Goal: Task Accomplishment & Management: Complete application form

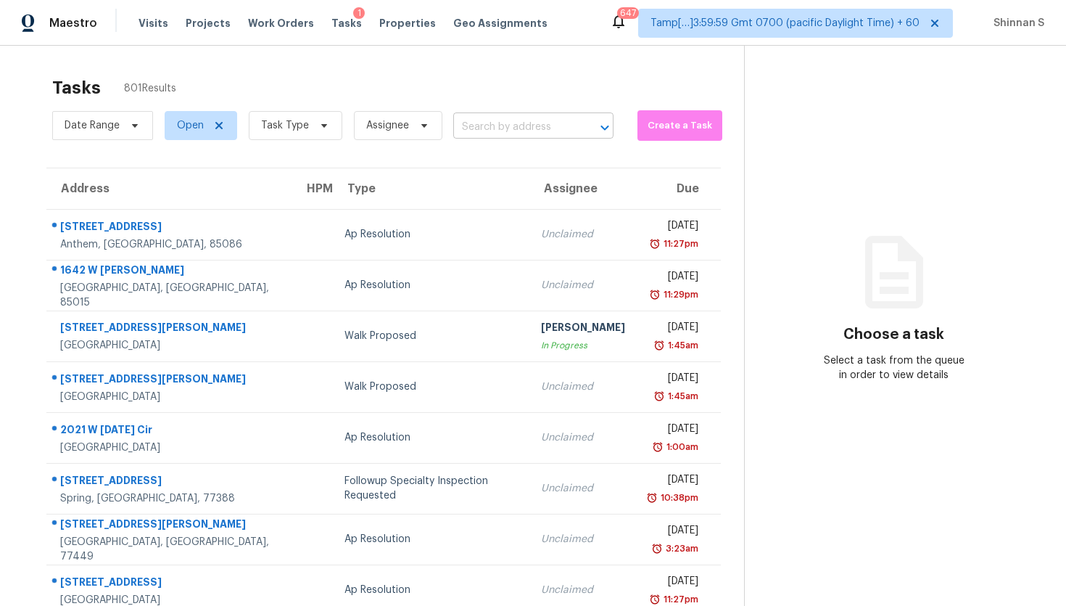
click at [499, 120] on input "text" at bounding box center [513, 127] width 120 height 22
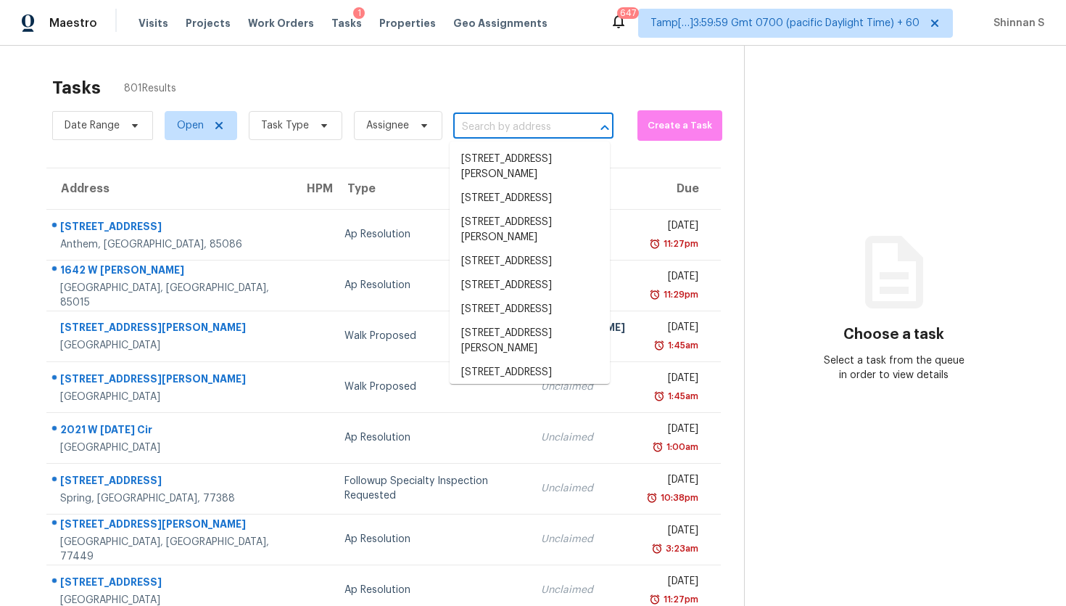
paste input "2906 Priscilla Ave Cleveland, OH, 44134"
type input "2906 Priscilla Ave Cleveland, OH, 44134"
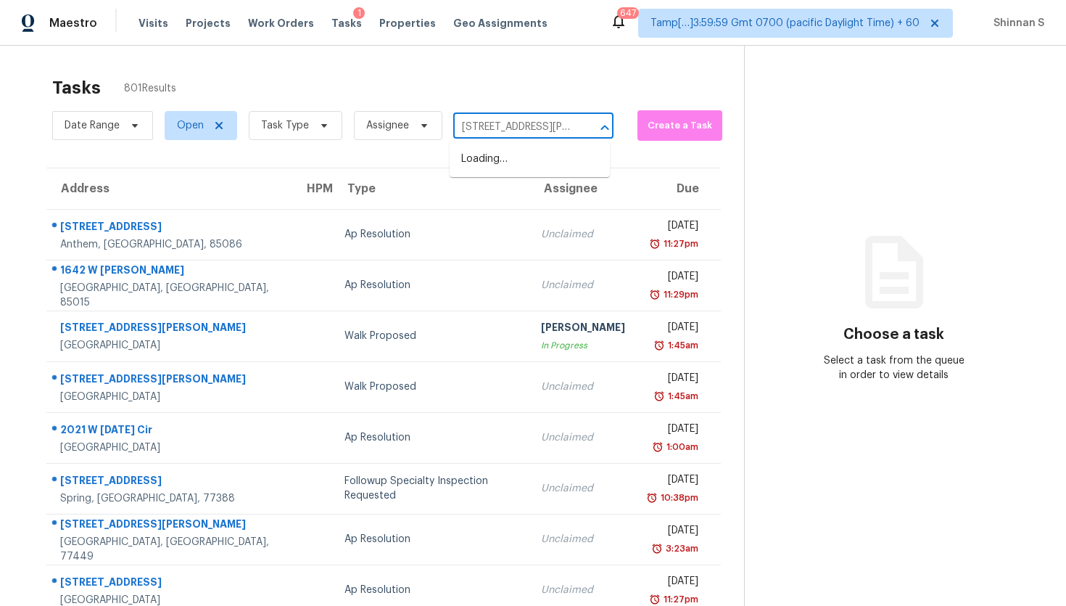
scroll to position [0, 79]
click at [503, 160] on li "2906 Priscilla Ave, Cleveland, OH 44134" at bounding box center [530, 166] width 160 height 39
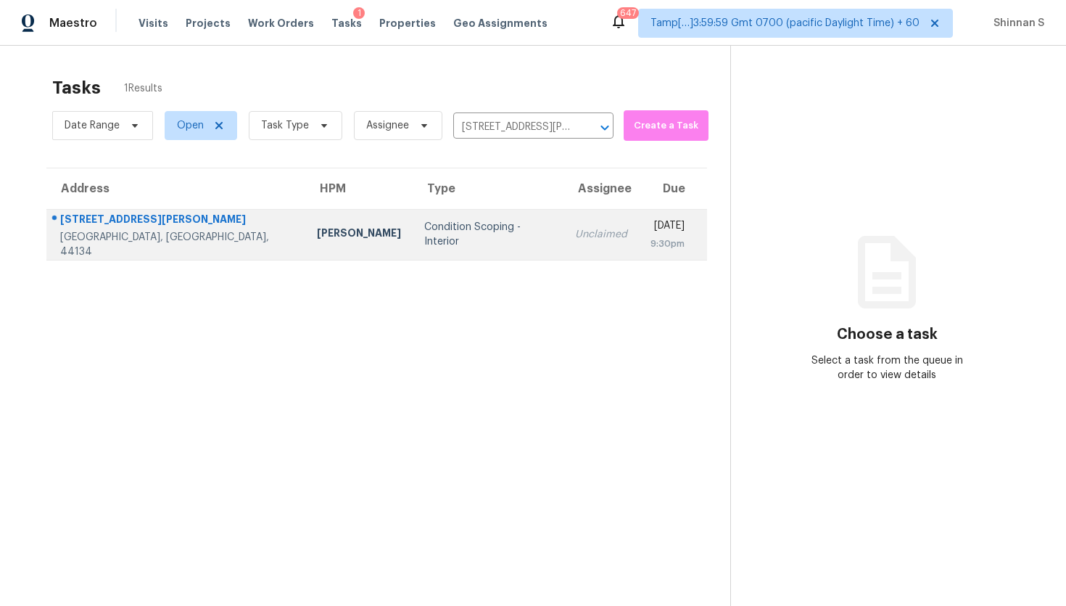
click at [439, 222] on td "Condition Scoping - Interior" at bounding box center [488, 234] width 151 height 51
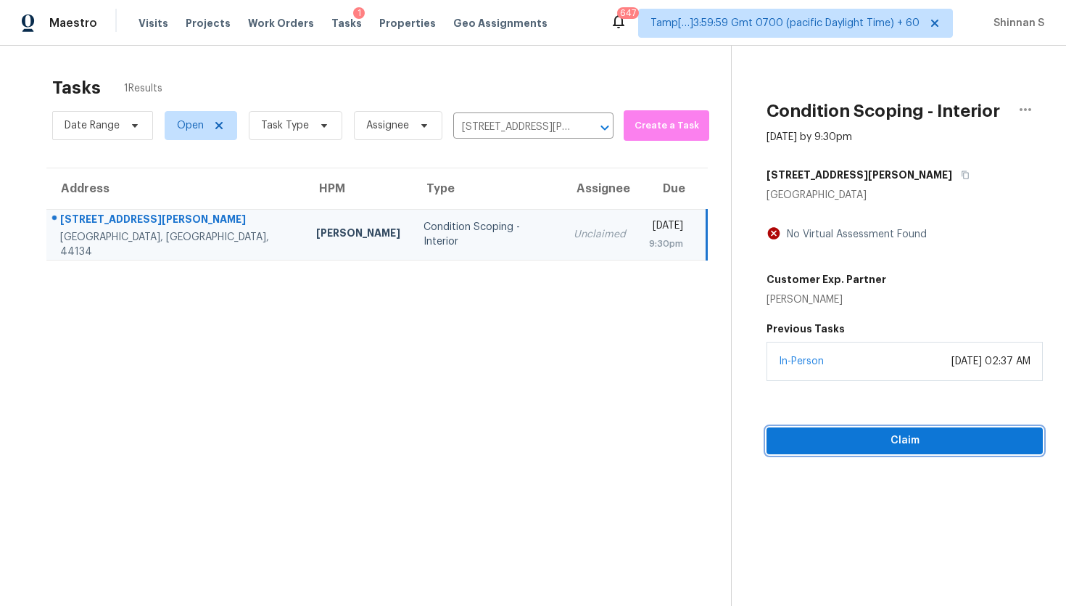
click at [918, 448] on span "Claim" at bounding box center [904, 441] width 253 height 18
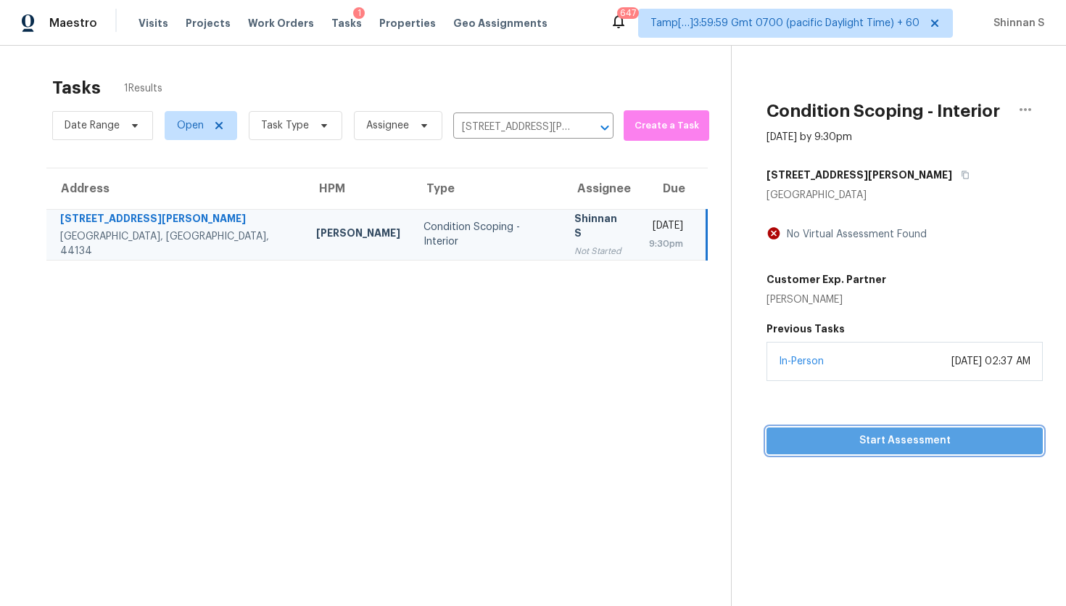
click at [923, 432] on span "Start Assessment" at bounding box center [904, 441] width 253 height 18
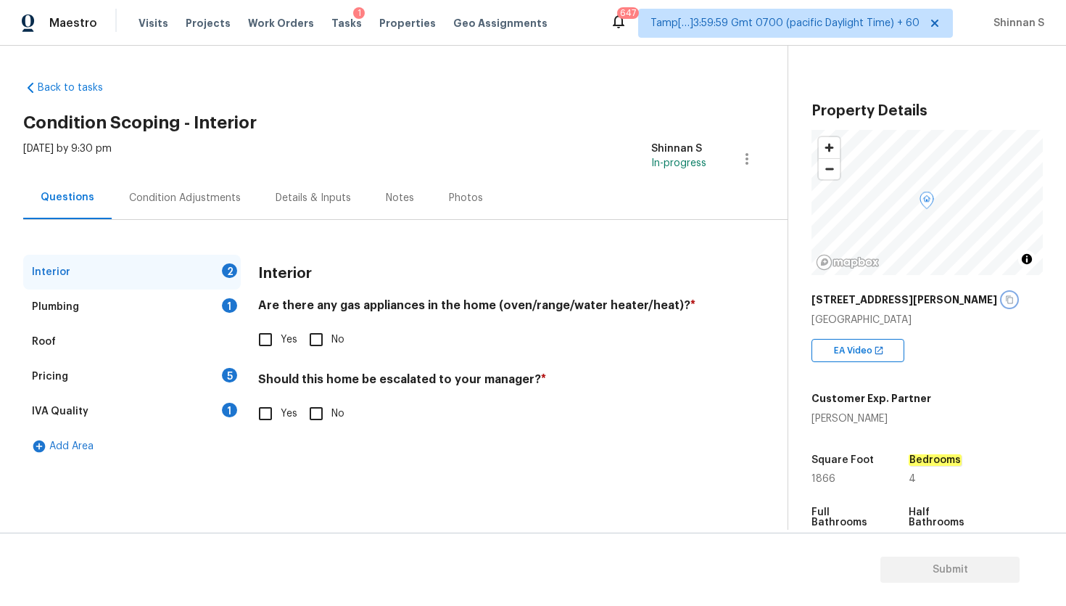
click at [1005, 300] on icon "button" at bounding box center [1009, 299] width 9 height 9
click at [316, 339] on input "No" at bounding box center [316, 339] width 30 height 30
checkbox input "true"
click at [395, 377] on h4 "Should this home be escalated to your manager? *" at bounding box center [482, 382] width 448 height 20
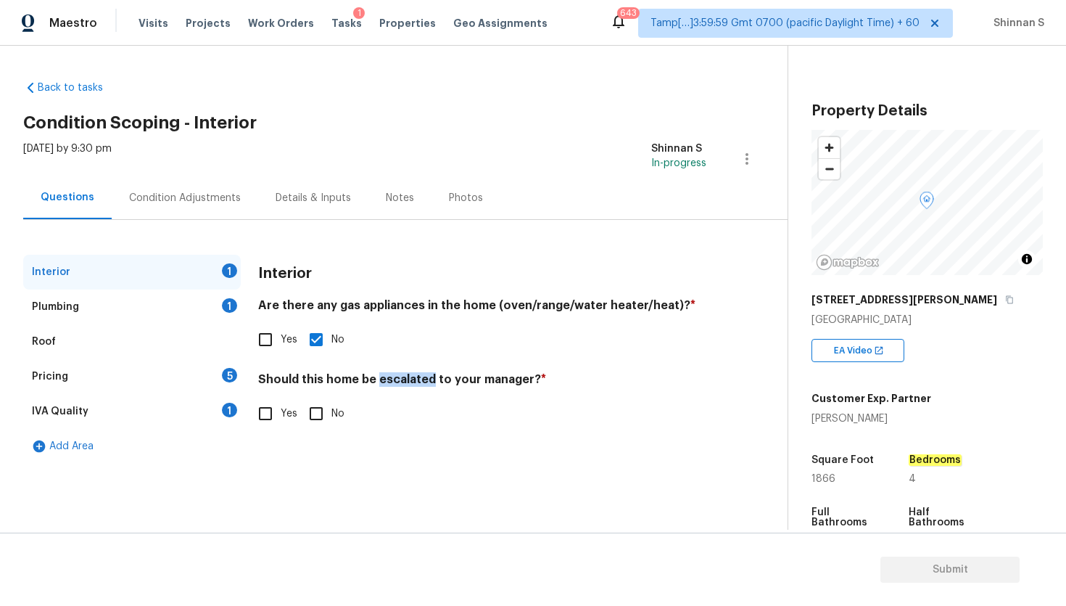
click at [395, 377] on h4 "Should this home be escalated to your manager? *" at bounding box center [482, 382] width 448 height 20
copy h4 "escalated"
click at [324, 413] on input "No" at bounding box center [316, 413] width 30 height 30
checkbox input "true"
click at [102, 314] on div "Plumbing 1" at bounding box center [132, 306] width 218 height 35
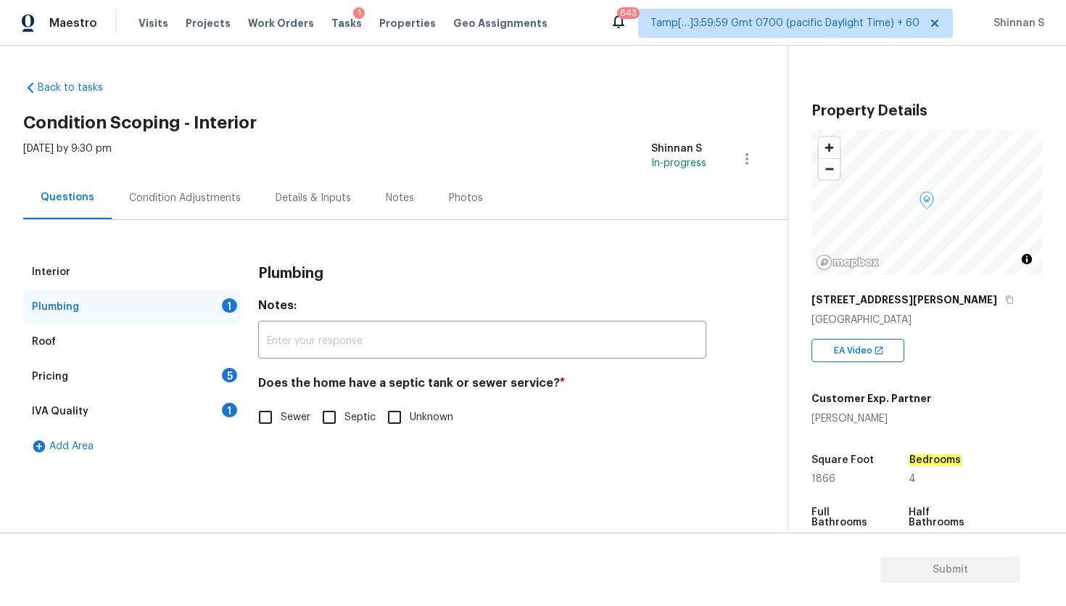
click at [483, 382] on h4 "Does the home have a septic tank or sewer service? *" at bounding box center [482, 386] width 448 height 20
copy h4 "sewer"
click at [261, 428] on input "Sewer" at bounding box center [265, 417] width 30 height 30
checkbox input "true"
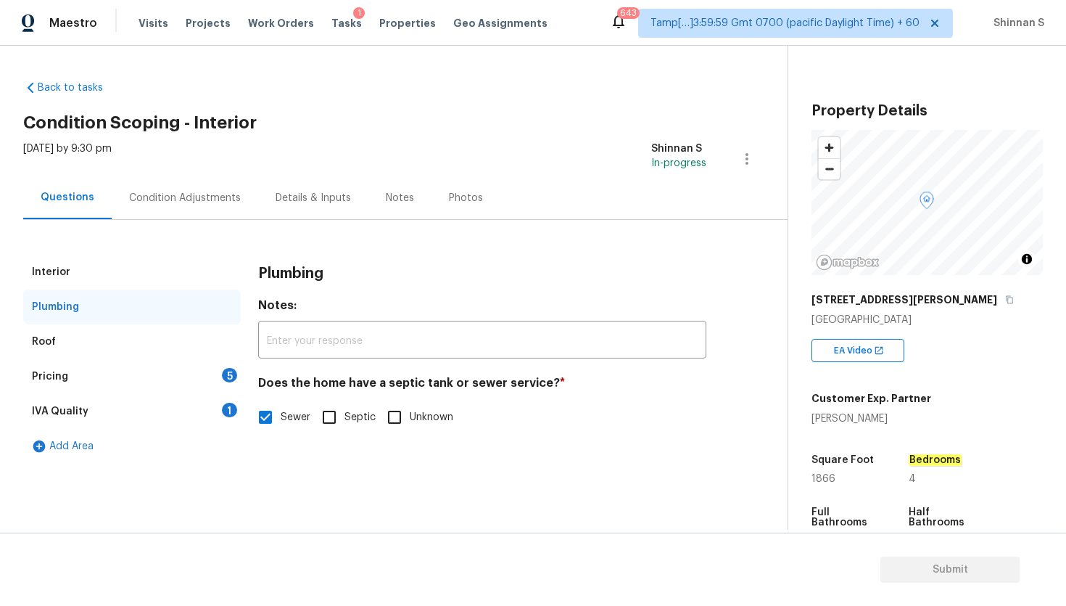
click at [114, 337] on div "Roof" at bounding box center [132, 341] width 218 height 35
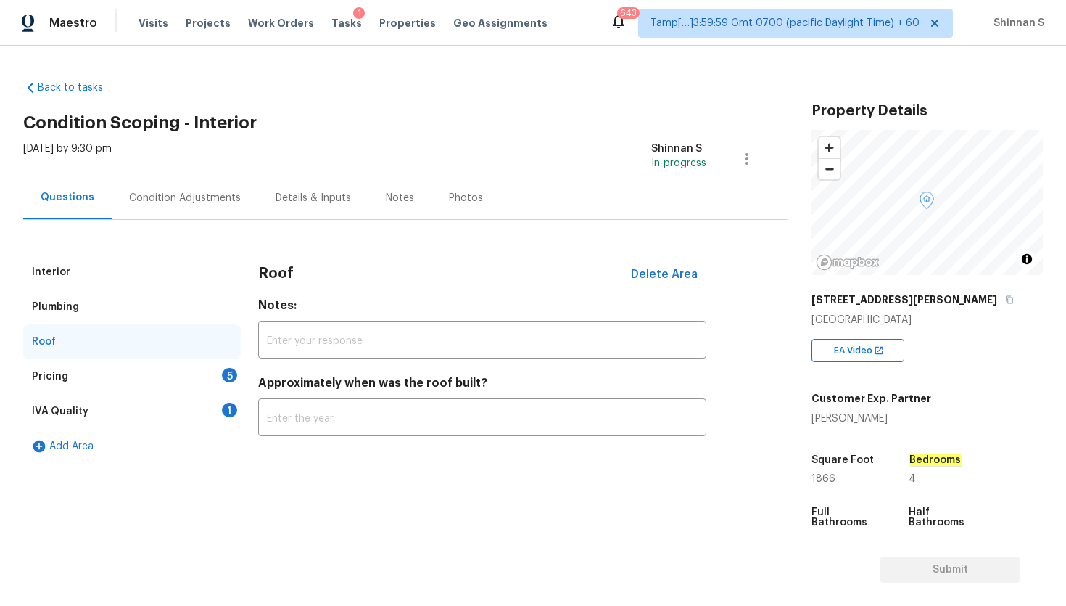
click at [90, 373] on div "Pricing 5" at bounding box center [132, 376] width 218 height 35
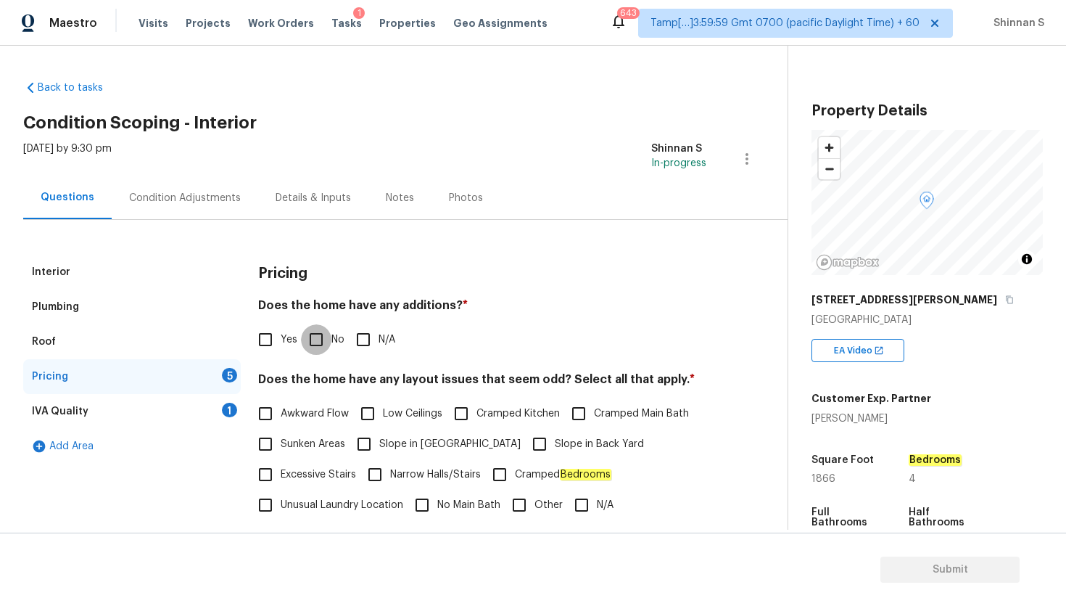
click at [316, 337] on input "No" at bounding box center [316, 339] width 30 height 30
checkbox input "true"
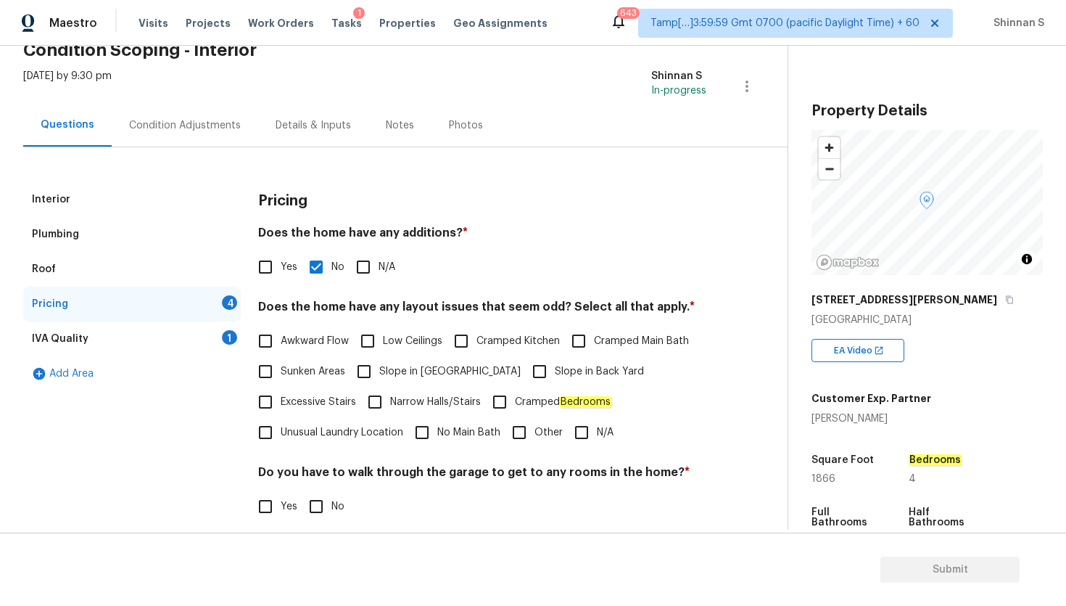
scroll to position [74, 0]
click at [543, 305] on h4 "Does the home have any layout issues that seem odd? Select all that apply. *" at bounding box center [482, 308] width 448 height 20
copy h4 "odd"
click at [272, 337] on input "Awkward Flow" at bounding box center [265, 339] width 30 height 30
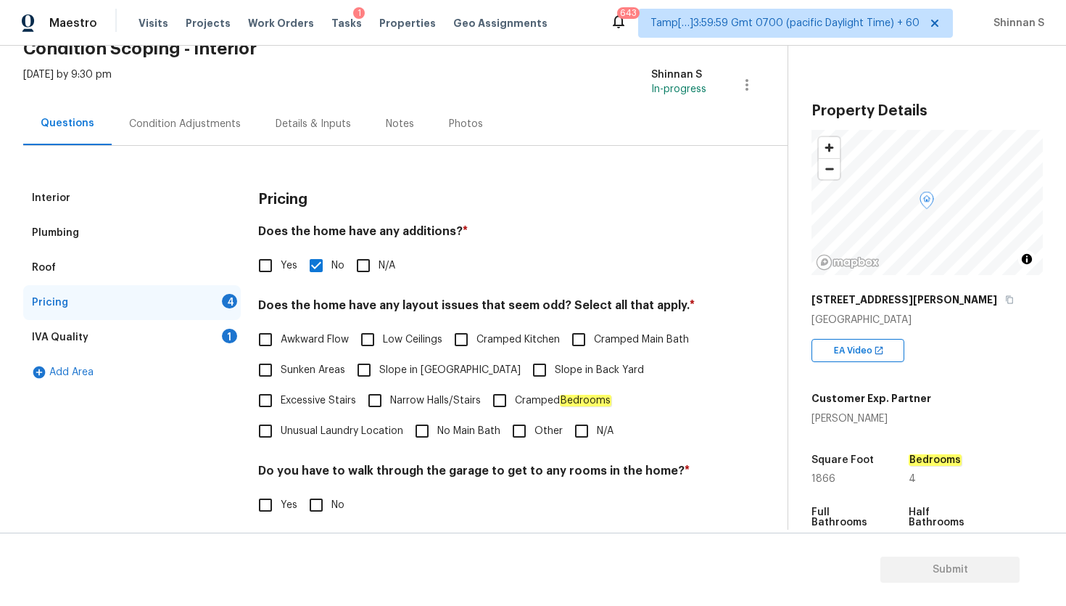
checkbox input "true"
click at [524, 371] on input "Slope in Back Yard" at bounding box center [539, 370] width 30 height 30
checkbox input "true"
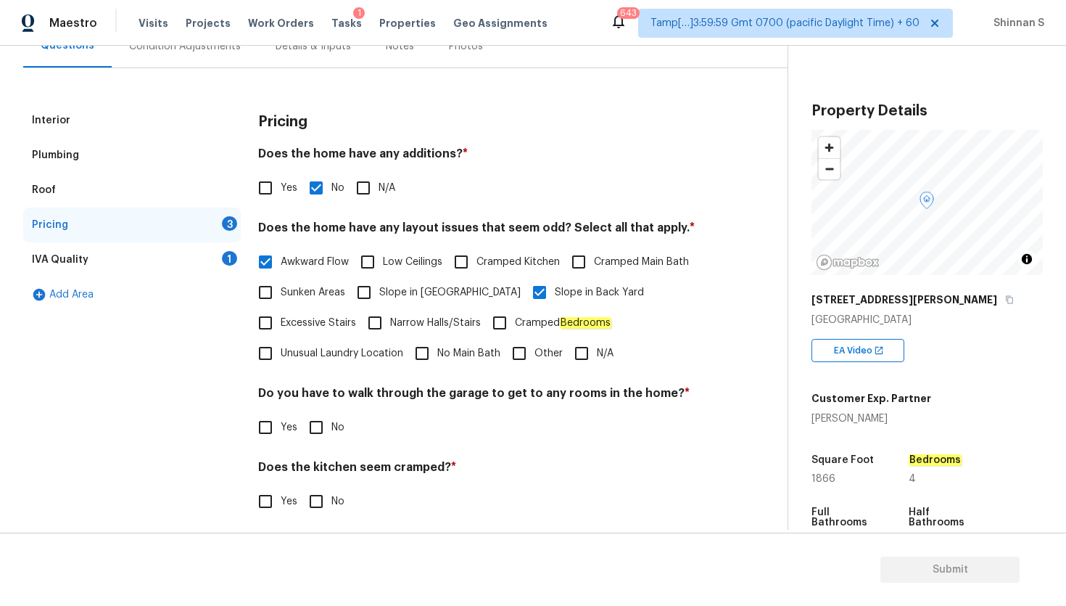
scroll to position [166, 0]
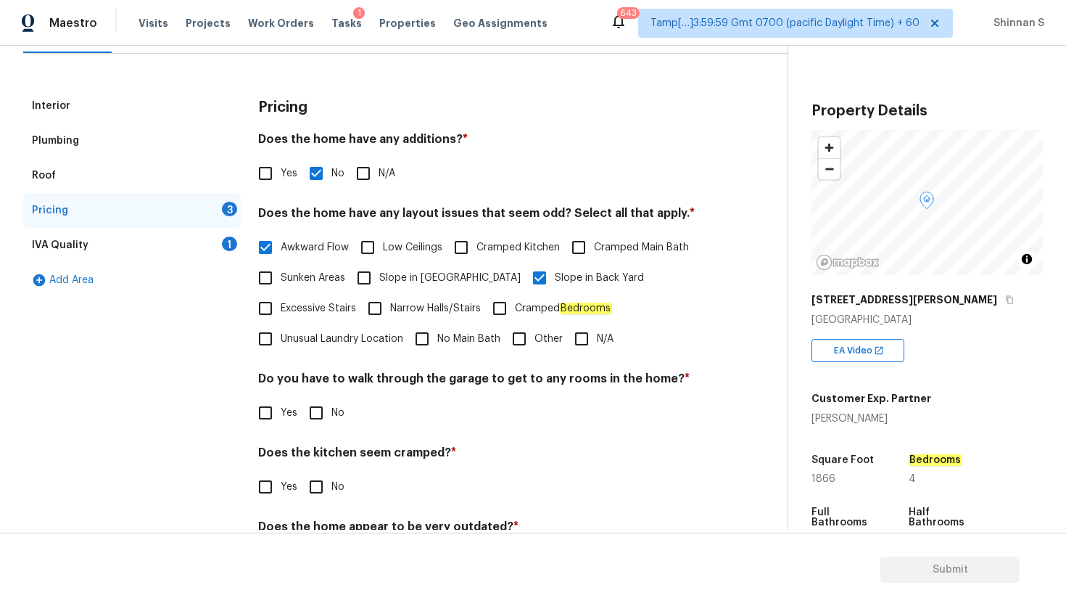
click at [319, 413] on input "No" at bounding box center [316, 413] width 30 height 30
checkbox input "true"
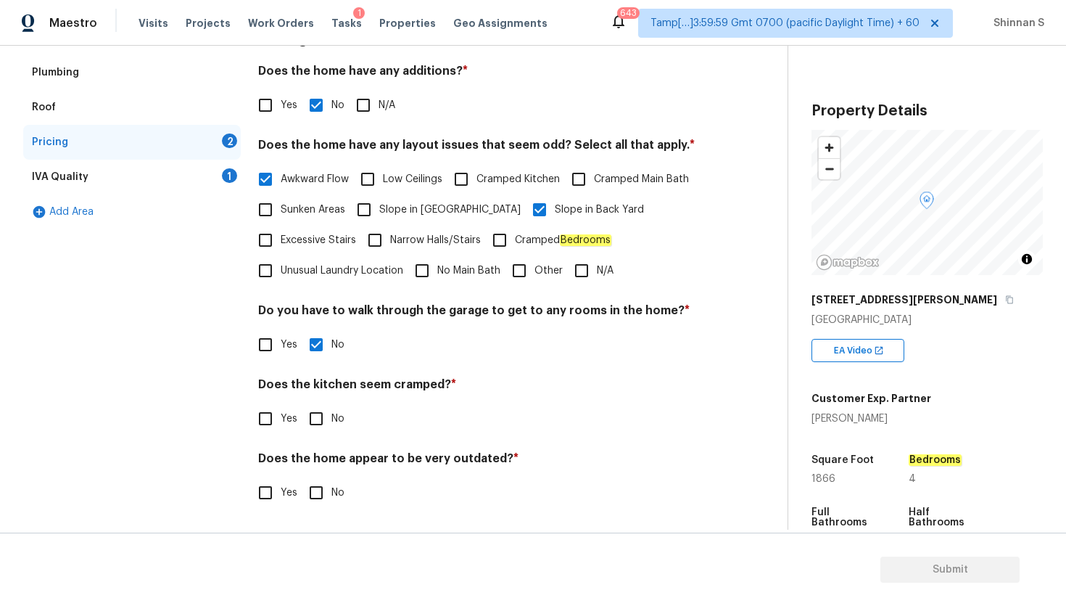
click at [344, 382] on h4 "Does the kitchen seem cramped? *" at bounding box center [482, 387] width 448 height 20
copy h4 "kitchen"
click at [318, 415] on input "No" at bounding box center [316, 418] width 30 height 30
checkbox input "true"
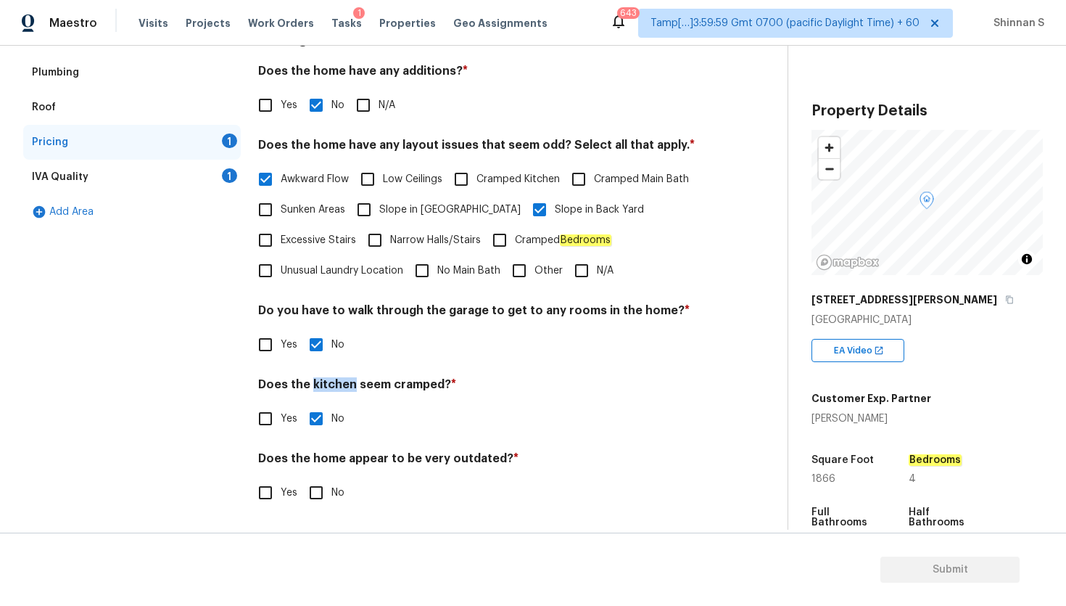
click at [318, 500] on input "No" at bounding box center [316, 492] width 30 height 30
checkbox input "true"
click at [73, 180] on div "IVA Quality" at bounding box center [60, 177] width 57 height 15
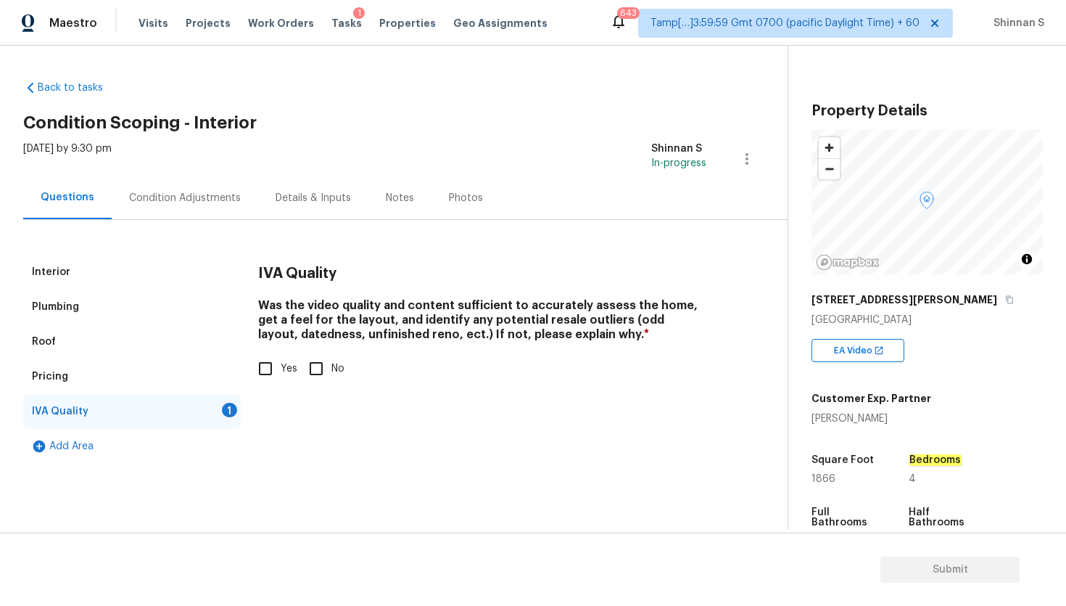
click at [187, 189] on div "Condition Adjustments" at bounding box center [185, 197] width 147 height 43
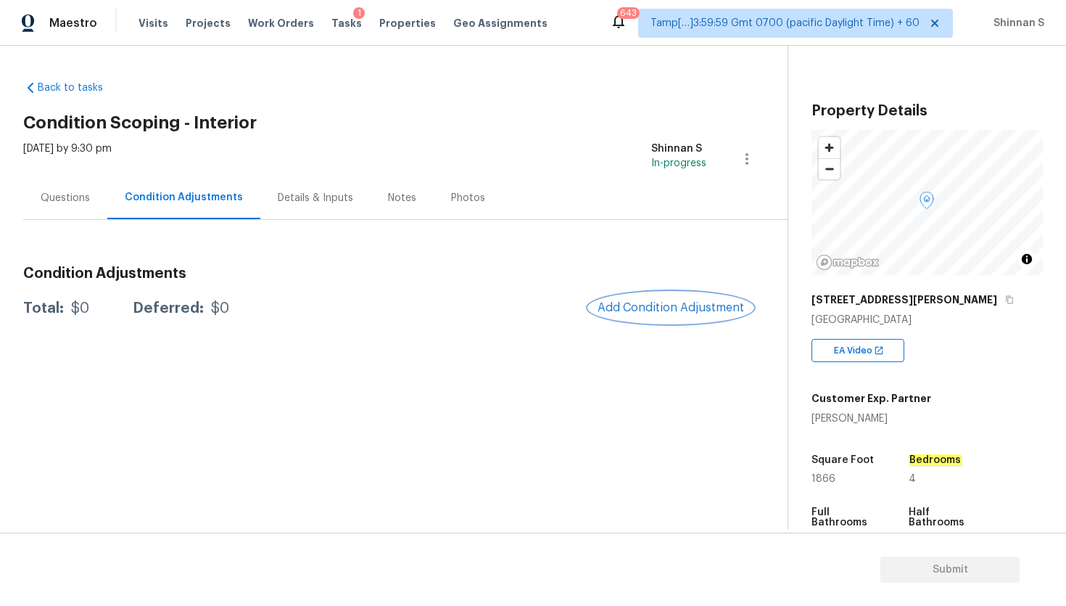
click at [641, 308] on span "Add Condition Adjustment" at bounding box center [671, 307] width 147 height 13
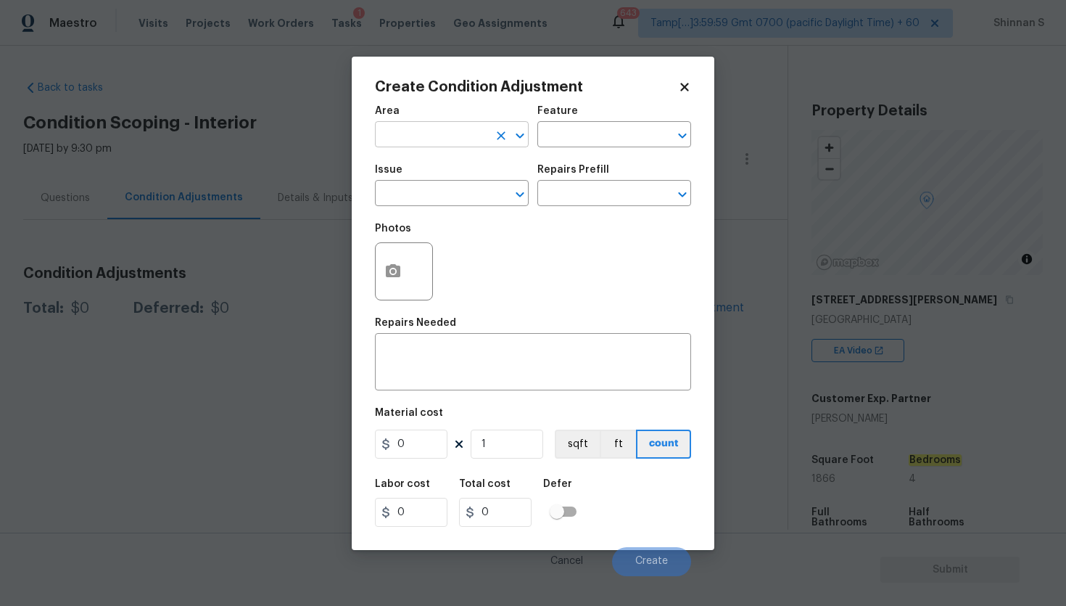
click at [432, 133] on input "text" at bounding box center [431, 136] width 113 height 22
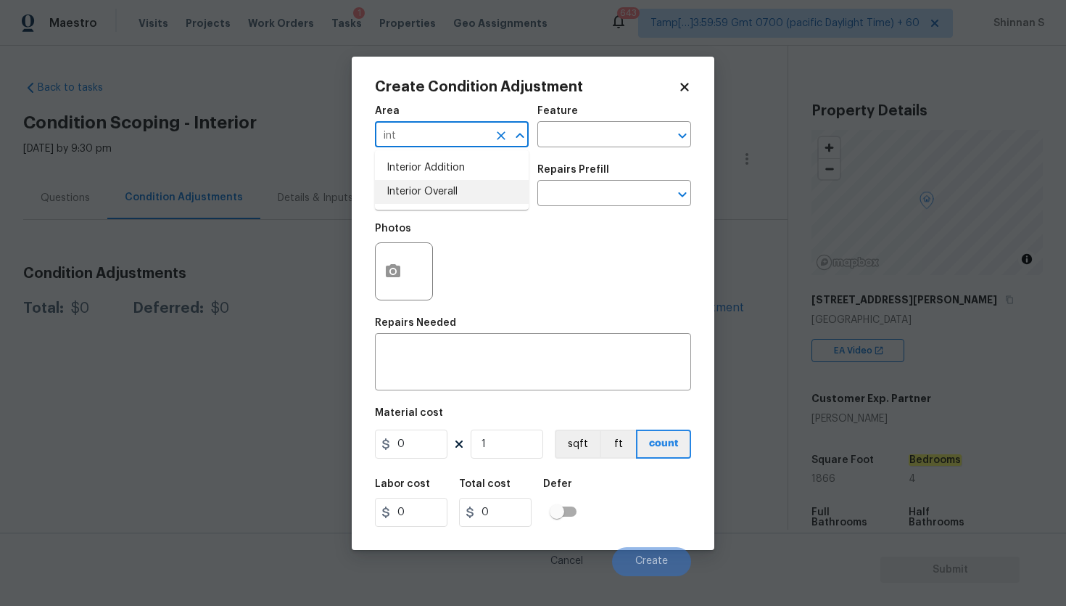
click at [444, 189] on li "Interior Overall" at bounding box center [452, 192] width 154 height 24
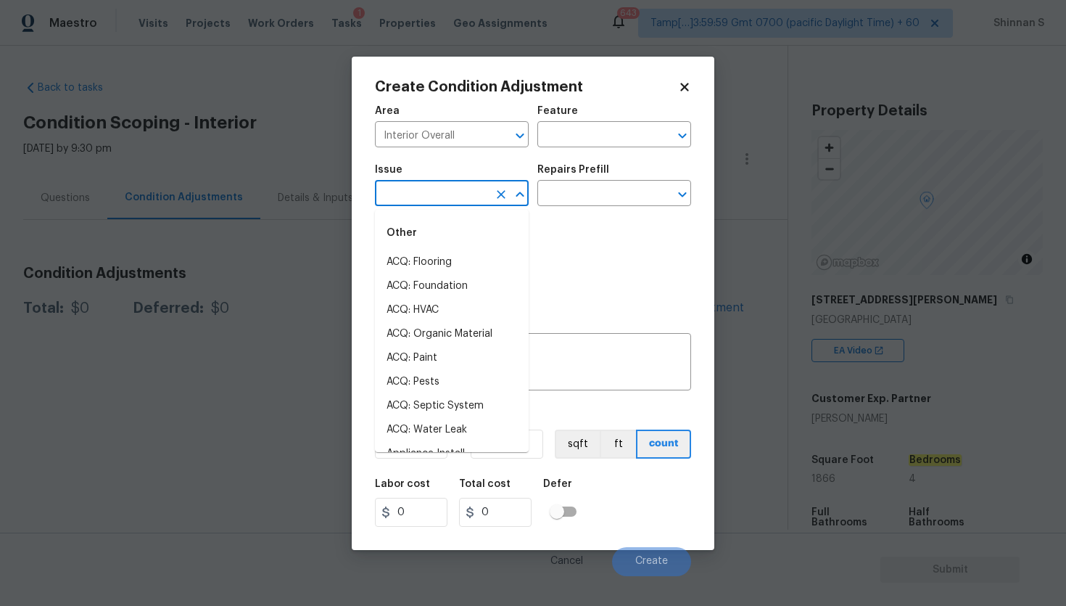
click at [450, 200] on input "text" at bounding box center [431, 195] width 113 height 22
click at [462, 139] on input "Interior Overall" at bounding box center [431, 136] width 113 height 22
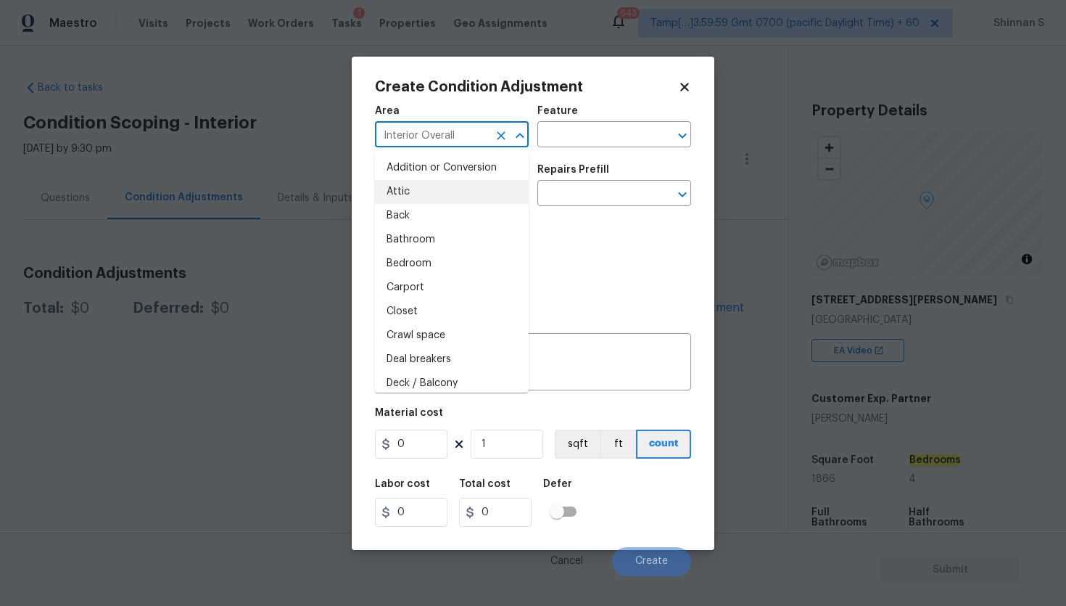
click at [462, 139] on input "Interior Overall" at bounding box center [431, 136] width 113 height 22
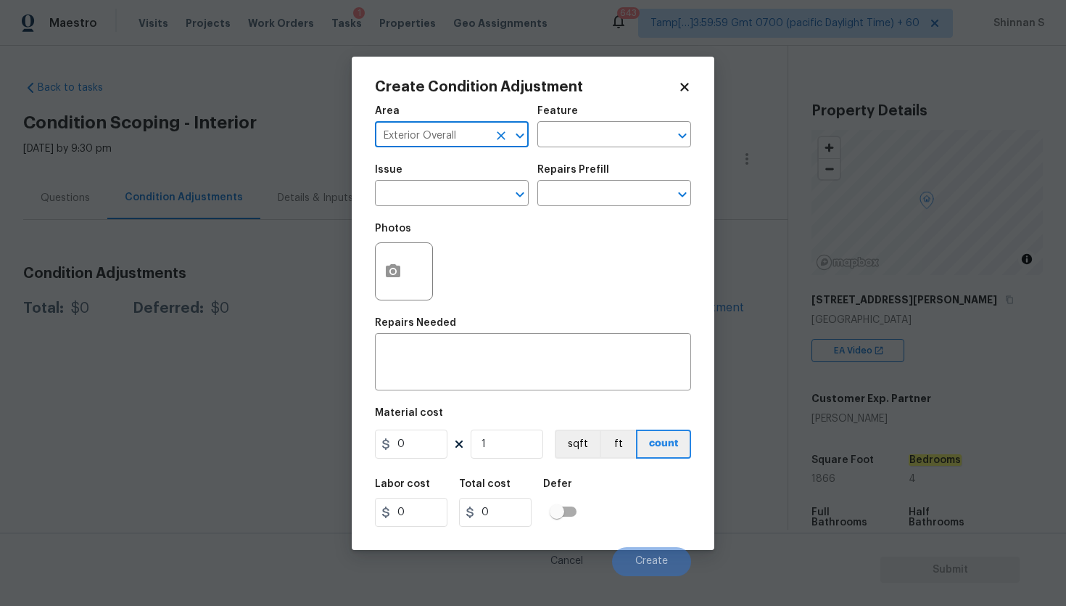
type input "Exterior Overall"
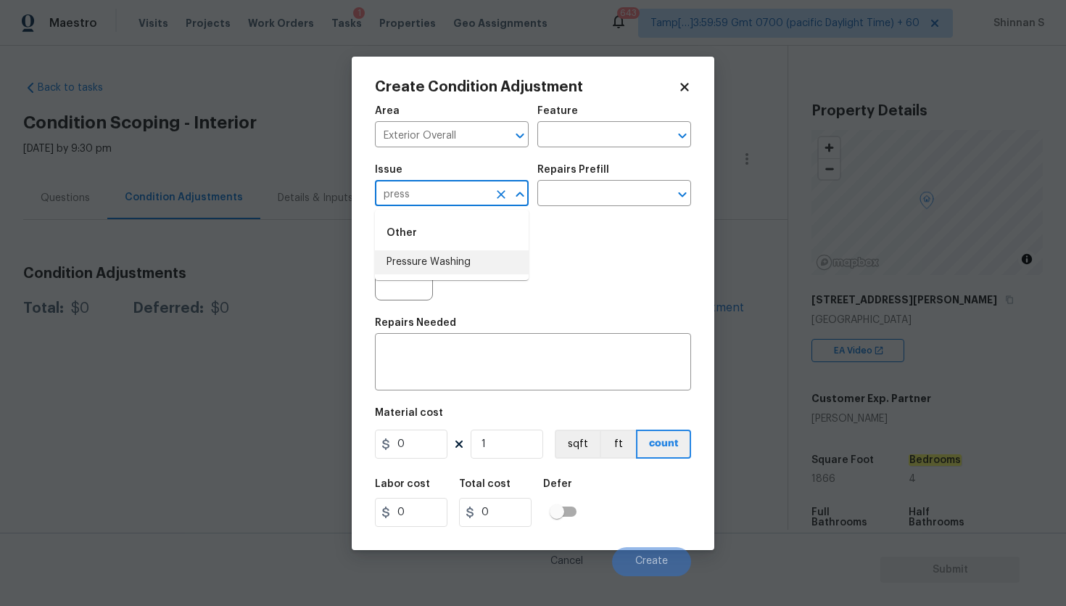
click at [440, 253] on li "Pressure Washing" at bounding box center [452, 262] width 154 height 24
type input "Pressure Washing"
click at [631, 199] on input "text" at bounding box center [594, 195] width 113 height 22
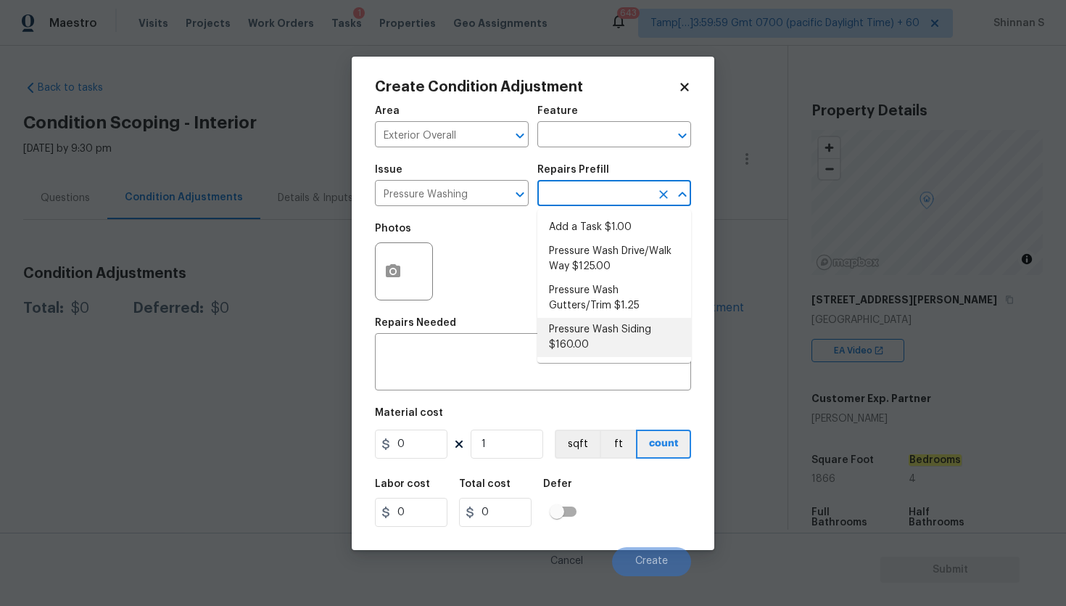
click at [601, 343] on li "Pressure Wash Siding $160.00" at bounding box center [615, 337] width 154 height 39
type input "Siding"
type textarea "Protect areas as needed for pressure washing. Pressure wash the siding on the h…"
type input "160"
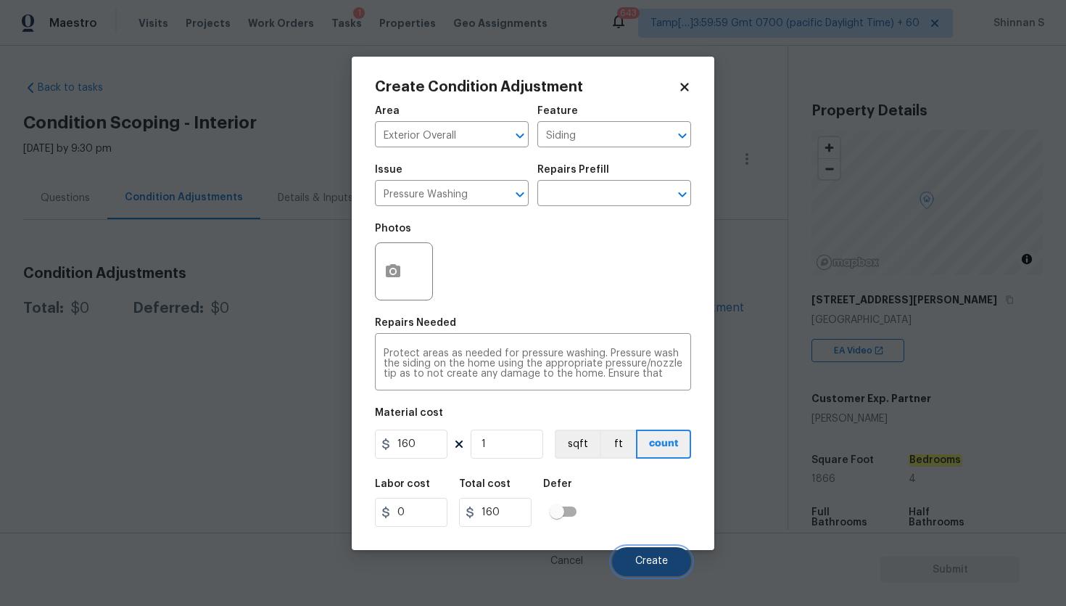
click at [642, 568] on button "Create" at bounding box center [651, 561] width 79 height 29
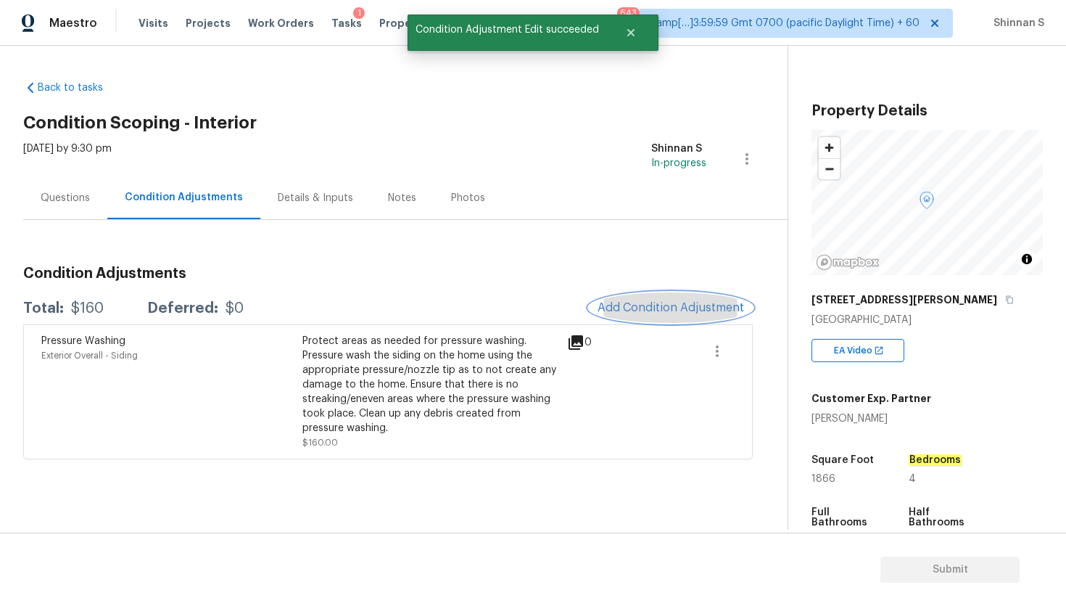
click at [667, 305] on span "Add Condition Adjustment" at bounding box center [671, 307] width 147 height 13
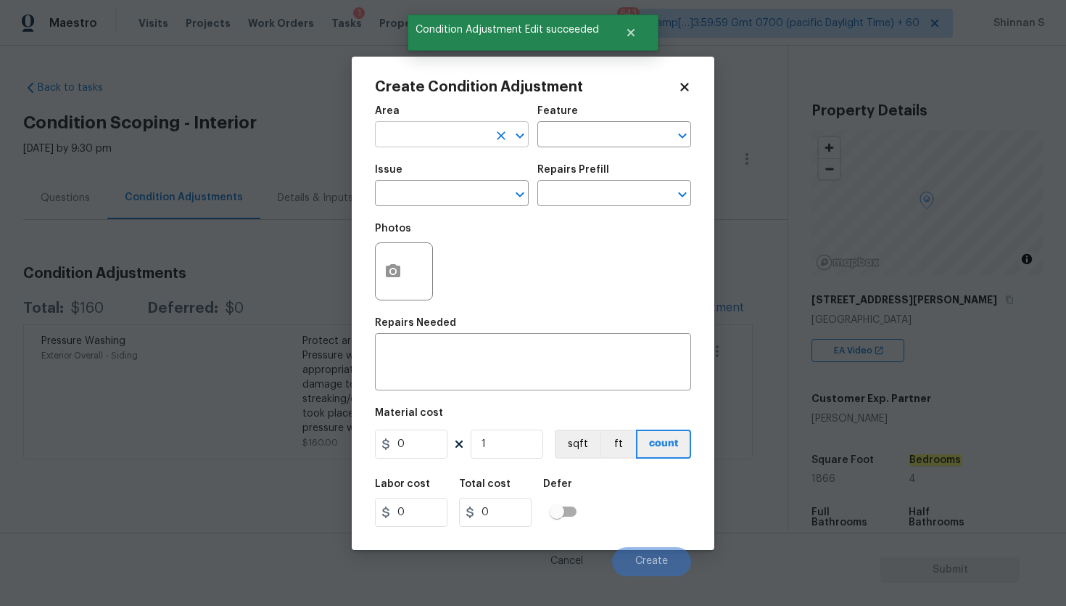
click at [445, 130] on input "text" at bounding box center [431, 136] width 113 height 22
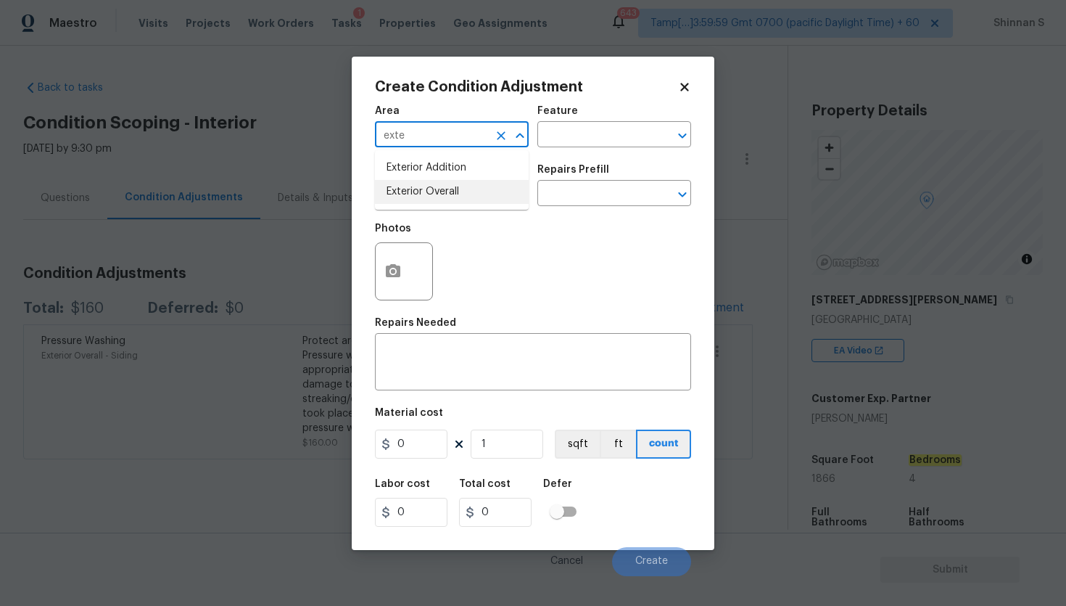
click at [453, 194] on li "Exterior Overall" at bounding box center [452, 192] width 154 height 24
type input "Exterior Overall"
click at [445, 196] on input "text" at bounding box center [431, 195] width 113 height 22
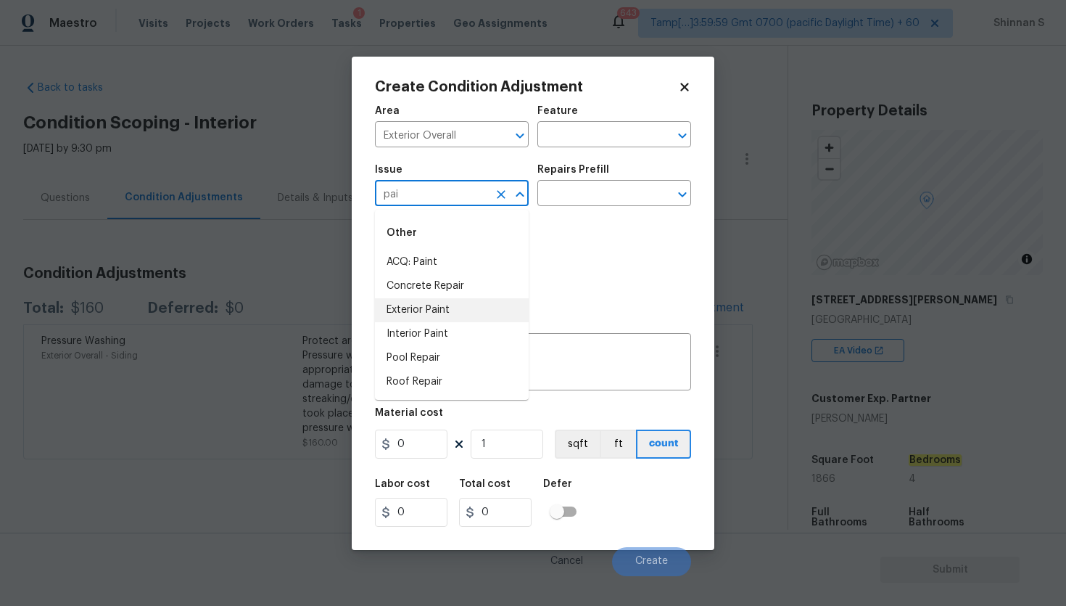
click at [432, 316] on li "Exterior Paint" at bounding box center [452, 310] width 154 height 24
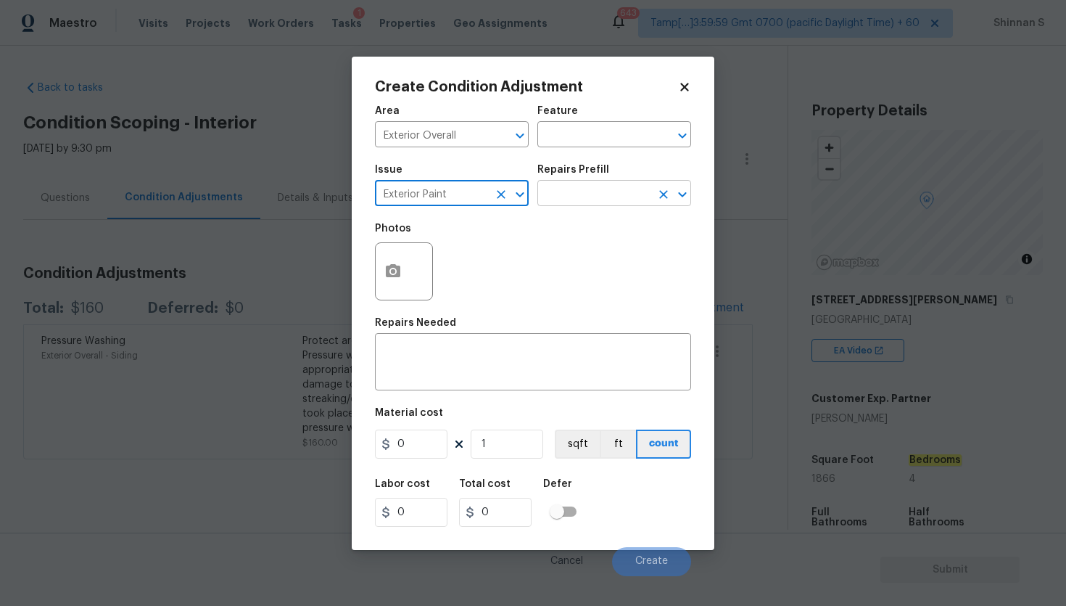
type input "Exterior Paint"
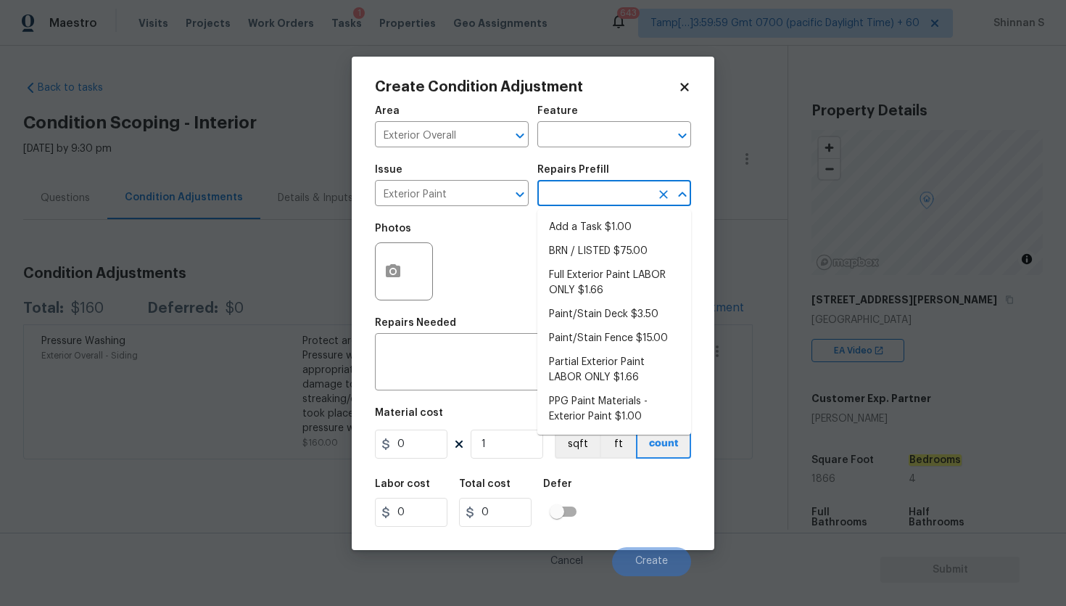
click at [590, 198] on input "text" at bounding box center [594, 195] width 113 height 22
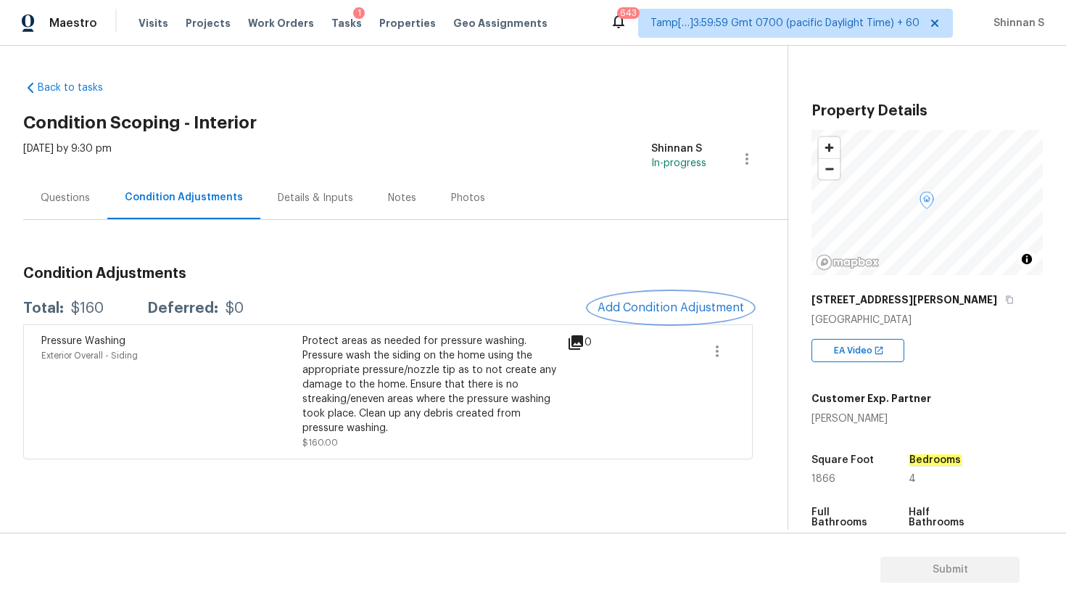
click at [648, 302] on span "Add Condition Adjustment" at bounding box center [671, 307] width 147 height 13
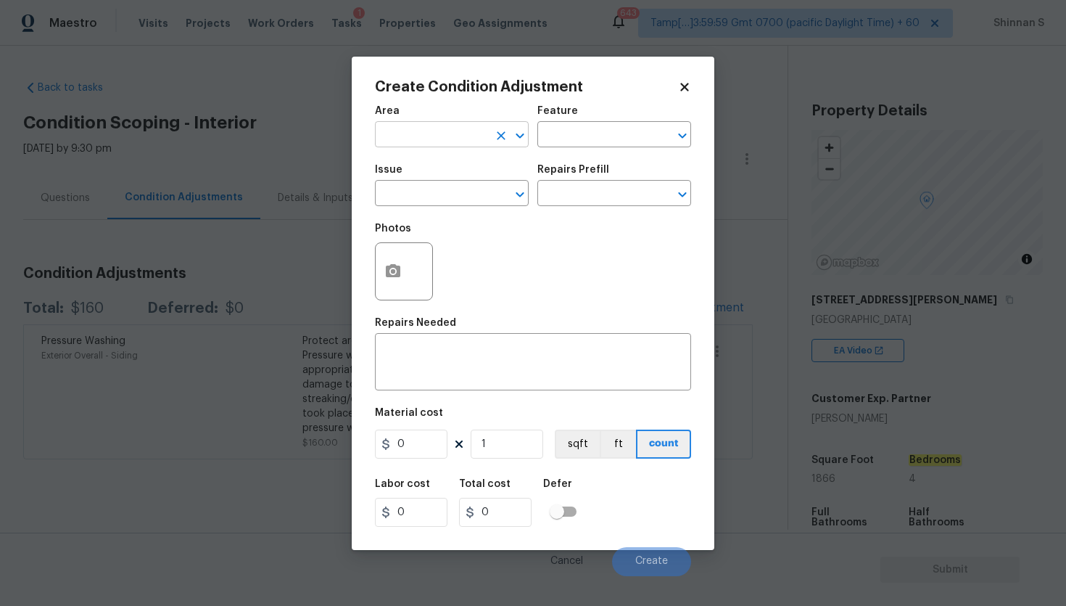
click at [443, 128] on input "text" at bounding box center [431, 136] width 113 height 22
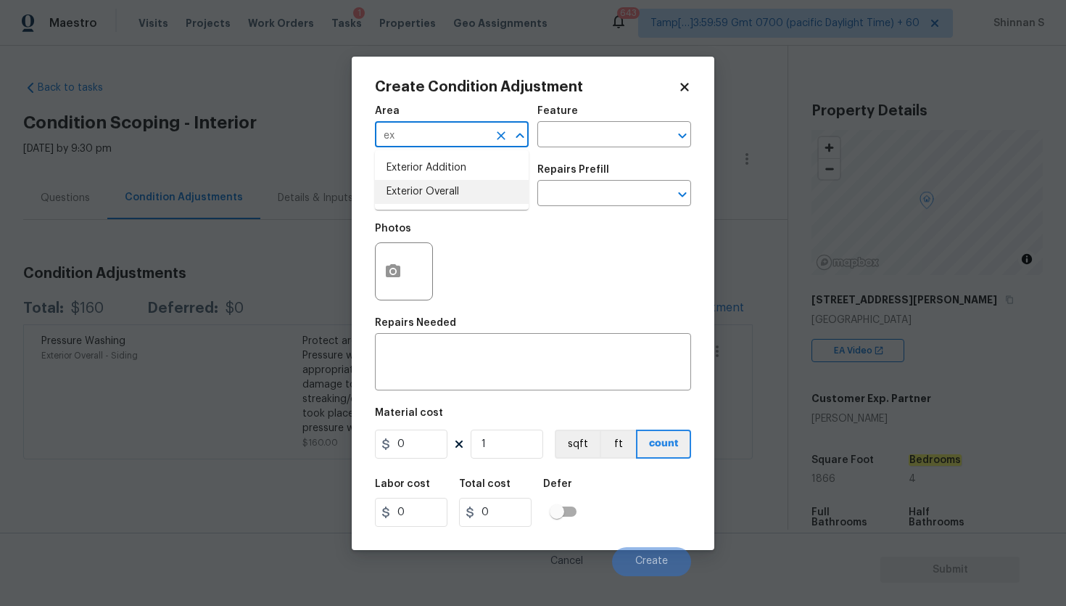
click at [438, 184] on li "Exterior Overall" at bounding box center [452, 192] width 154 height 24
type input "Exterior Overall"
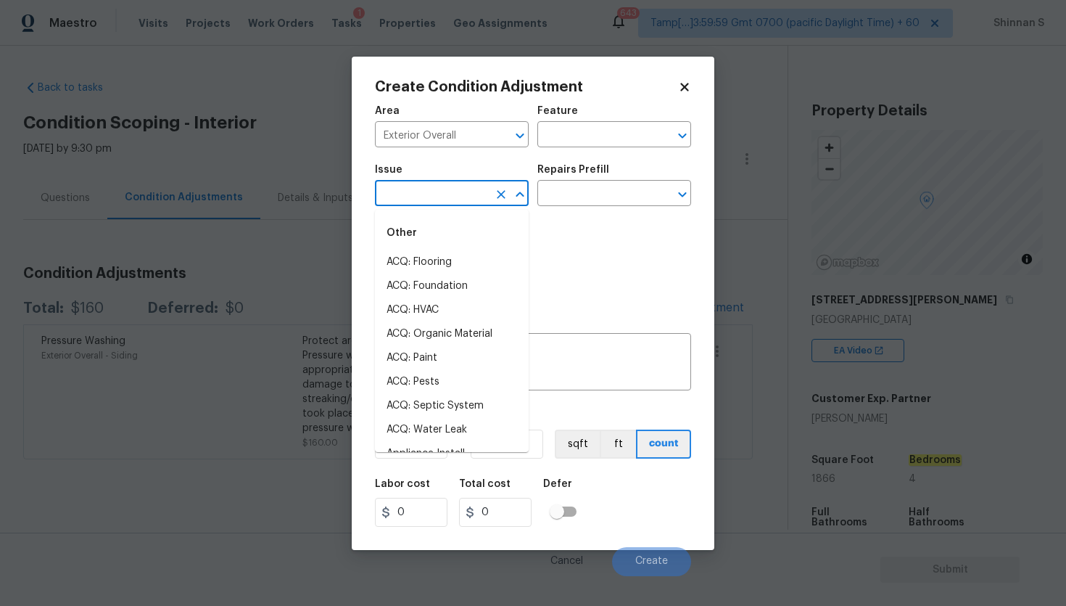
click at [457, 188] on input "text" at bounding box center [431, 195] width 113 height 22
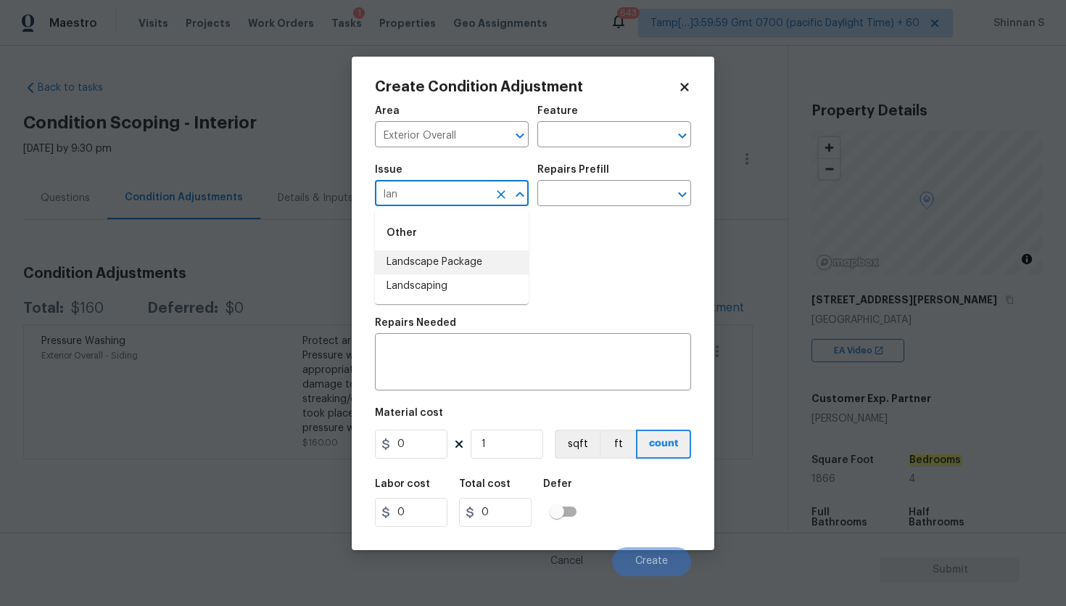
click at [469, 266] on li "Landscape Package" at bounding box center [452, 262] width 154 height 24
click at [609, 202] on input "text" at bounding box center [594, 195] width 113 height 22
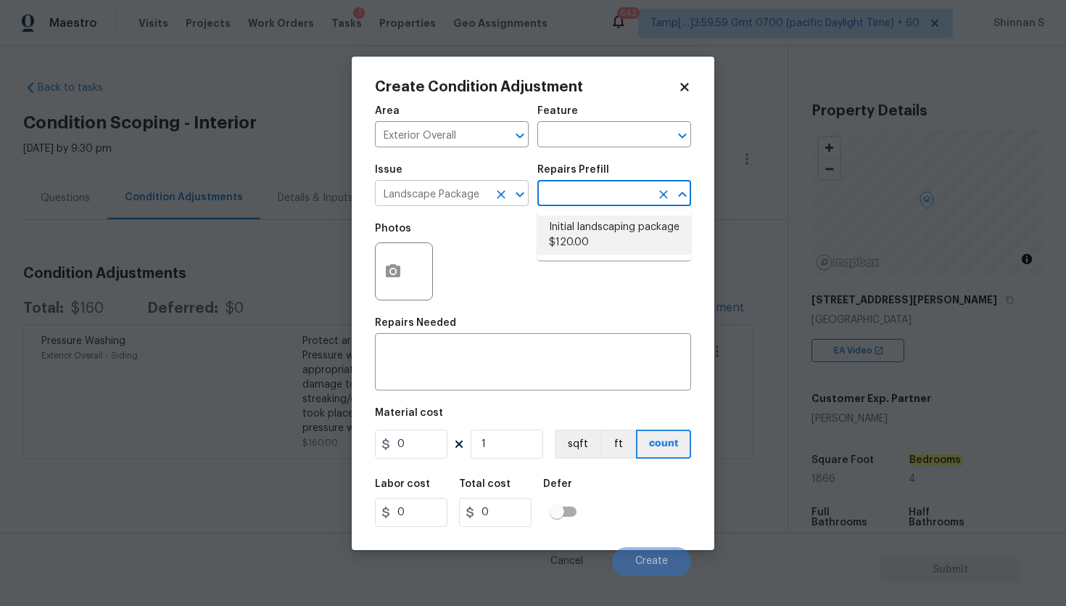
click at [458, 195] on input "Landscape Package" at bounding box center [431, 195] width 113 height 22
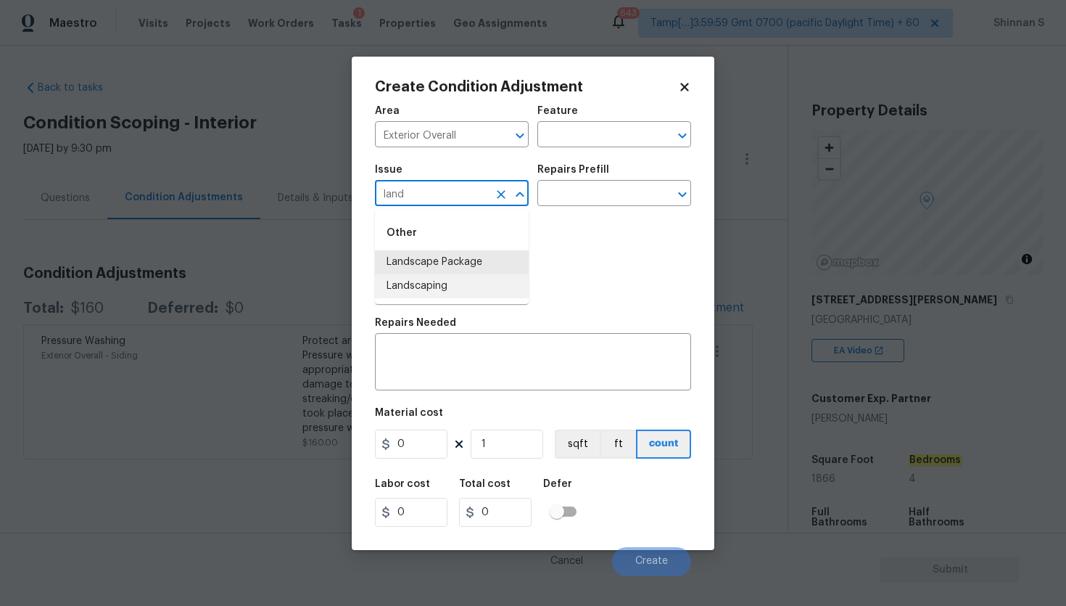
click at [443, 292] on li "Landscaping" at bounding box center [452, 286] width 154 height 24
type input "Landscaping"
click at [609, 194] on input "text" at bounding box center [594, 195] width 113 height 22
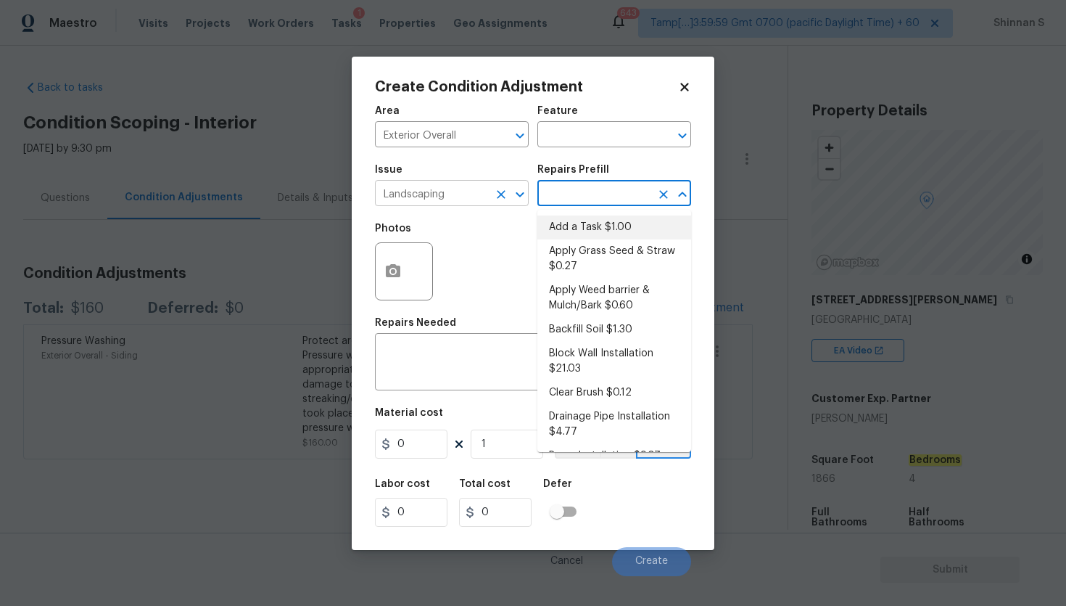
click at [493, 198] on button "Clear" at bounding box center [501, 194] width 20 height 20
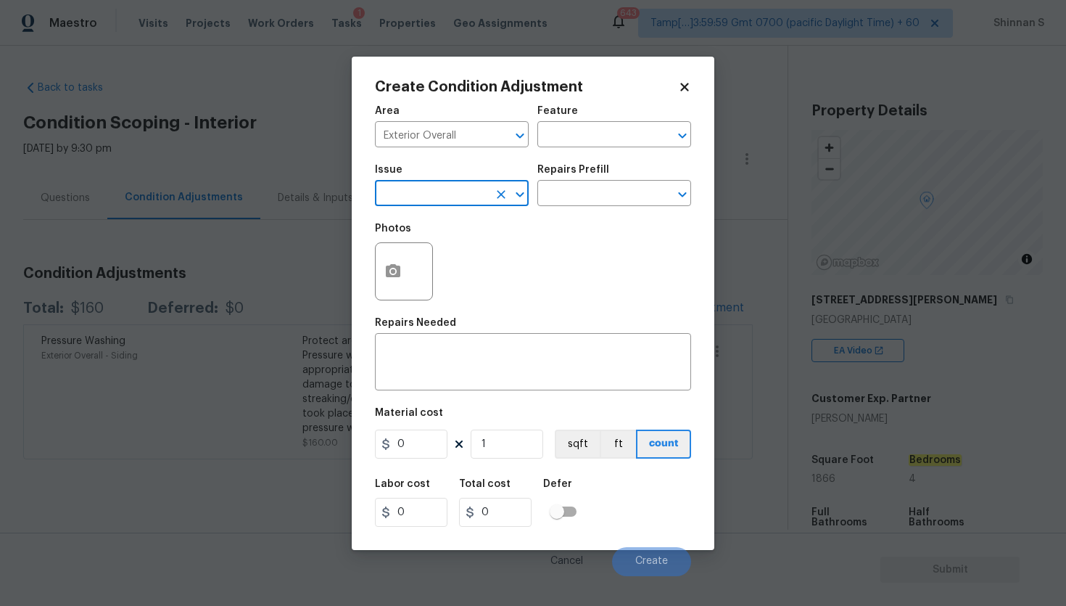
click at [469, 196] on input "text" at bounding box center [431, 195] width 113 height 22
click at [437, 258] on li "Landscape Package" at bounding box center [452, 262] width 154 height 24
type input "Landscape Package"
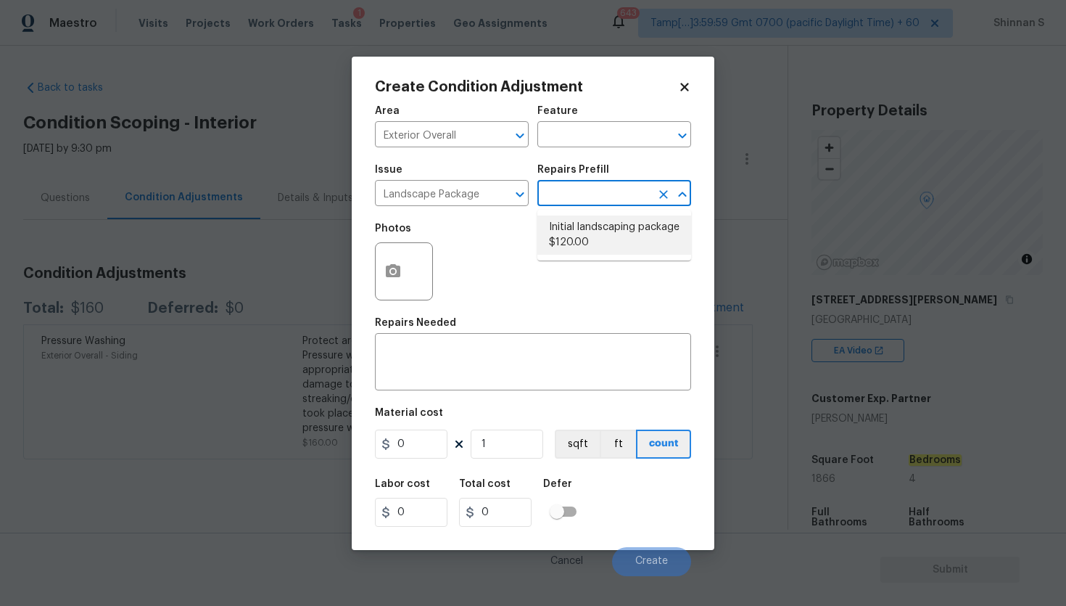
click at [588, 185] on input "text" at bounding box center [594, 195] width 113 height 22
click at [591, 231] on li "Initial landscaping package $120.00" at bounding box center [615, 234] width 154 height 39
type input "Home Readiness Packages"
type textarea "Mowing of grass up to 6" in height. Mow, edge along driveways & sidewalks, trim…"
type input "120"
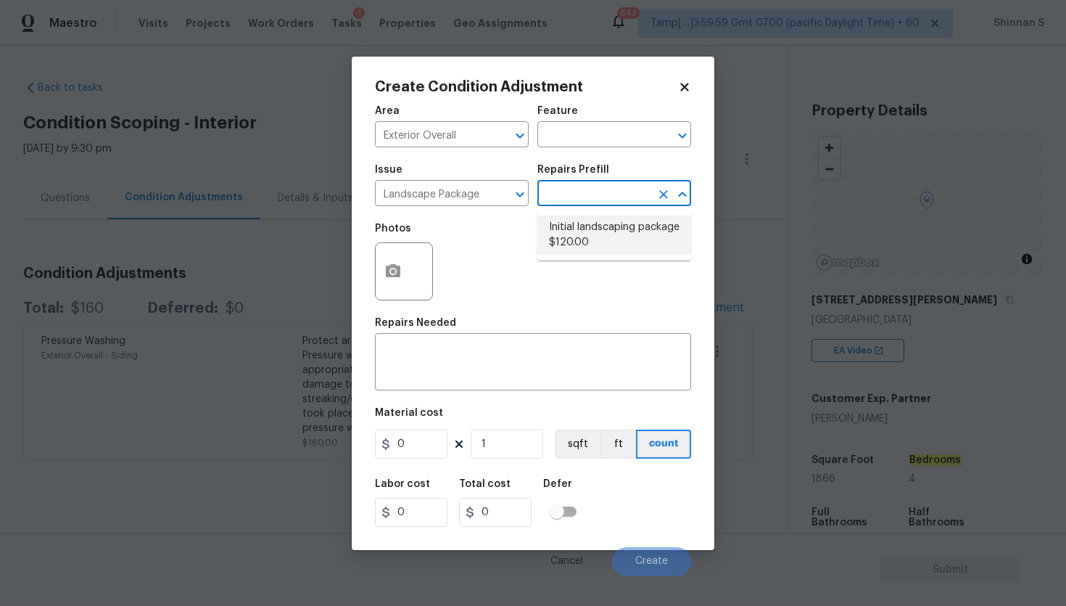
type input "120"
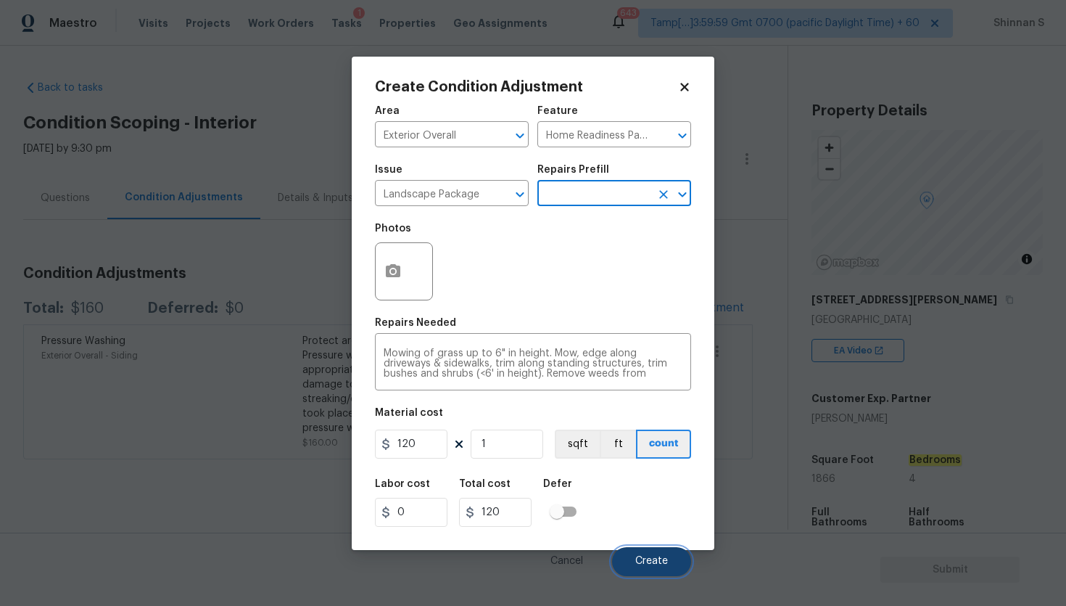
click at [645, 559] on span "Create" at bounding box center [651, 561] width 33 height 11
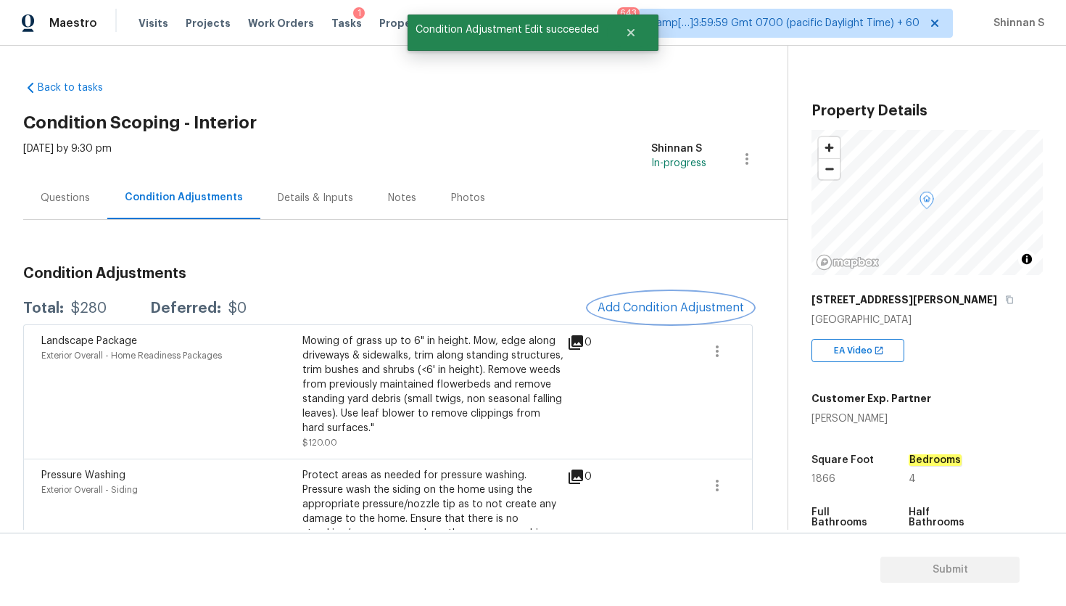
click at [633, 303] on span "Add Condition Adjustment" at bounding box center [671, 307] width 147 height 13
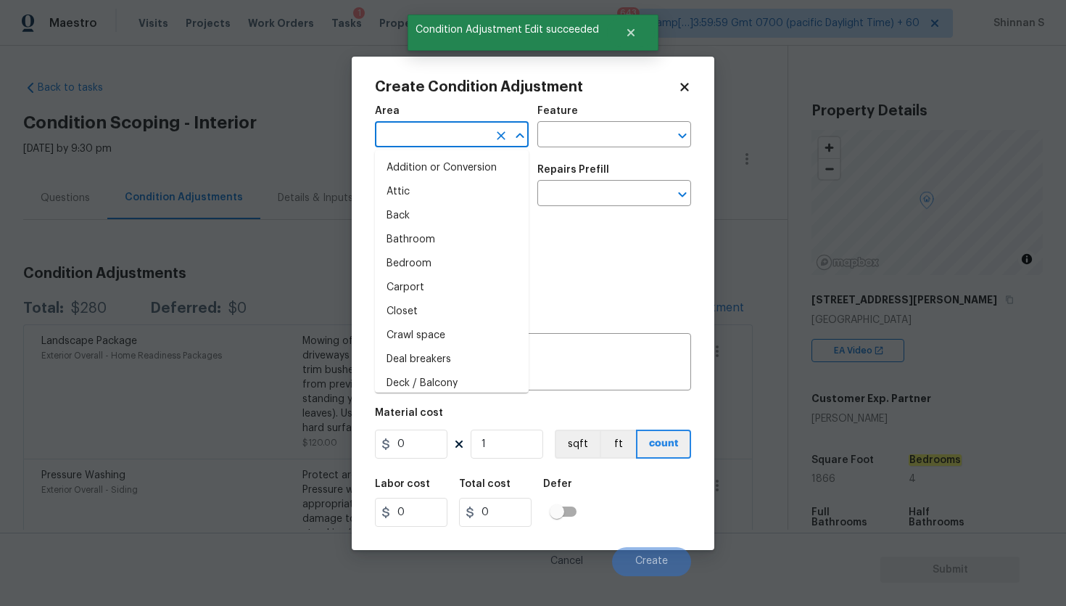
click at [458, 137] on input "text" at bounding box center [431, 136] width 113 height 22
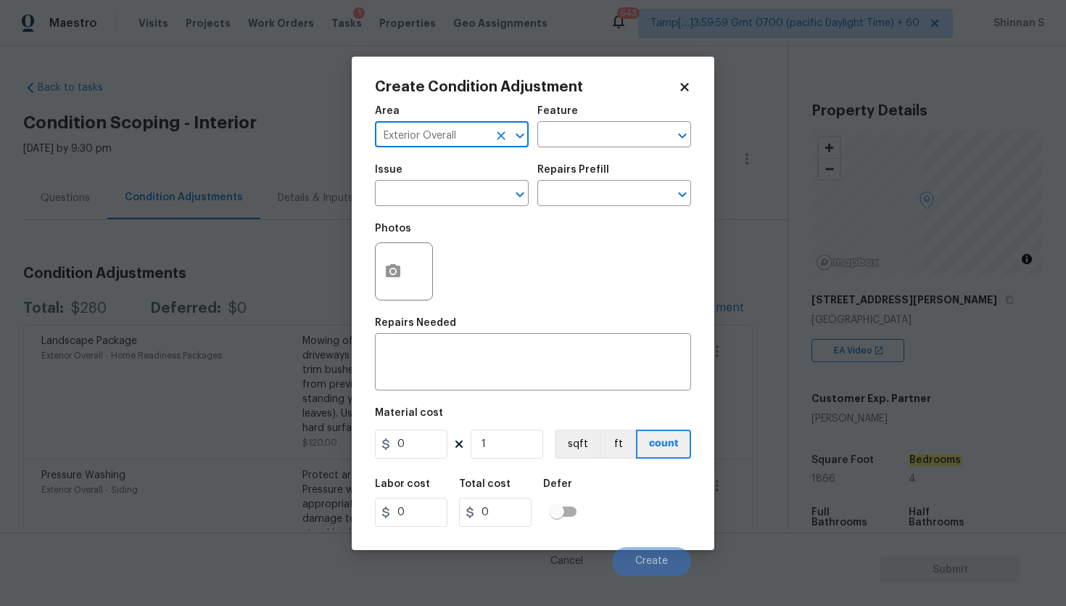
type input "Exterior Overall"
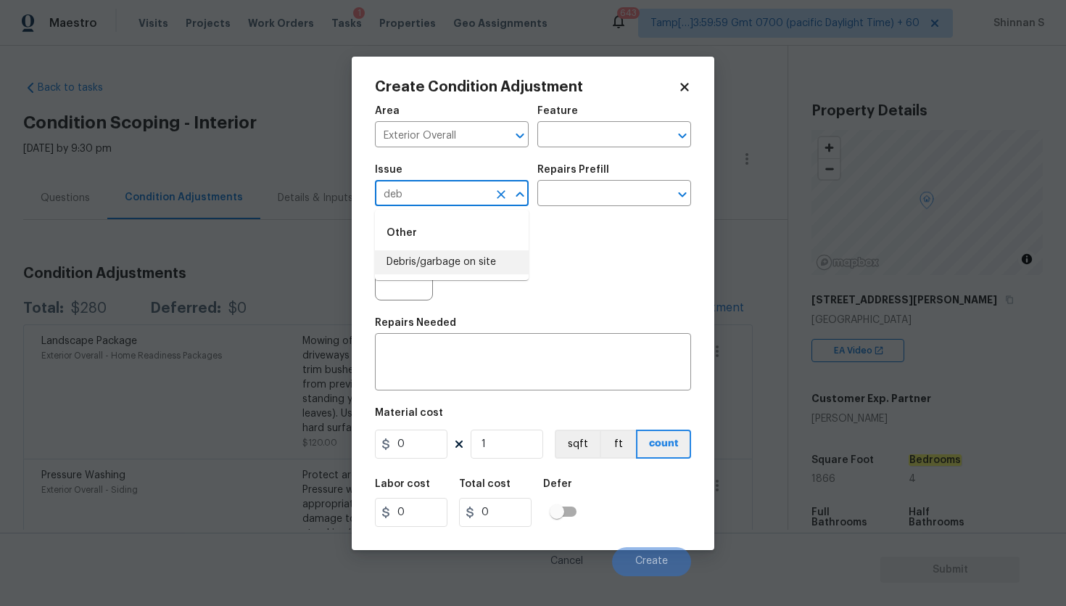
click at [456, 251] on li "Debris/garbage on site" at bounding box center [452, 262] width 154 height 24
type input "Debris/garbage on site"
click at [393, 277] on icon "button" at bounding box center [393, 270] width 15 height 13
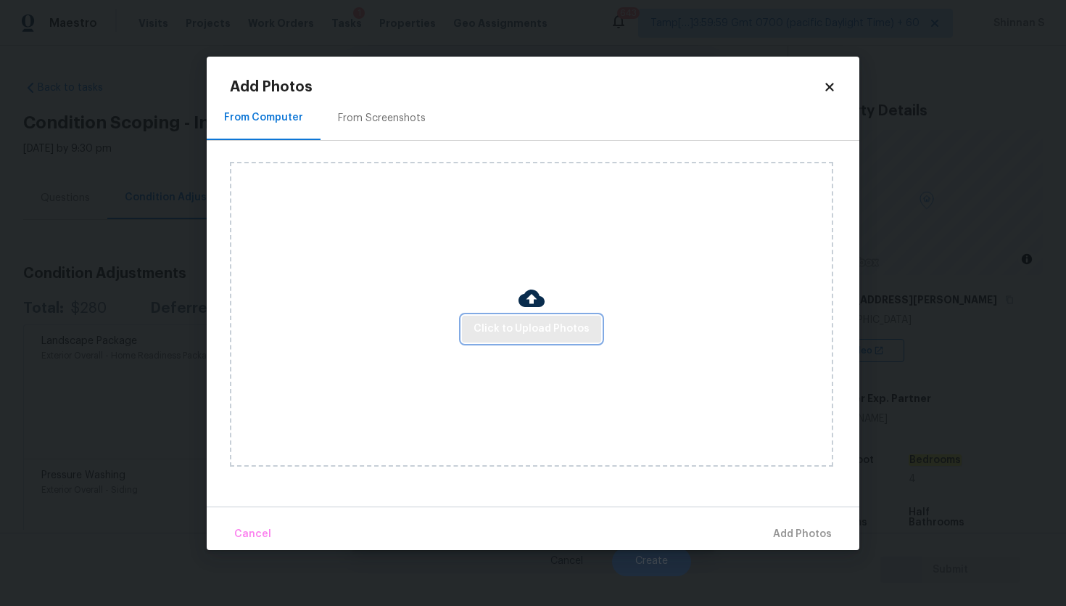
click at [519, 326] on span "Click to Upload Photos" at bounding box center [532, 329] width 116 height 18
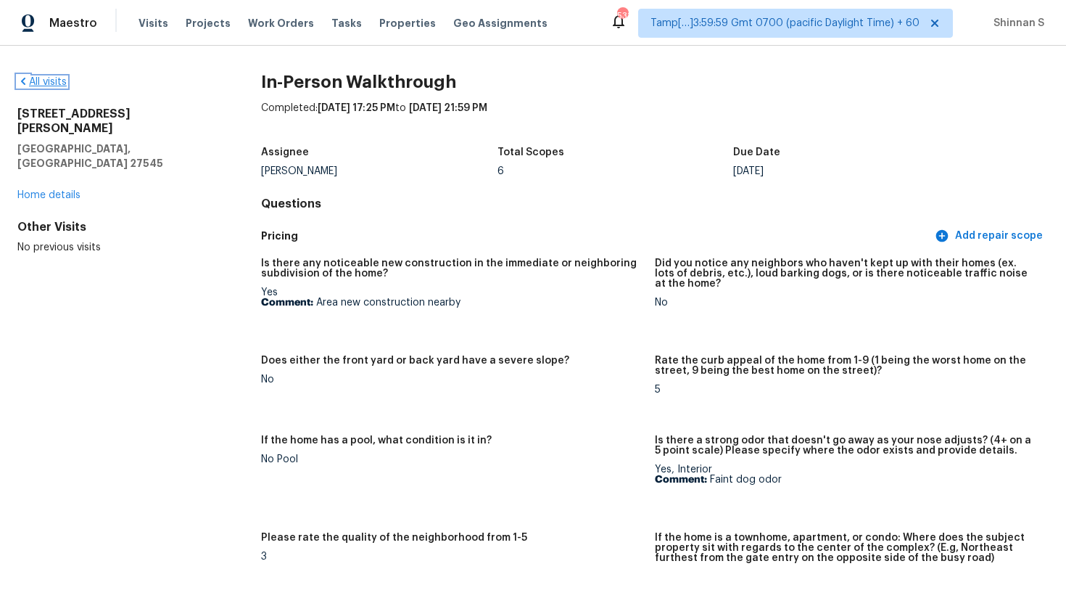
click at [51, 78] on link "All visits" at bounding box center [41, 82] width 49 height 10
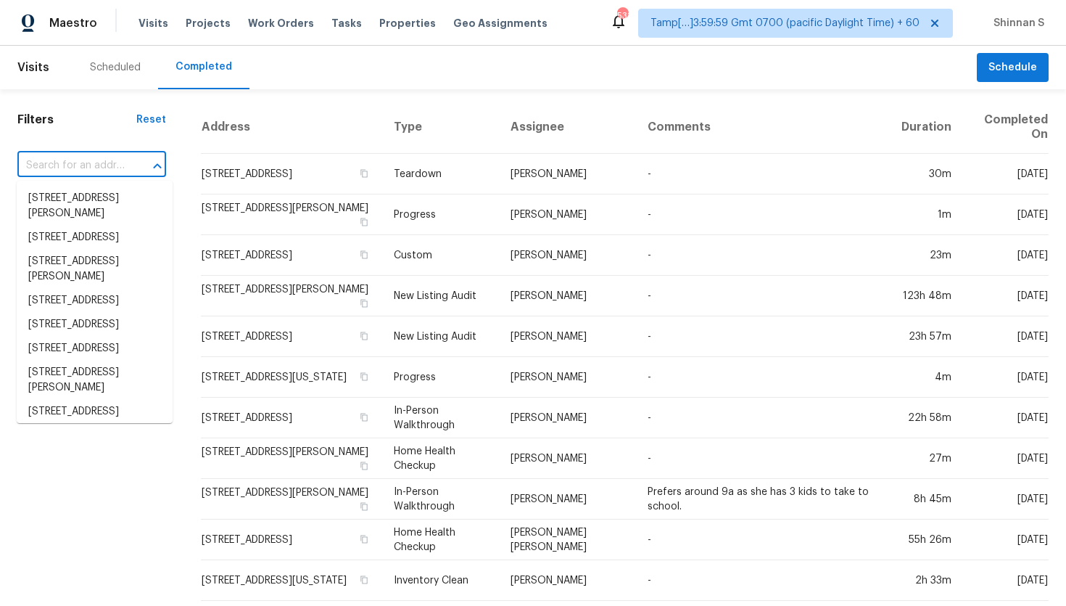
click at [113, 173] on input "text" at bounding box center [71, 166] width 108 height 22
paste input "2906 Priscilla Ave, Cleveland, OH 44134"
type input "2906 Priscilla Ave, Cleveland, OH 44134"
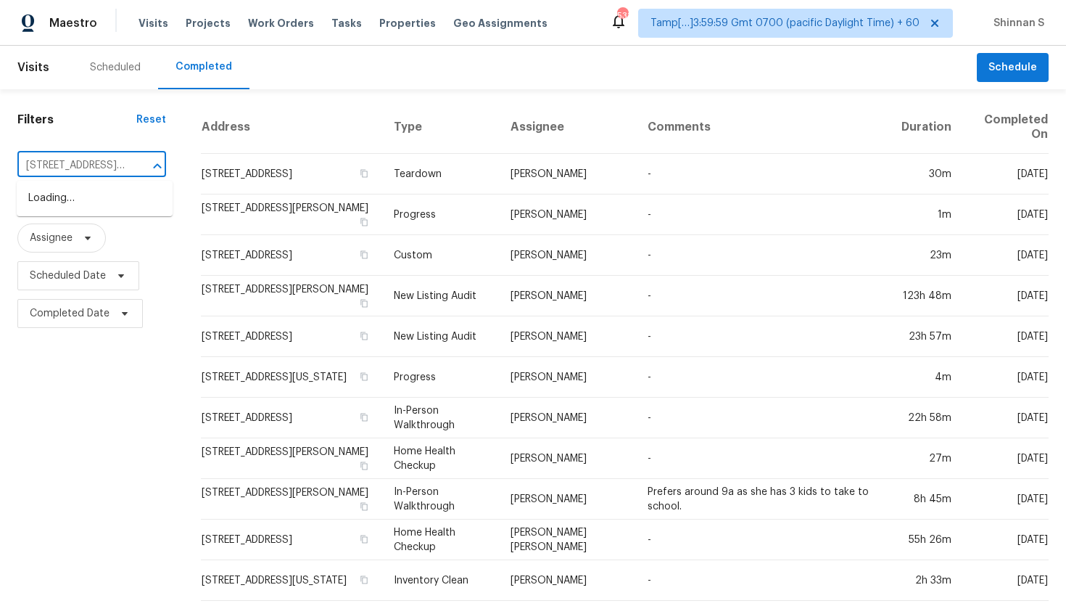
scroll to position [0, 83]
click at [99, 199] on li "2906 Priscilla Ave, Cleveland, OH 44134" at bounding box center [95, 205] width 156 height 39
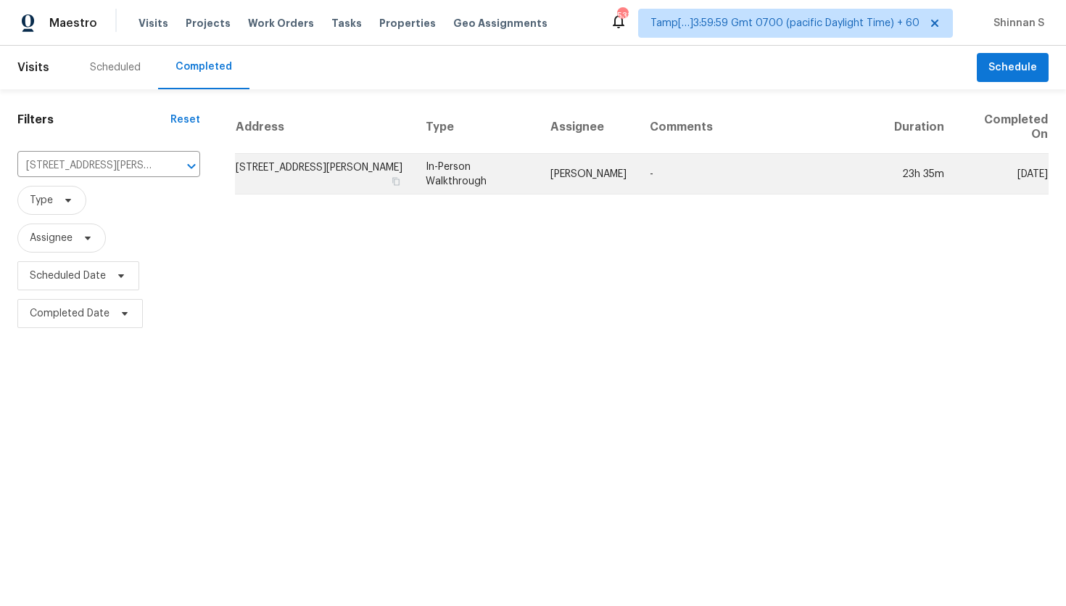
click at [575, 178] on td "Marissa Casias" at bounding box center [588, 174] width 99 height 41
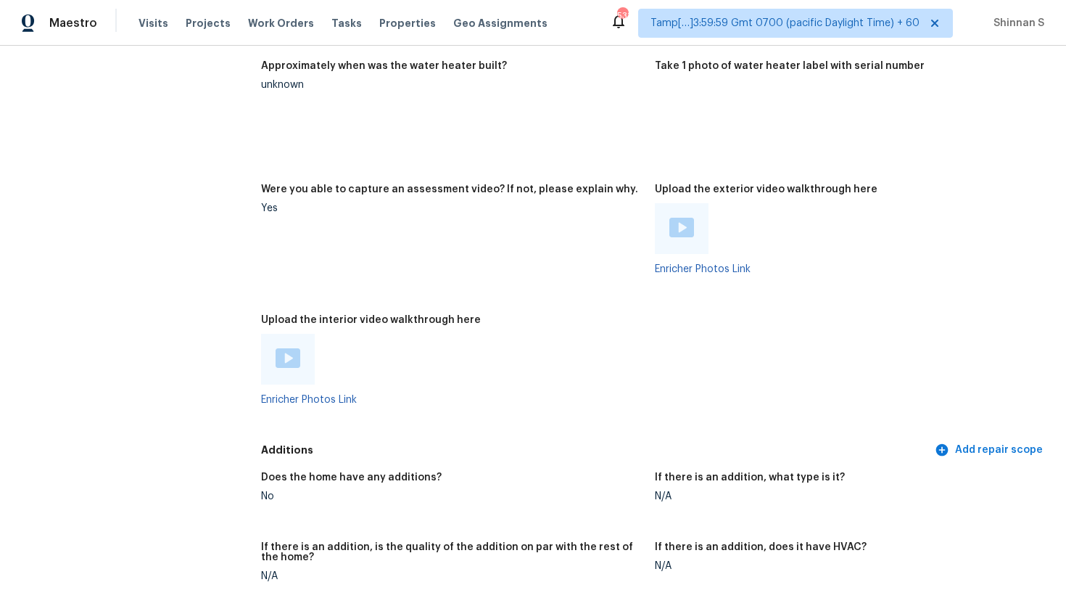
scroll to position [3425, 0]
click at [289, 364] on img at bounding box center [288, 360] width 25 height 20
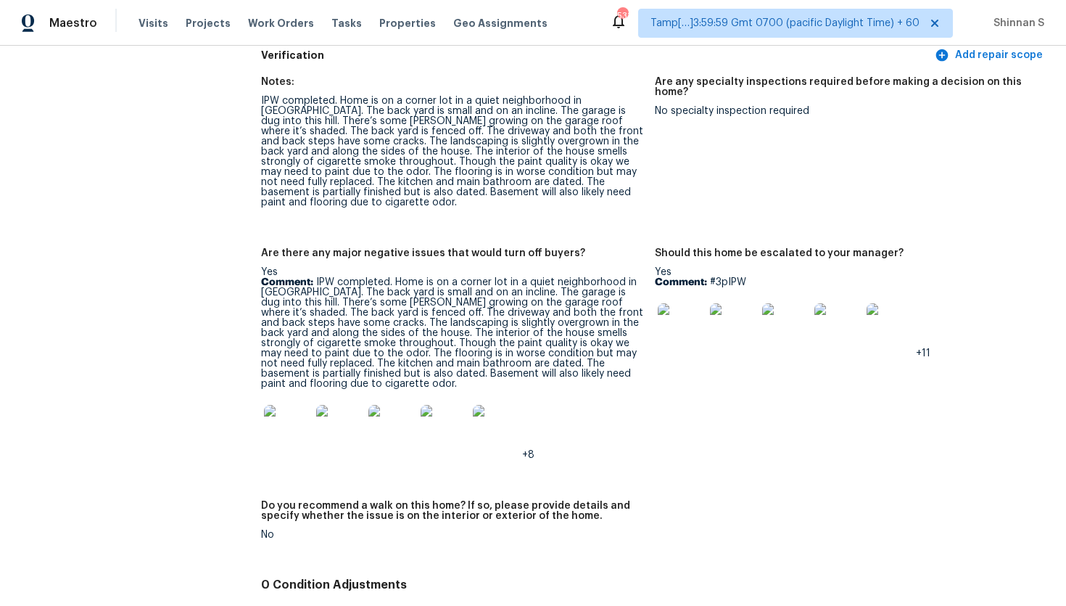
scroll to position [4112, 0]
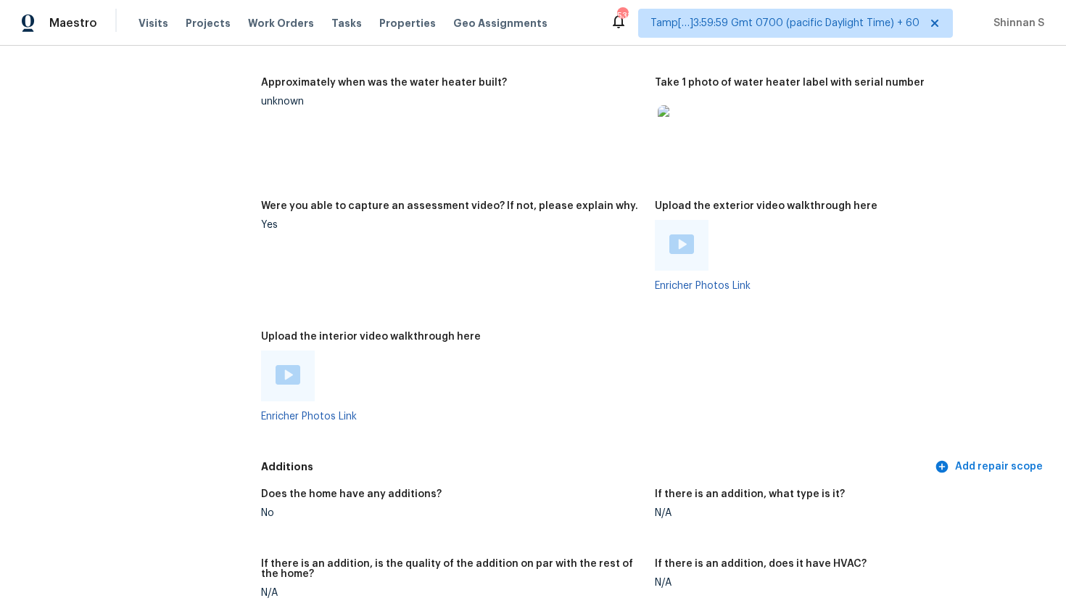
scroll to position [3401, 0]
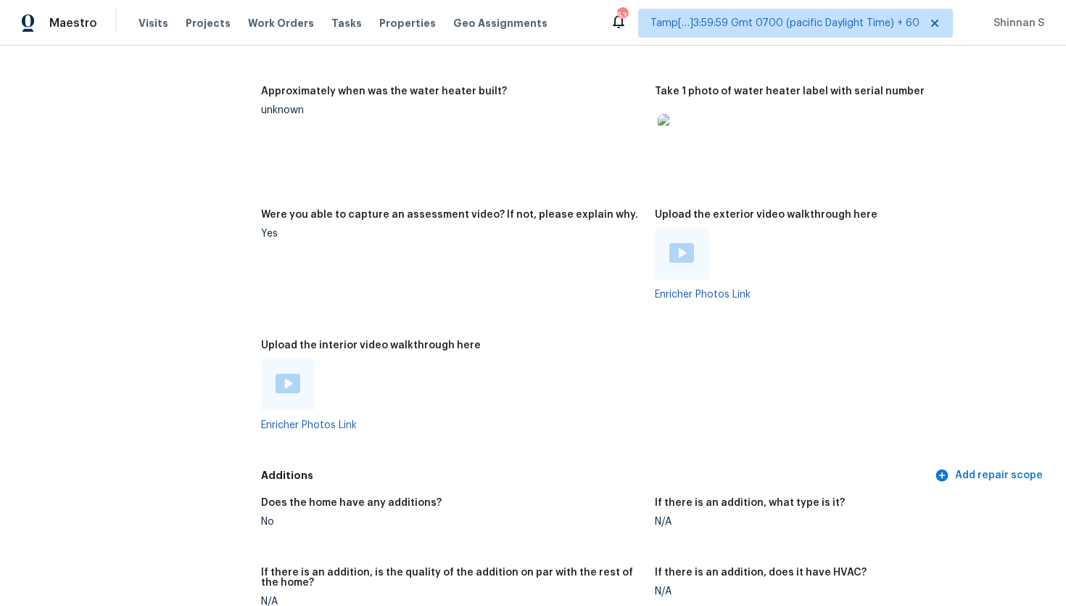
click at [680, 253] on img at bounding box center [682, 253] width 25 height 20
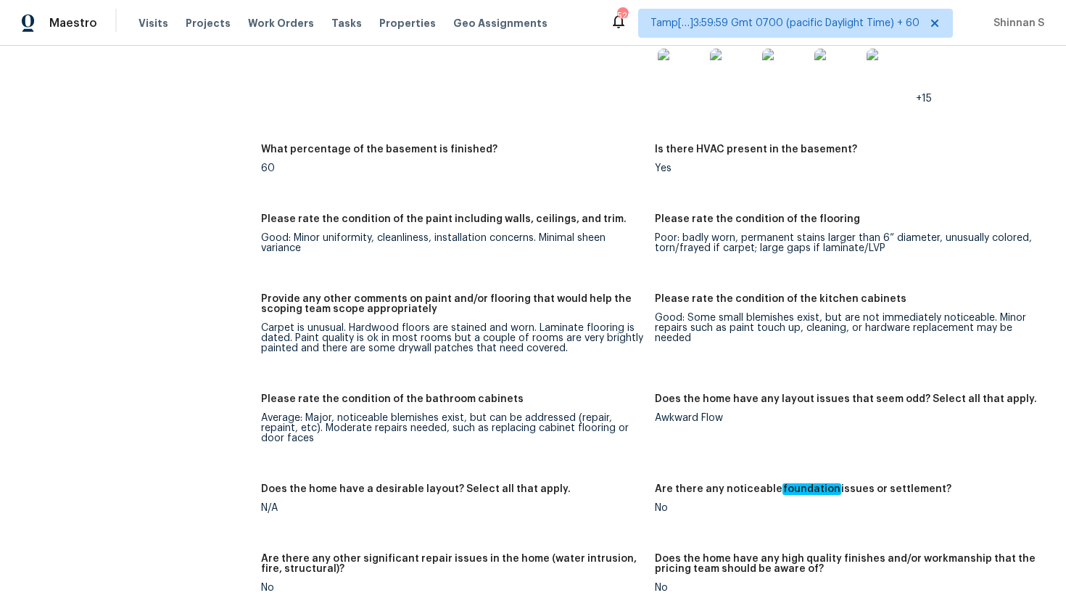
scroll to position [2799, 0]
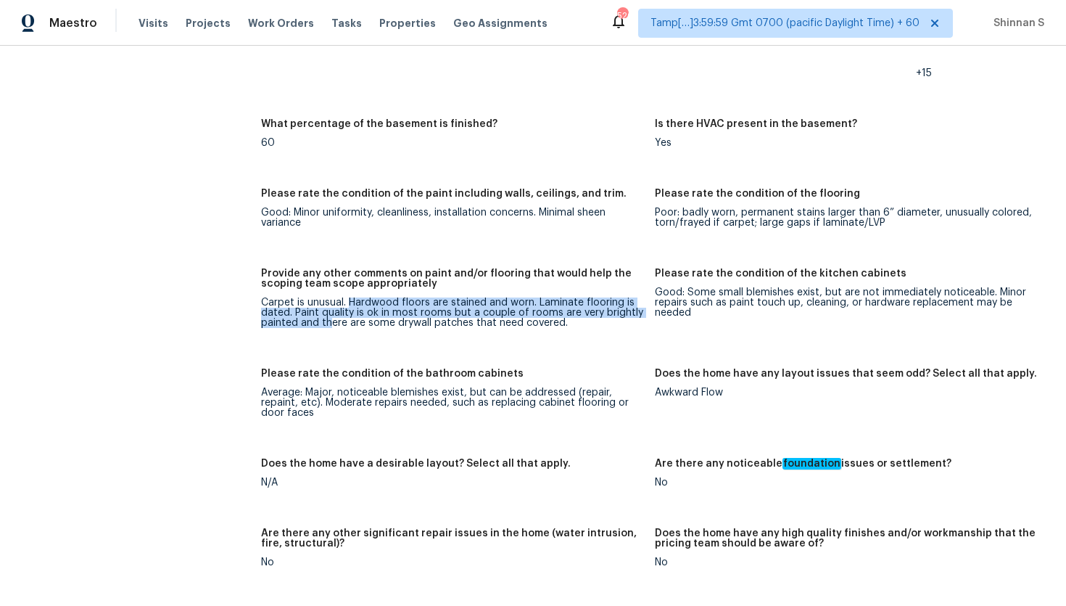
drag, startPoint x: 350, startPoint y: 305, endPoint x: 355, endPoint y: 318, distance: 14.7
click at [351, 318] on div "Carpet is unusual. Hardwood floors are stained and worn. Laminate flooring is d…" at bounding box center [452, 312] width 382 height 30
click at [355, 318] on div "Carpet is unusual. Hardwood floors are stained and worn. Laminate flooring is d…" at bounding box center [452, 312] width 382 height 30
drag, startPoint x: 297, startPoint y: 312, endPoint x: 637, endPoint y: 341, distance: 341.4
click at [637, 341] on figure "Provide any other comments on paint and/or flooring that would help the scoping…" at bounding box center [458, 309] width 394 height 83
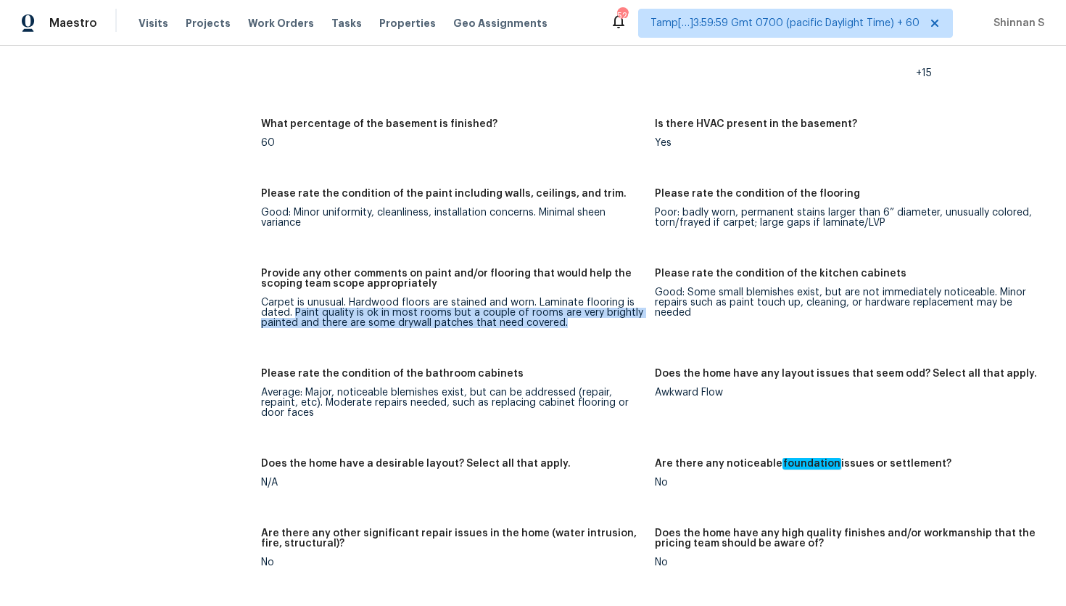
click at [330, 326] on div "Carpet is unusual. Hardwood floors are stained and worn. Laminate flooring is d…" at bounding box center [452, 312] width 382 height 30
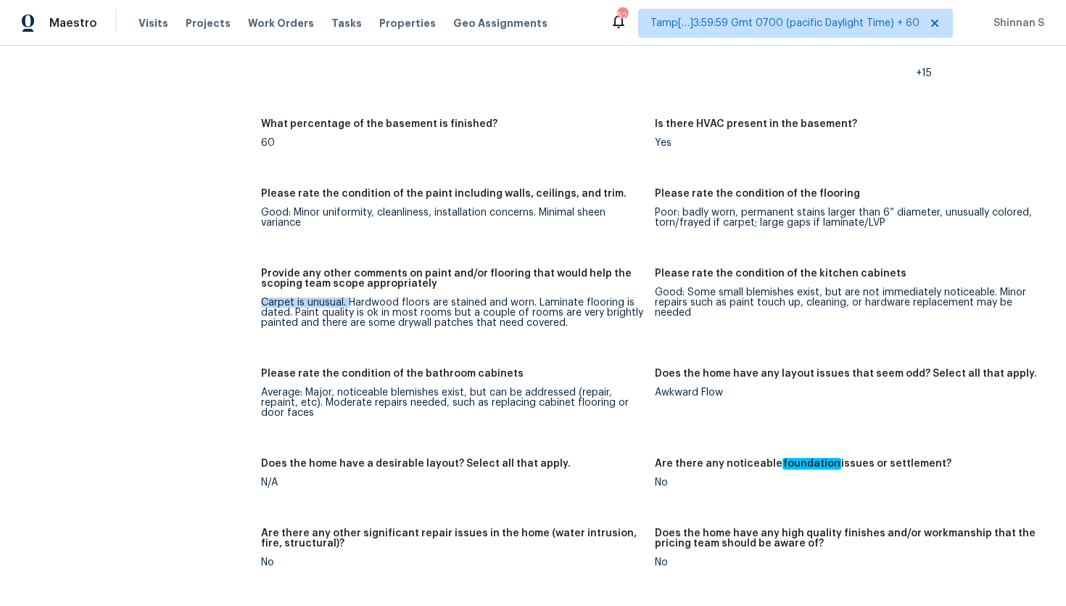
drag, startPoint x: 264, startPoint y: 303, endPoint x: 350, endPoint y: 302, distance: 86.3
click at [350, 302] on div "Carpet is unusual. Hardwood floors are stained and worn. Laminate flooring is d…" at bounding box center [452, 312] width 382 height 30
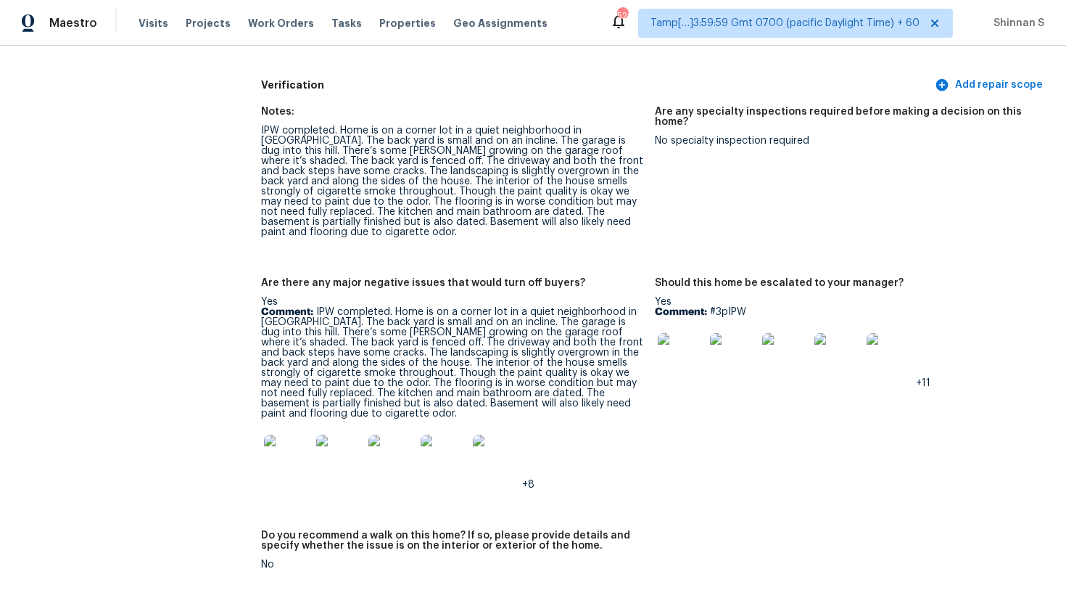
scroll to position [4112, 0]
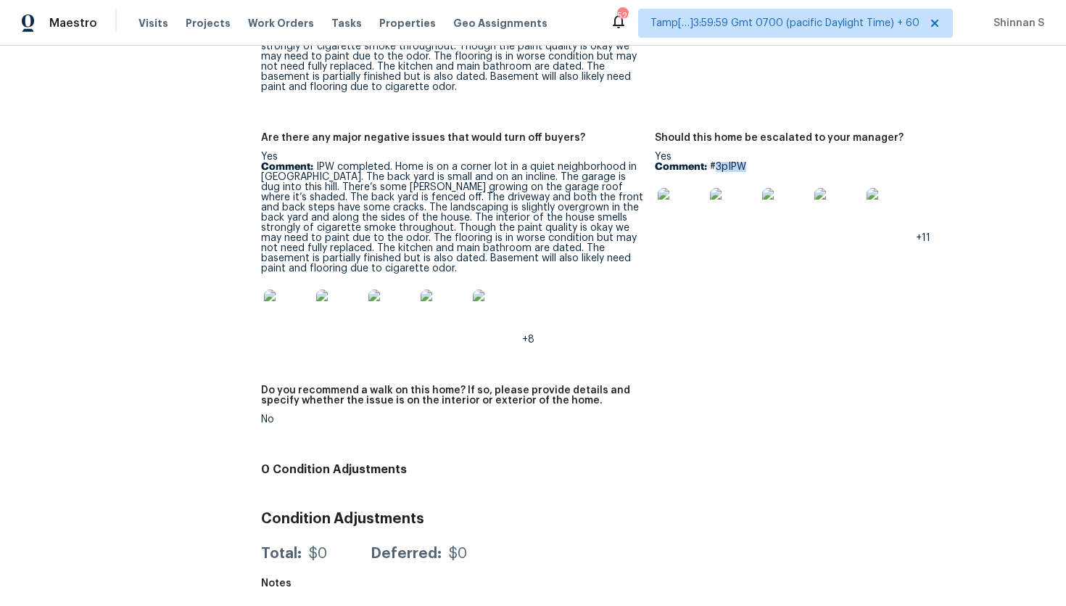
drag, startPoint x: 717, startPoint y: 170, endPoint x: 769, endPoint y: 170, distance: 52.2
click at [769, 170] on p "Comment: #3pIPW" at bounding box center [846, 167] width 382 height 10
click at [668, 265] on figure "Should this home be escalated to your manager? Yes Comment: #3pIPW +11" at bounding box center [852, 250] width 394 height 235
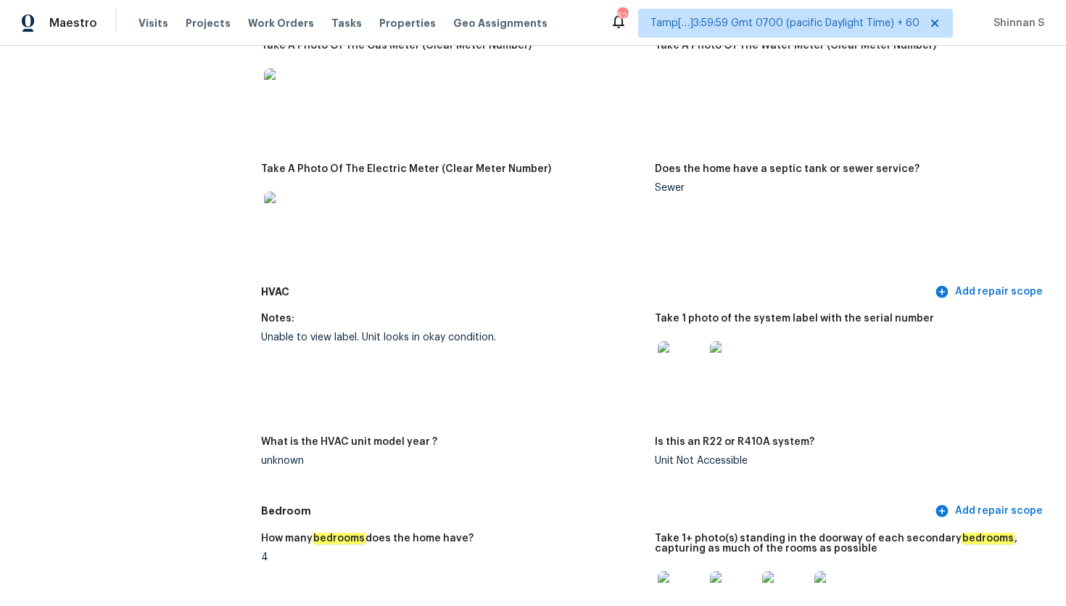
scroll to position [1208, 0]
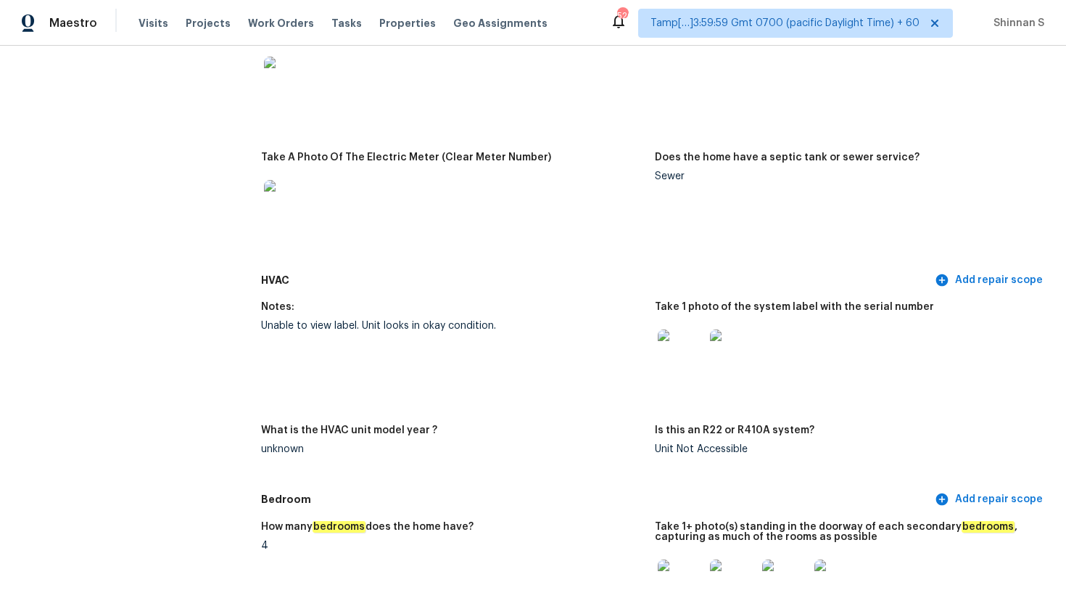
click at [665, 358] on img at bounding box center [681, 352] width 46 height 46
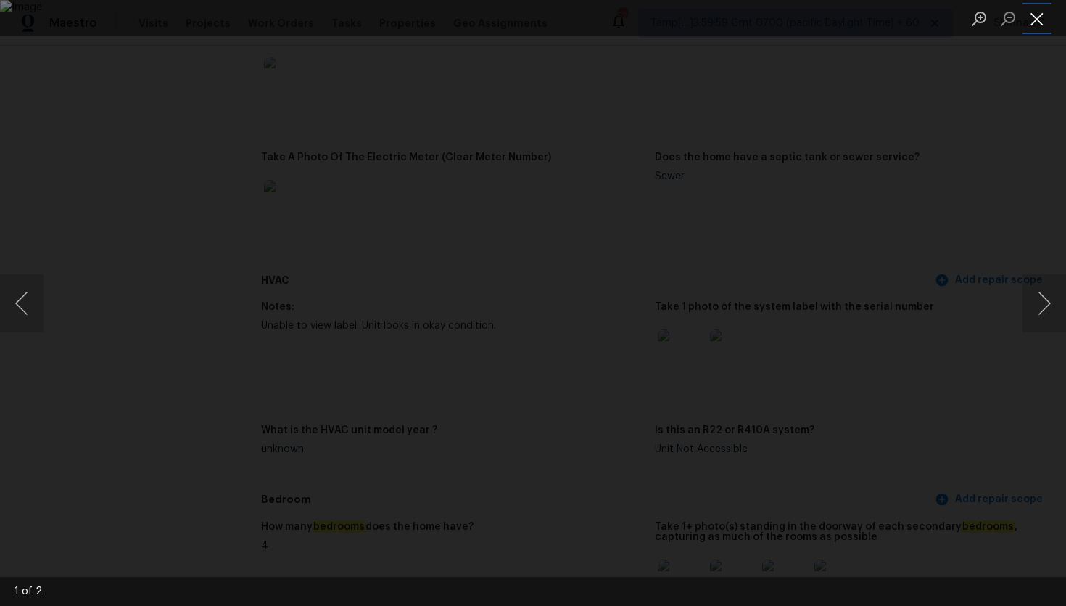
click at [1047, 17] on button "Close lightbox" at bounding box center [1037, 18] width 29 height 25
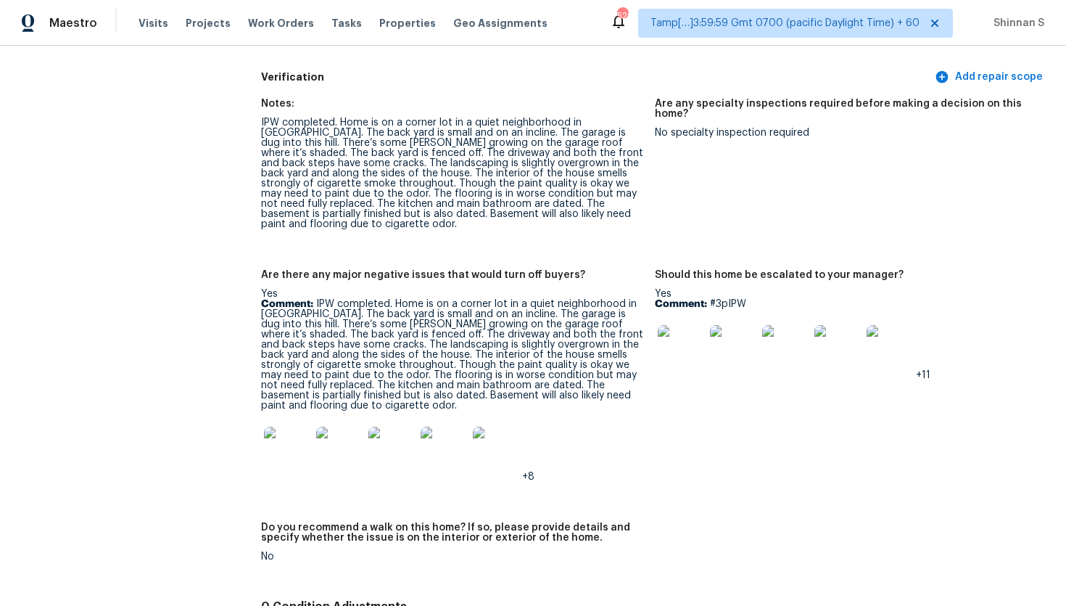
scroll to position [3977, 0]
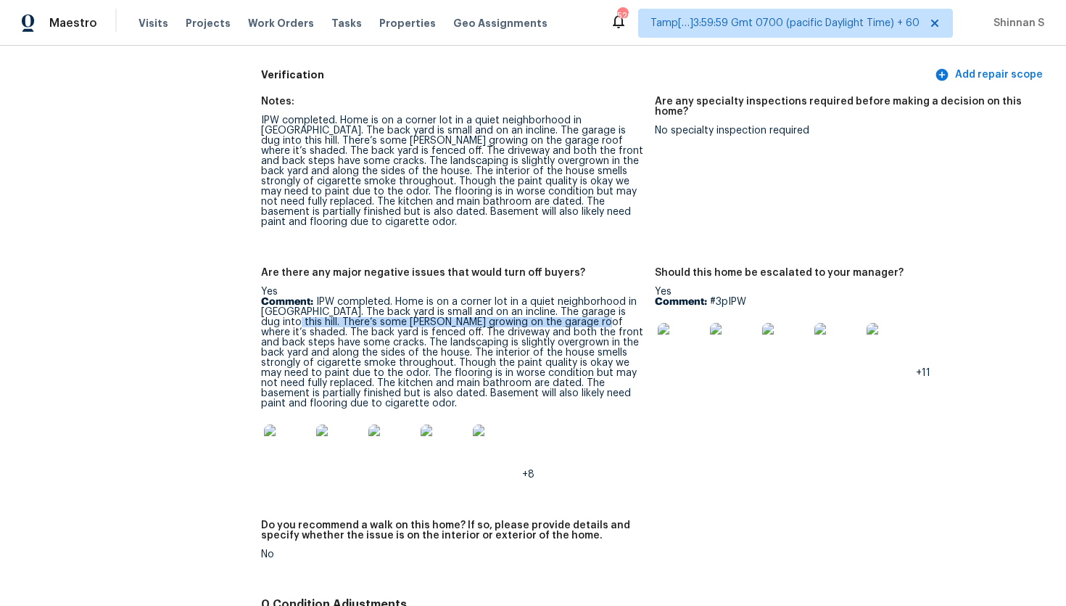
drag, startPoint x: 571, startPoint y: 322, endPoint x: 260, endPoint y: 324, distance: 311.2
copy p "There’s some moss growing on the garage roof where it’s shaded."
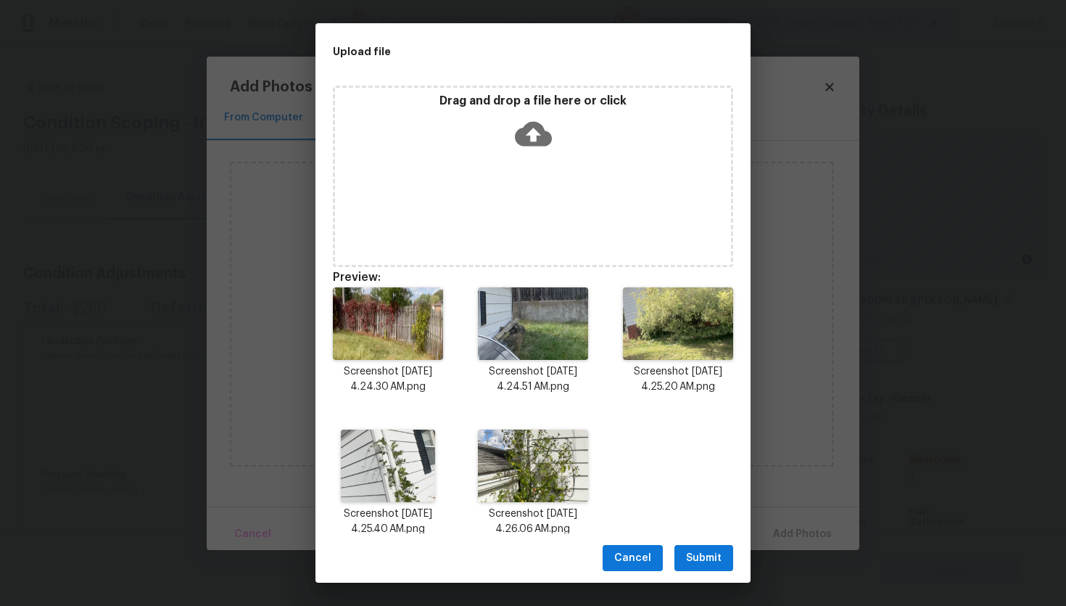
click at [706, 550] on span "Submit" at bounding box center [704, 558] width 36 height 18
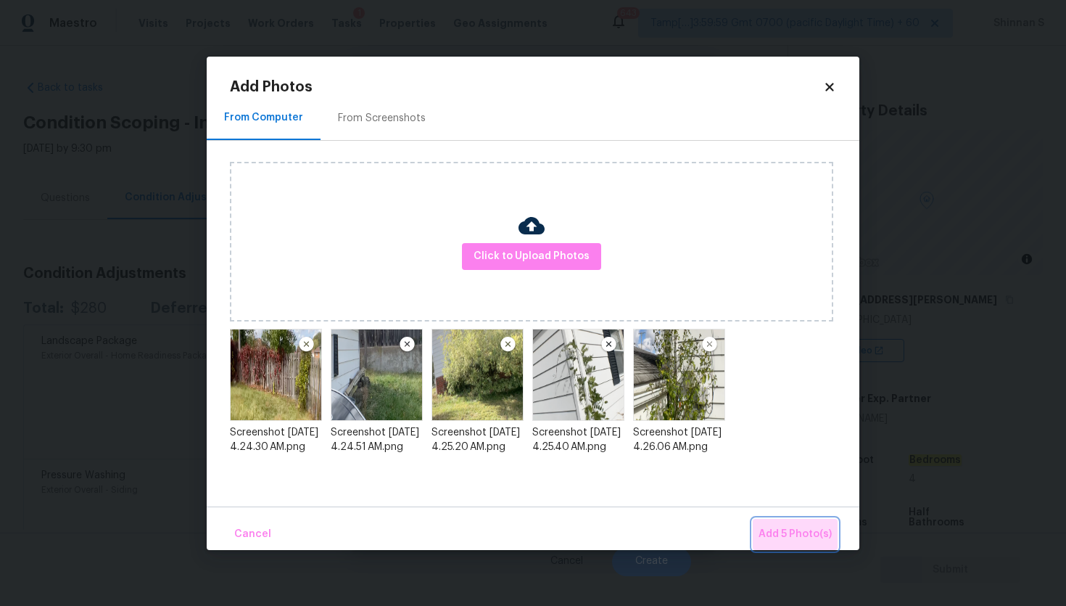
click at [803, 531] on span "Add 5 Photo(s)" at bounding box center [795, 534] width 73 height 18
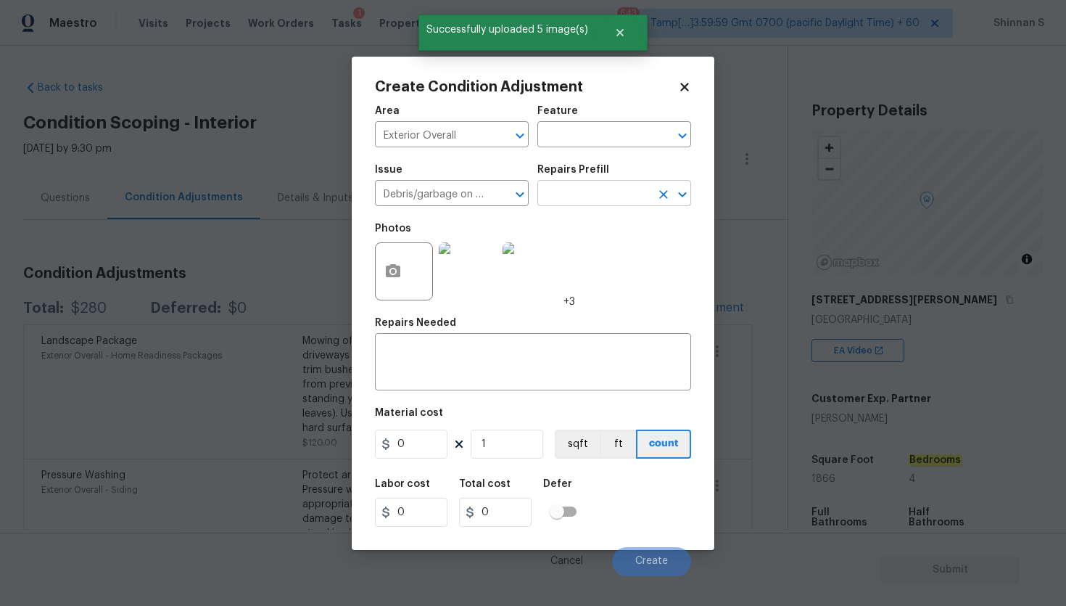
click at [614, 196] on input "text" at bounding box center [594, 195] width 113 height 22
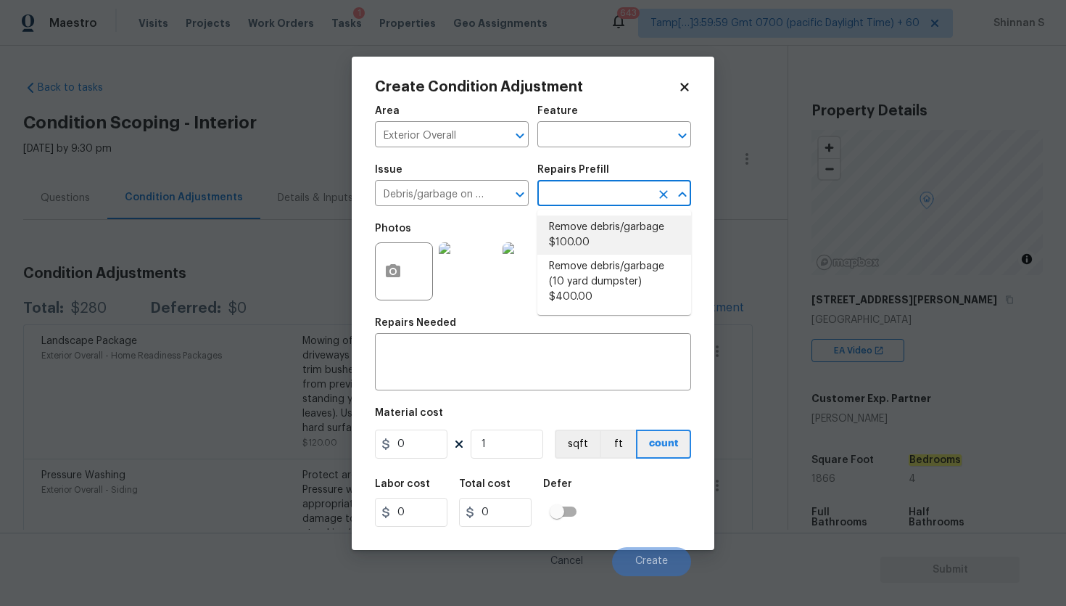
click at [596, 234] on li "Remove debris/garbage $100.00" at bounding box center [615, 234] width 154 height 39
type input "100"
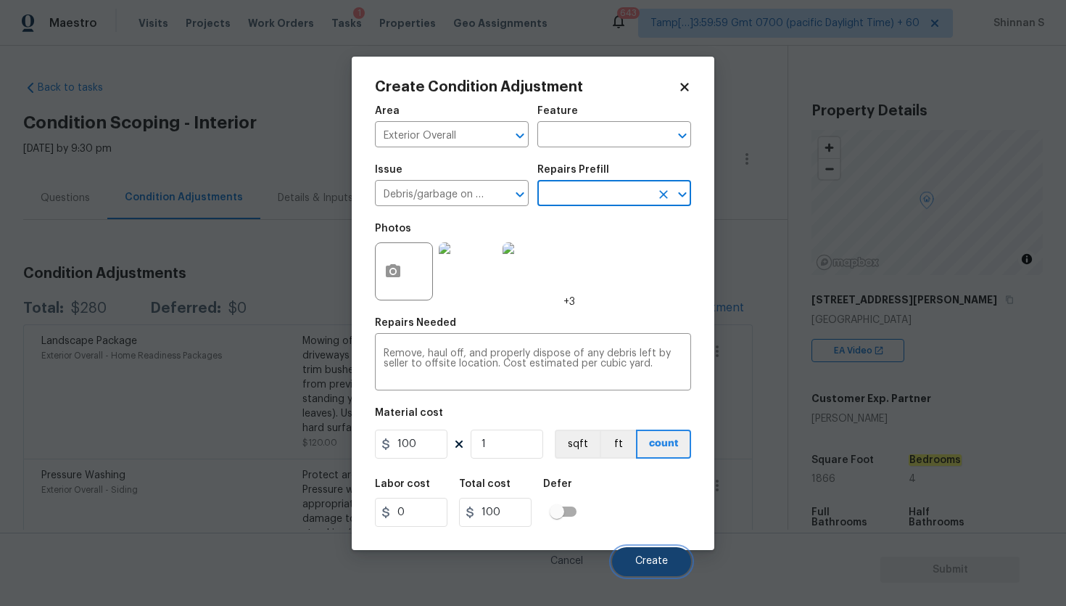
click at [648, 558] on span "Create" at bounding box center [651, 561] width 33 height 11
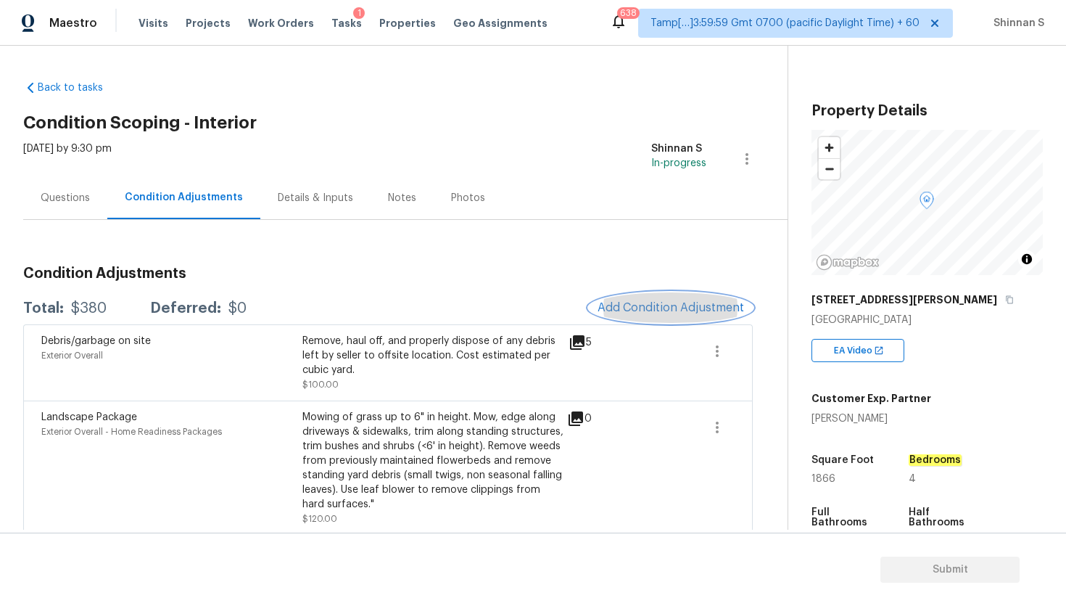
click at [670, 307] on span "Add Condition Adjustment" at bounding box center [671, 307] width 147 height 13
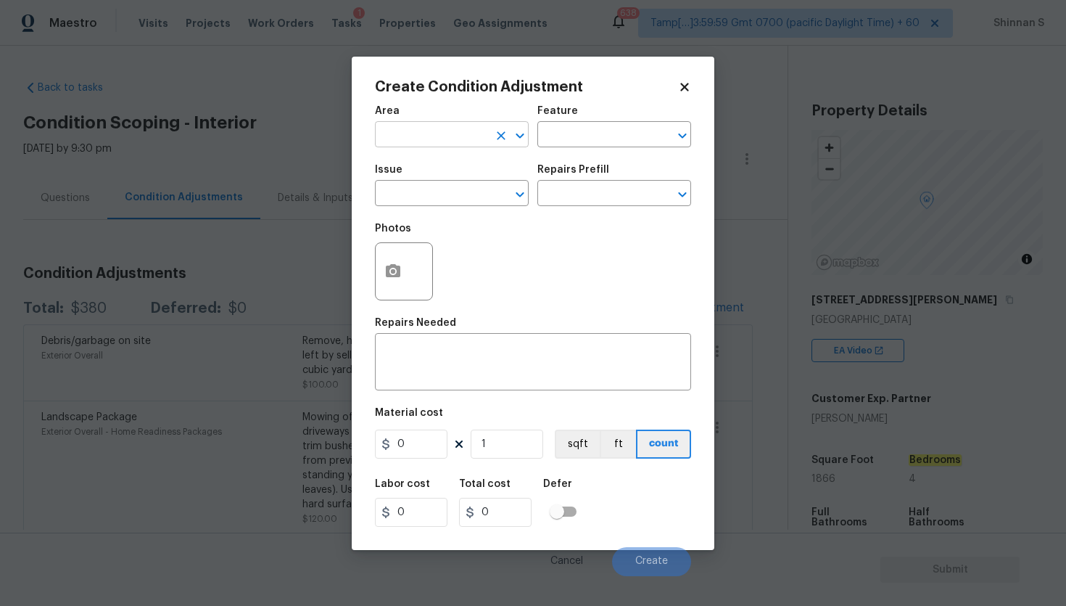
click at [469, 133] on input "text" at bounding box center [431, 136] width 113 height 22
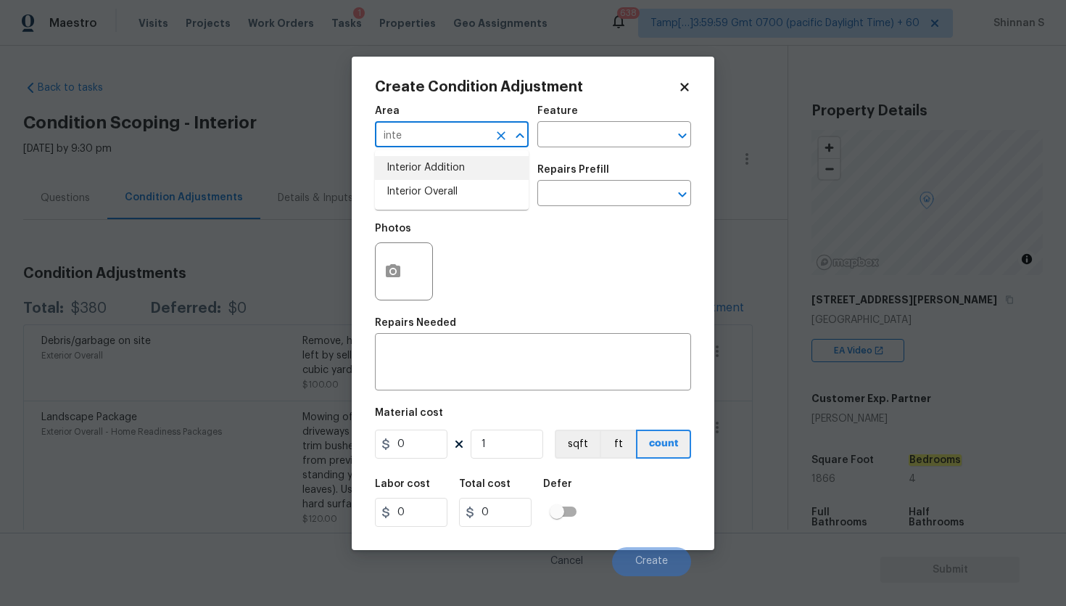
click at [468, 189] on li "Interior Overall" at bounding box center [452, 192] width 154 height 24
type input "Interior Overall"
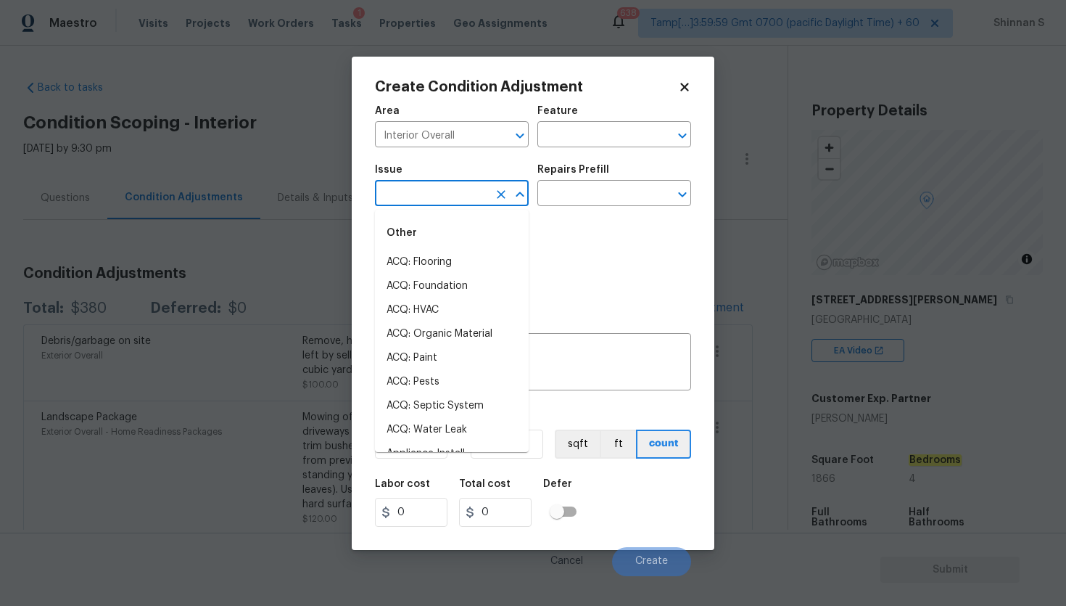
click at [470, 188] on input "text" at bounding box center [431, 195] width 113 height 22
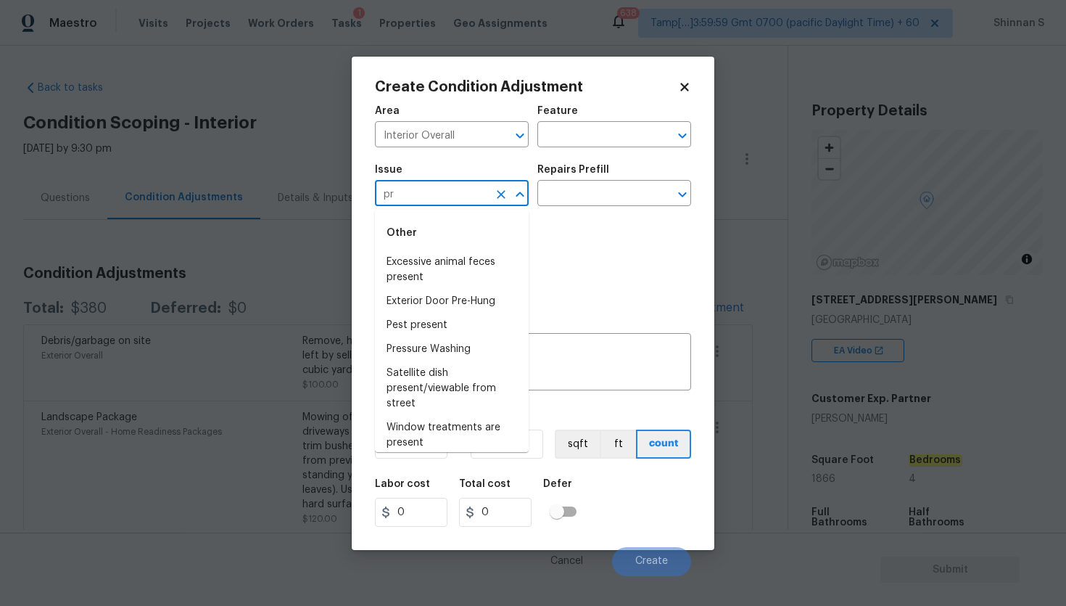
type input "p"
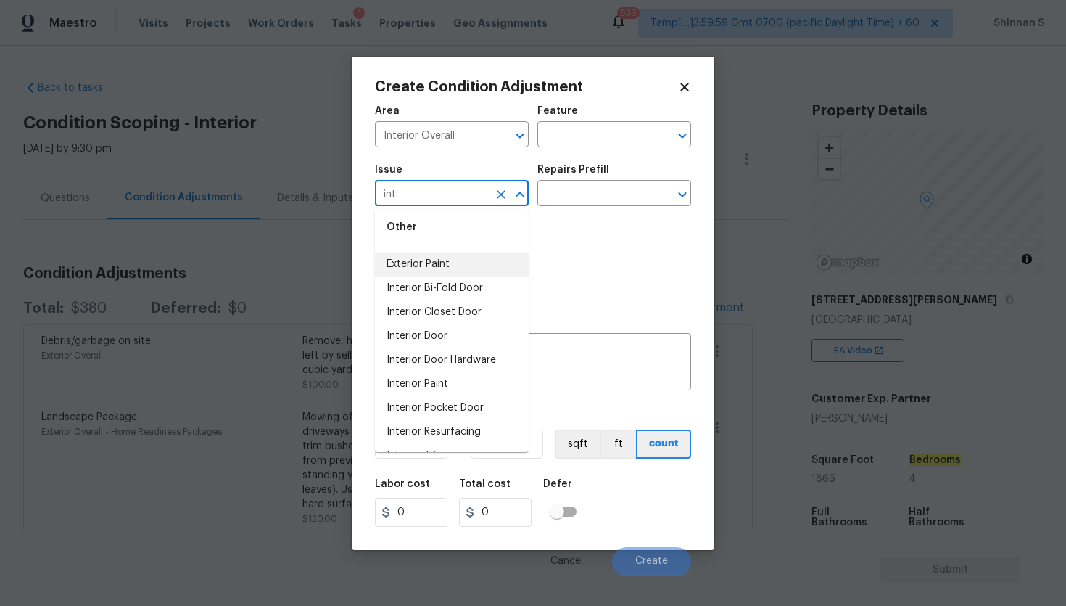
scroll to position [49, 0]
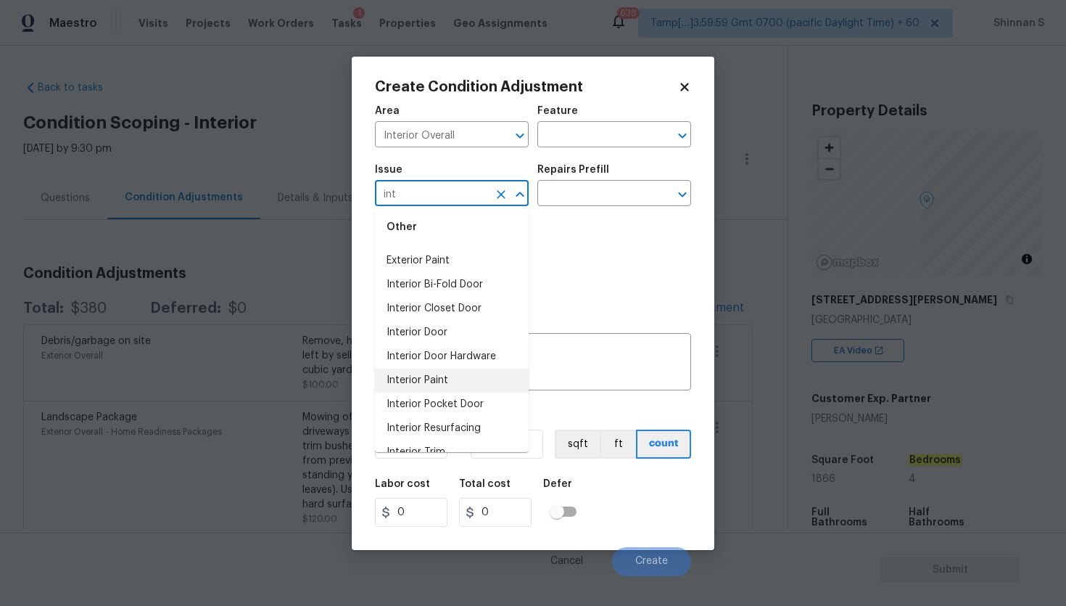
click at [449, 382] on li "Interior Paint" at bounding box center [452, 380] width 154 height 24
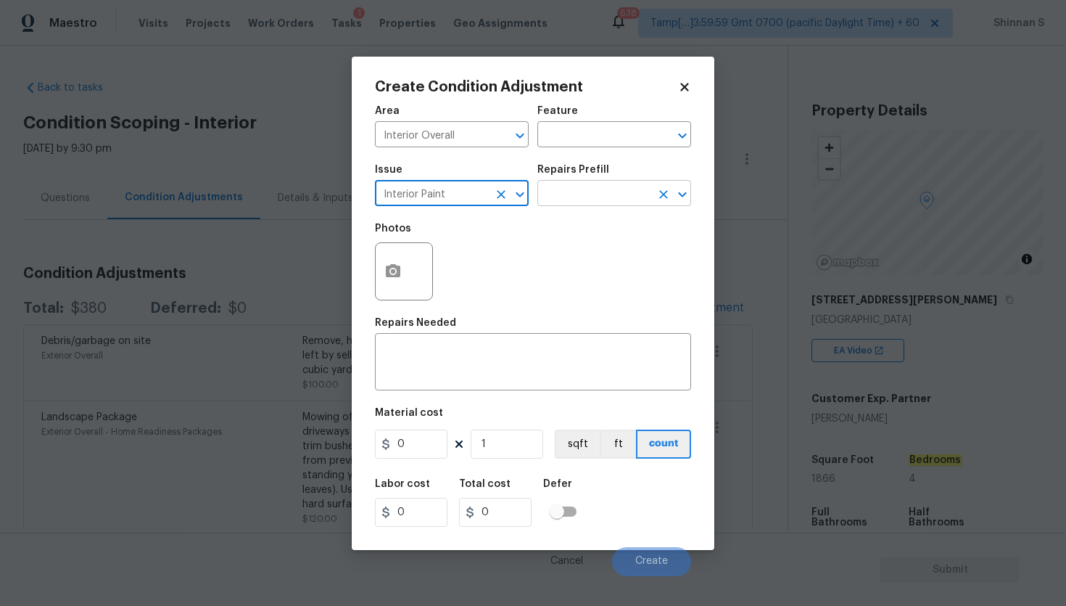
type input "Interior Paint"
click at [614, 199] on input "text" at bounding box center [594, 195] width 113 height 22
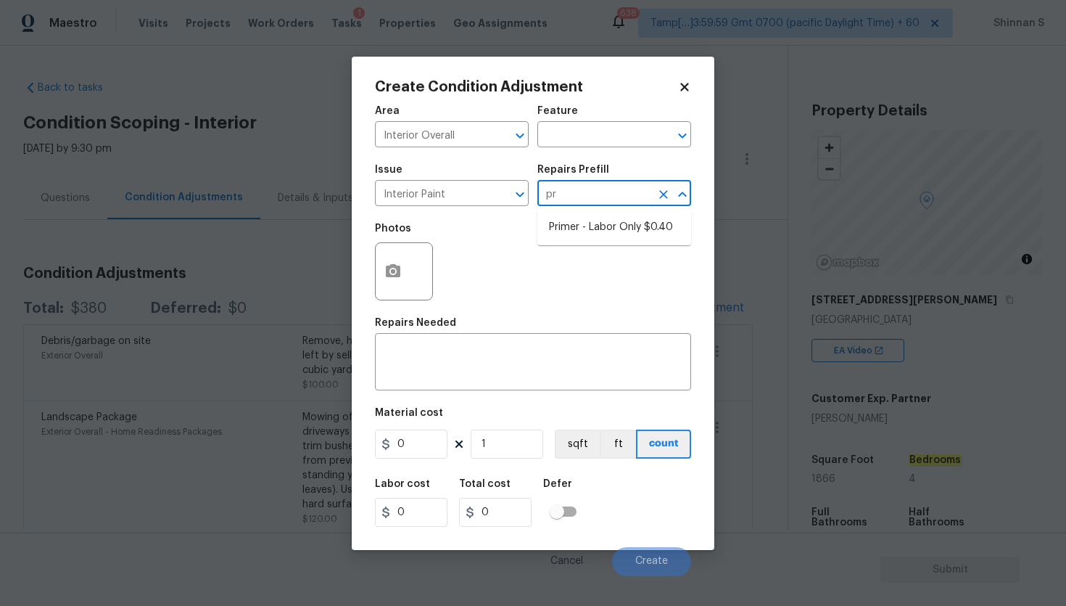
type input "pri"
click at [625, 242] on ul "Primer - Labor Only $0.40" at bounding box center [615, 228] width 154 height 36
click at [611, 226] on li "Primer - Labor Only $0.40" at bounding box center [615, 227] width 154 height 24
type input "Overall Paint"
type textarea "Interior primer - PRIMER PROVIDED BY OPENDOOR - All nails, screws, drywall anch…"
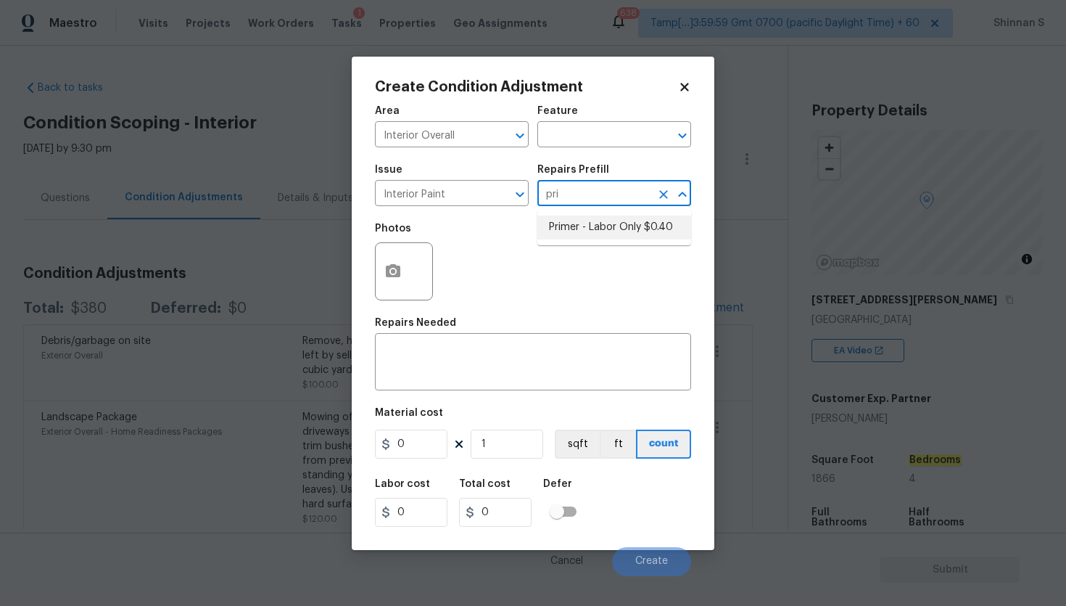
type input "0.4"
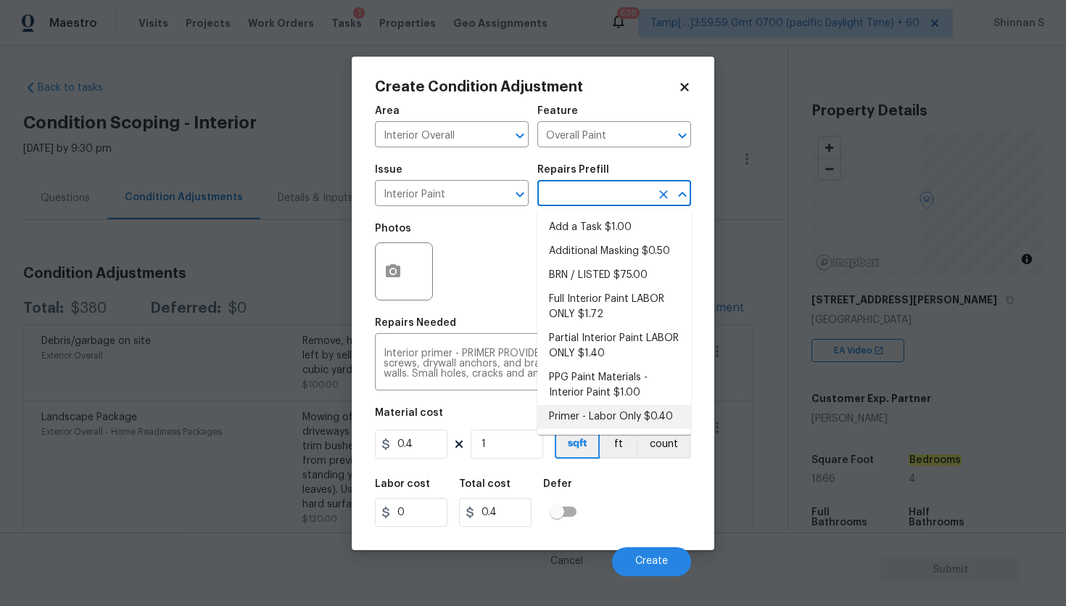
click at [593, 413] on li "Primer - Labor Only $0.40" at bounding box center [615, 417] width 154 height 24
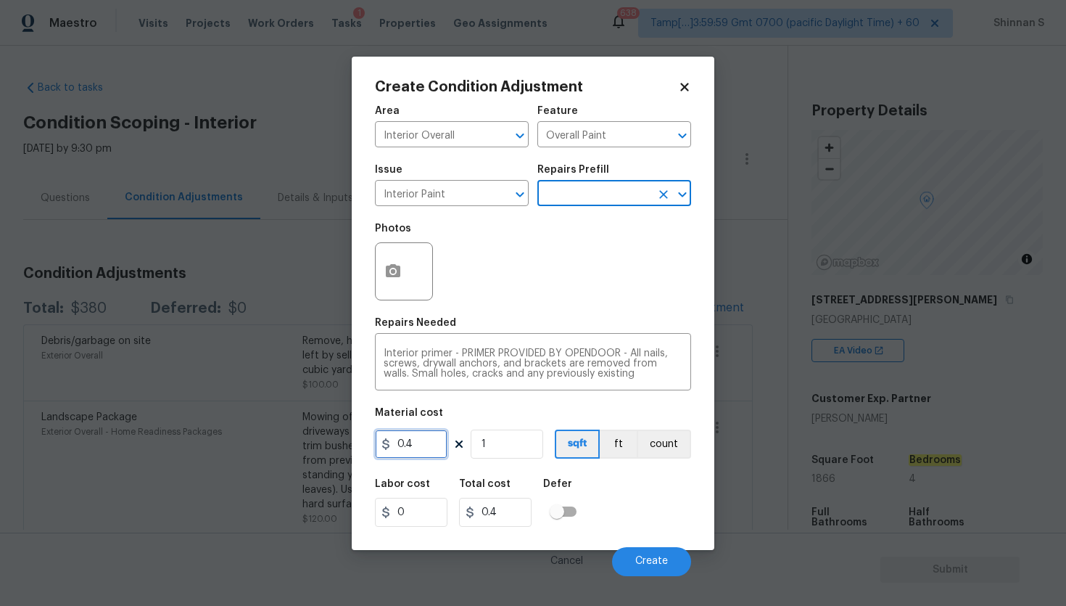
click at [423, 444] on input "0.4" at bounding box center [411, 443] width 73 height 29
type input "200"
click at [540, 410] on div "Material cost" at bounding box center [533, 417] width 316 height 19
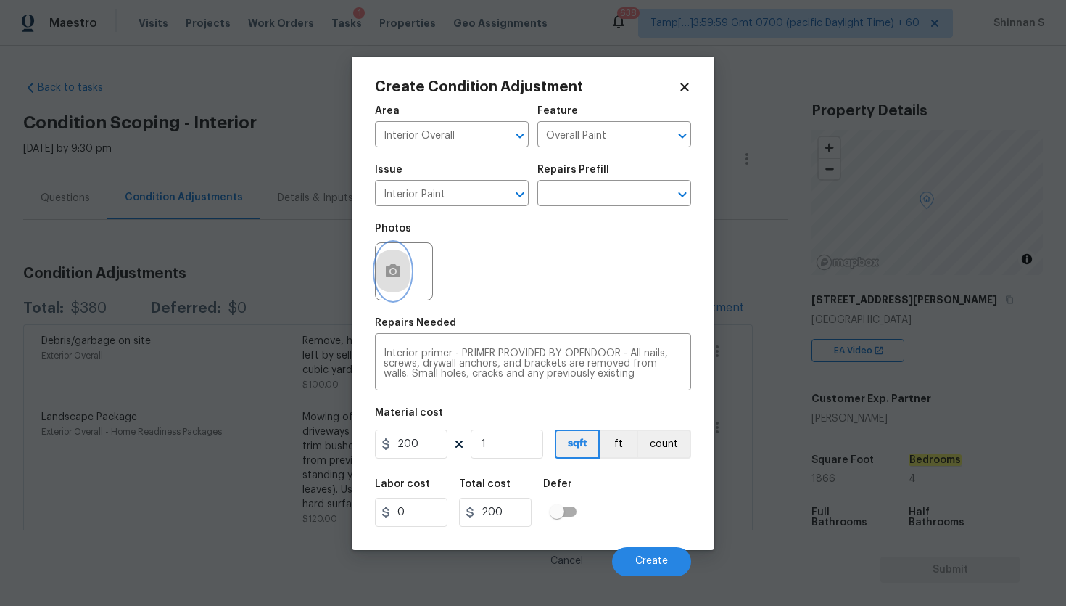
click at [392, 274] on icon "button" at bounding box center [392, 271] width 17 height 17
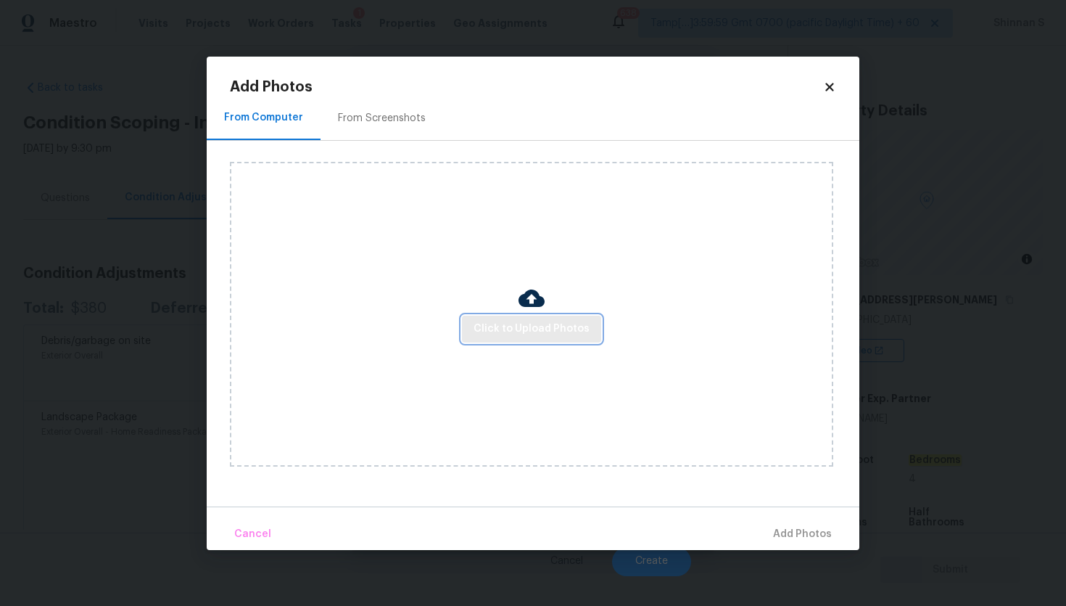
click at [510, 317] on button "Click to Upload Photos" at bounding box center [531, 329] width 139 height 27
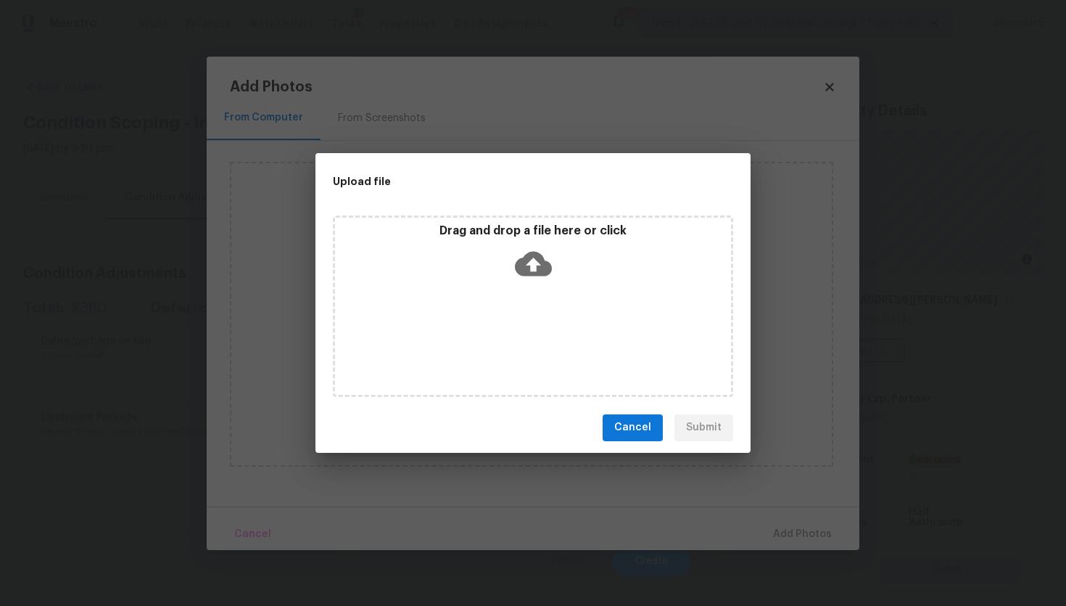
click at [537, 268] on icon at bounding box center [533, 263] width 37 height 25
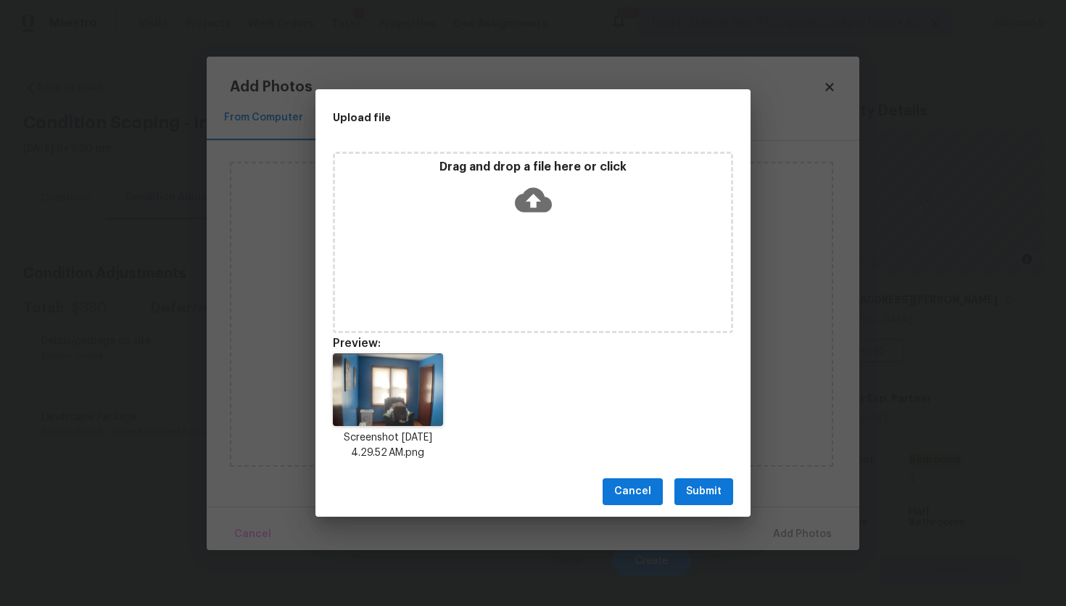
click at [706, 490] on span "Submit" at bounding box center [704, 491] width 36 height 18
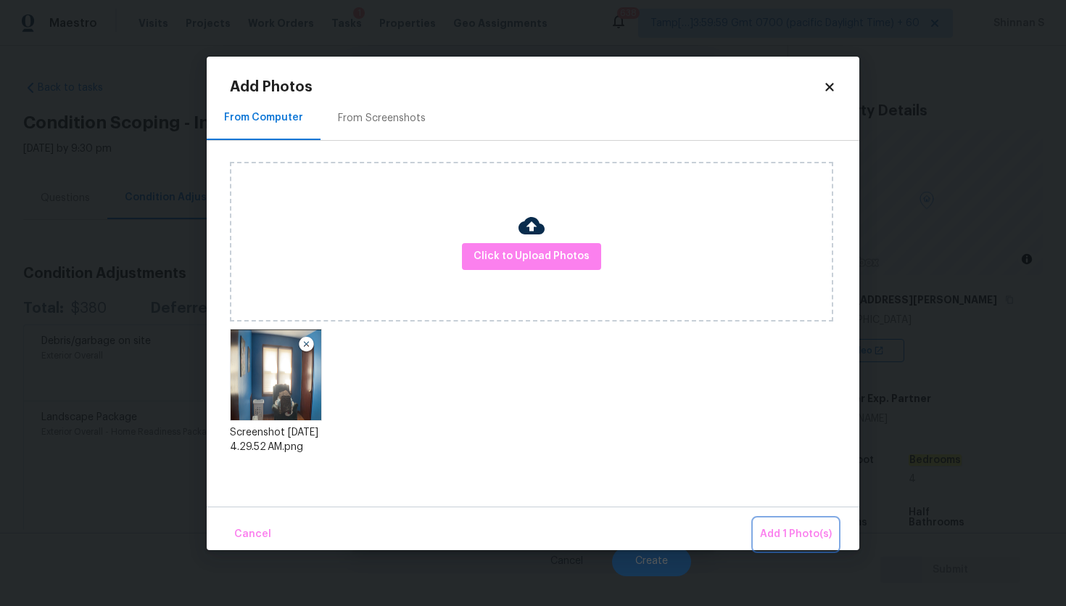
click at [796, 534] on span "Add 1 Photo(s)" at bounding box center [796, 534] width 72 height 18
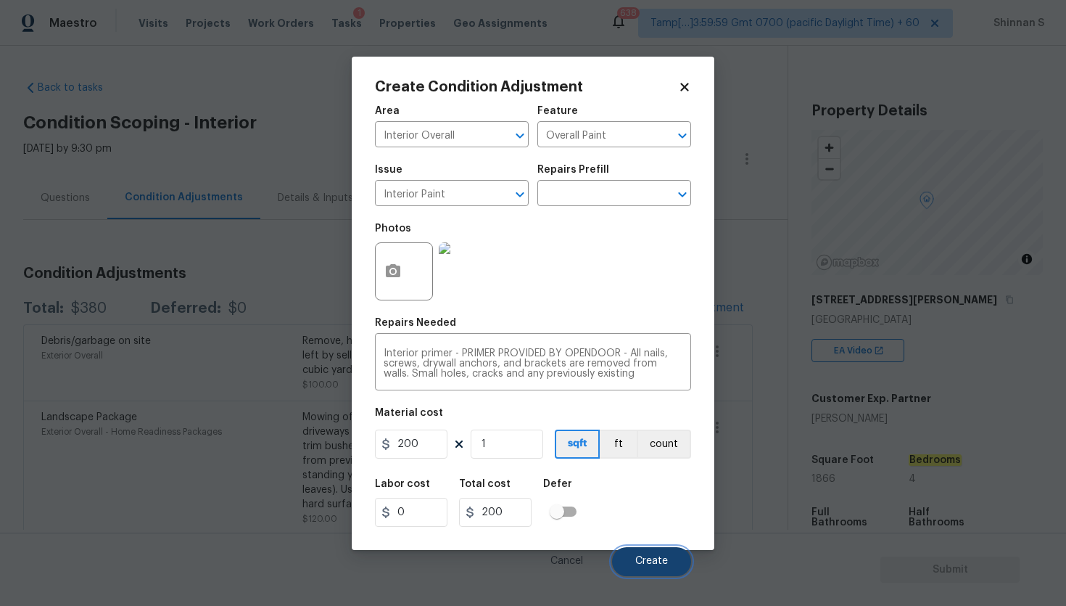
click at [649, 566] on span "Create" at bounding box center [651, 561] width 33 height 11
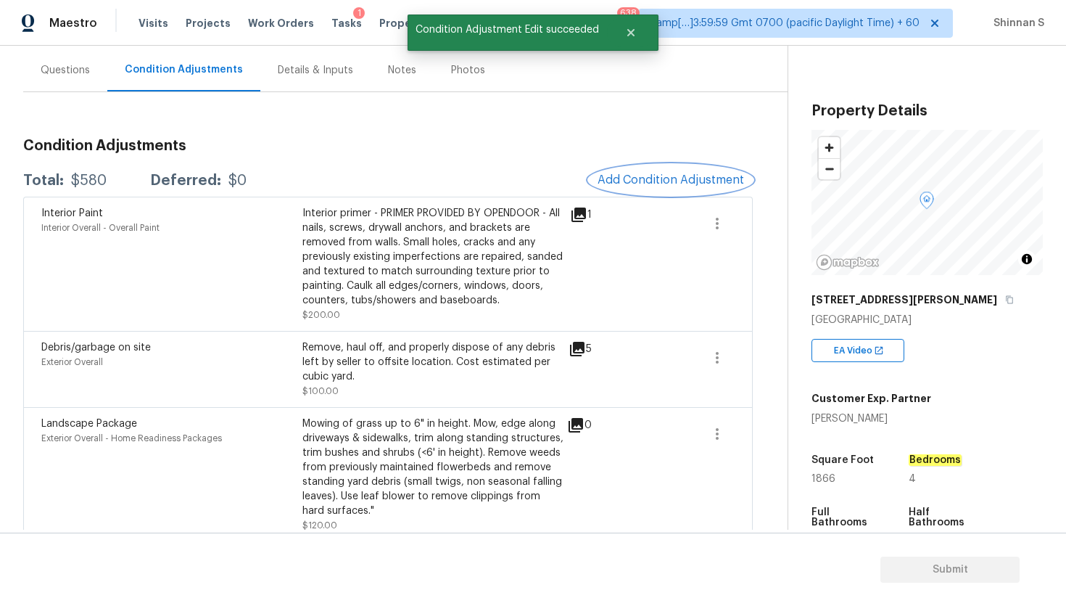
scroll to position [139, 0]
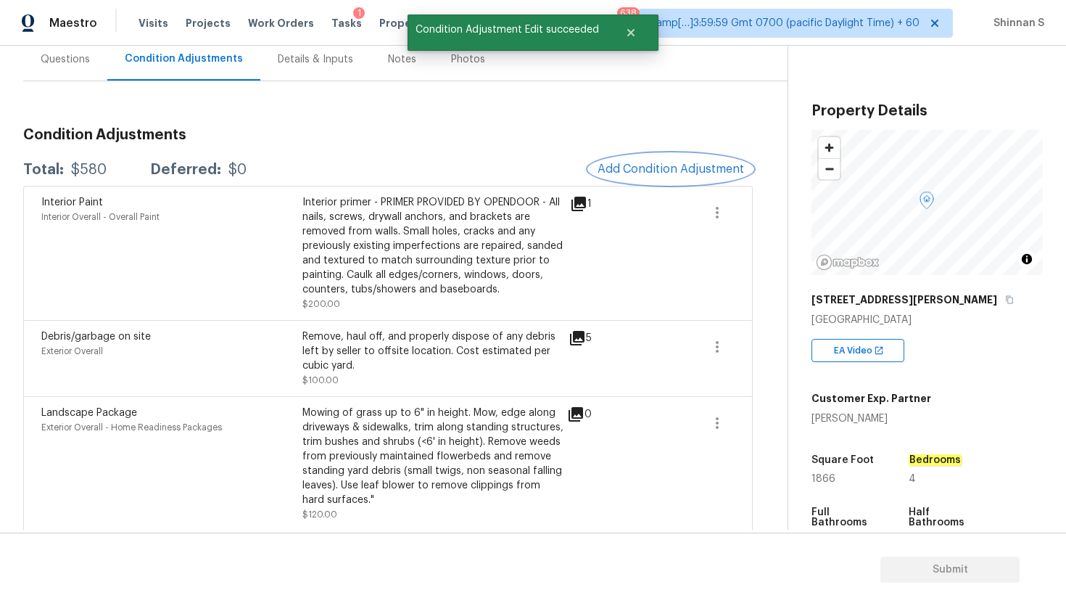
click at [685, 161] on button "Add Condition Adjustment" at bounding box center [671, 169] width 164 height 30
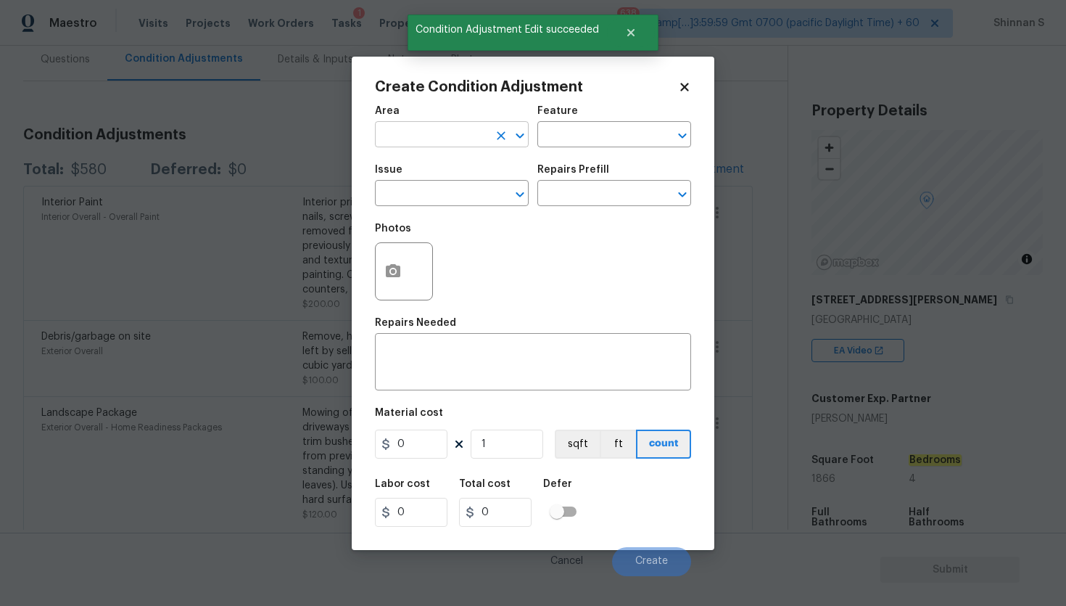
click at [438, 129] on input "text" at bounding box center [431, 136] width 113 height 22
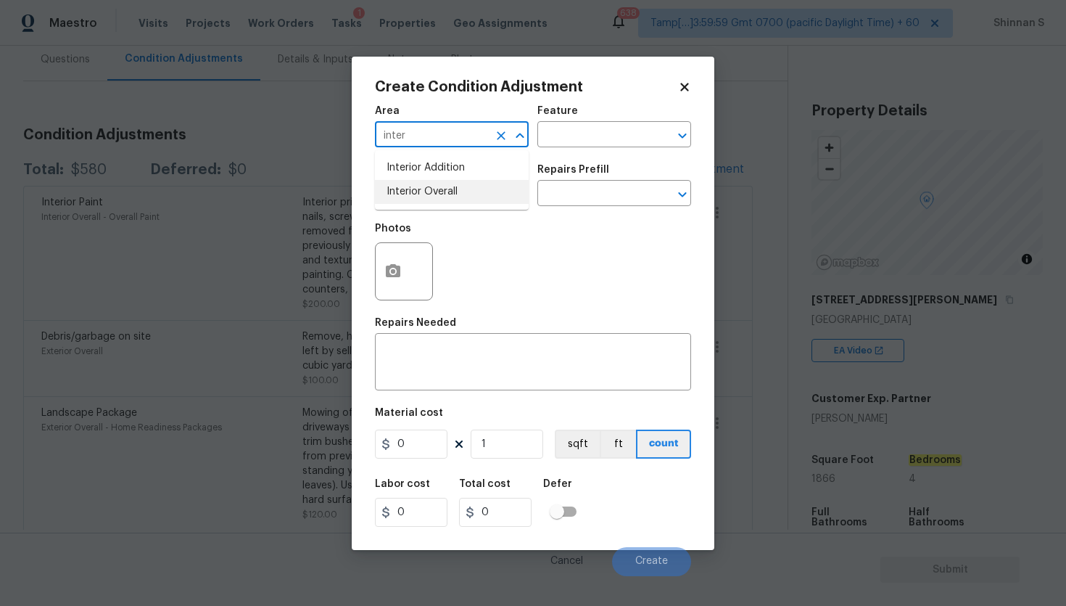
click at [435, 194] on li "Interior Overall" at bounding box center [452, 192] width 154 height 24
type input "Interior Overall"
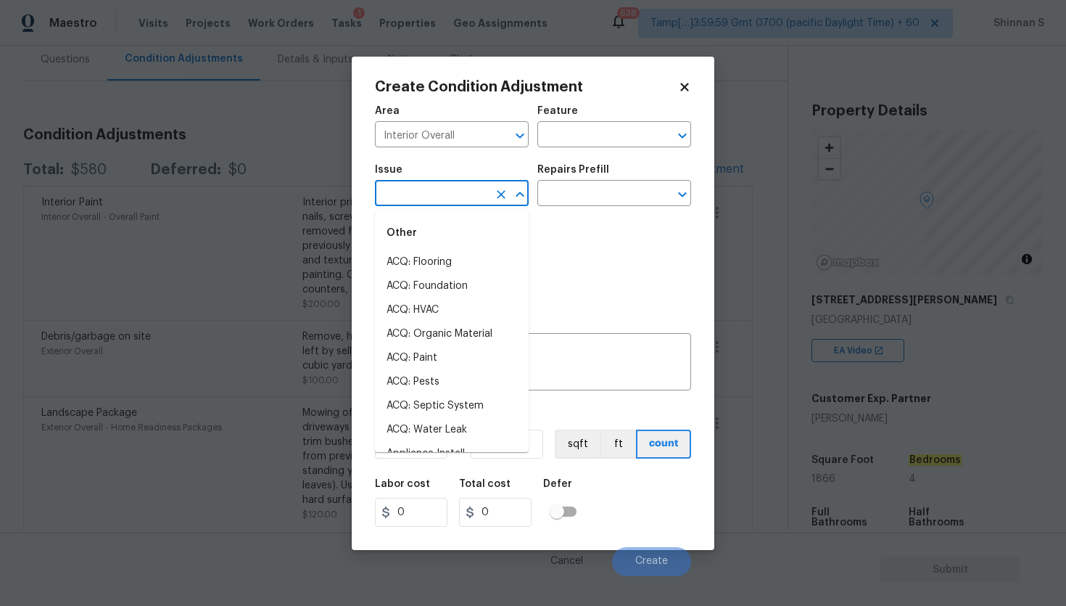
click at [445, 202] on input "text" at bounding box center [431, 195] width 113 height 22
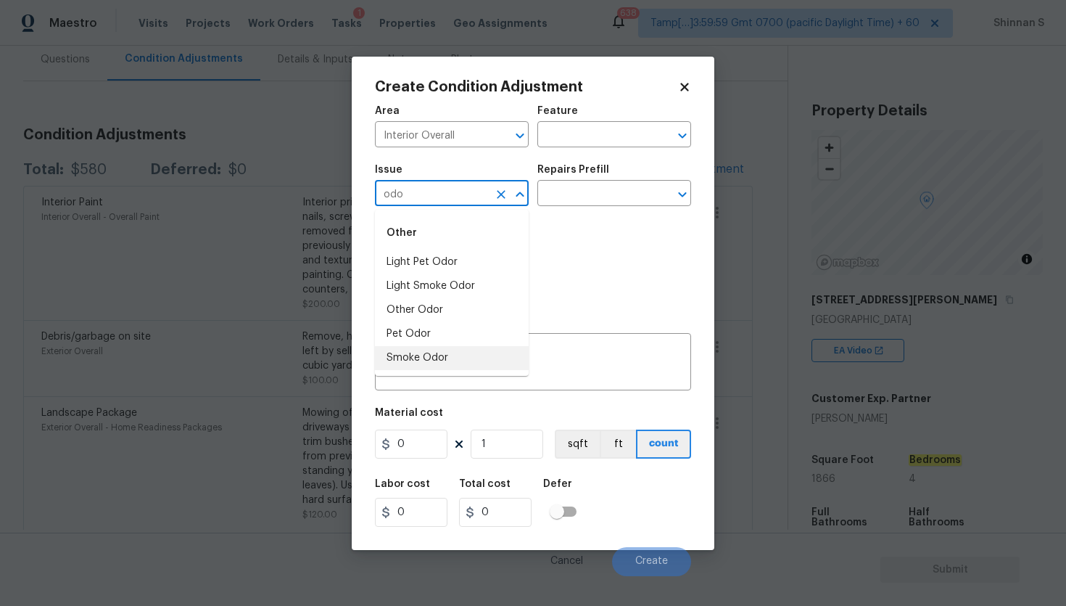
click at [426, 365] on li "Smoke Odor" at bounding box center [452, 358] width 154 height 24
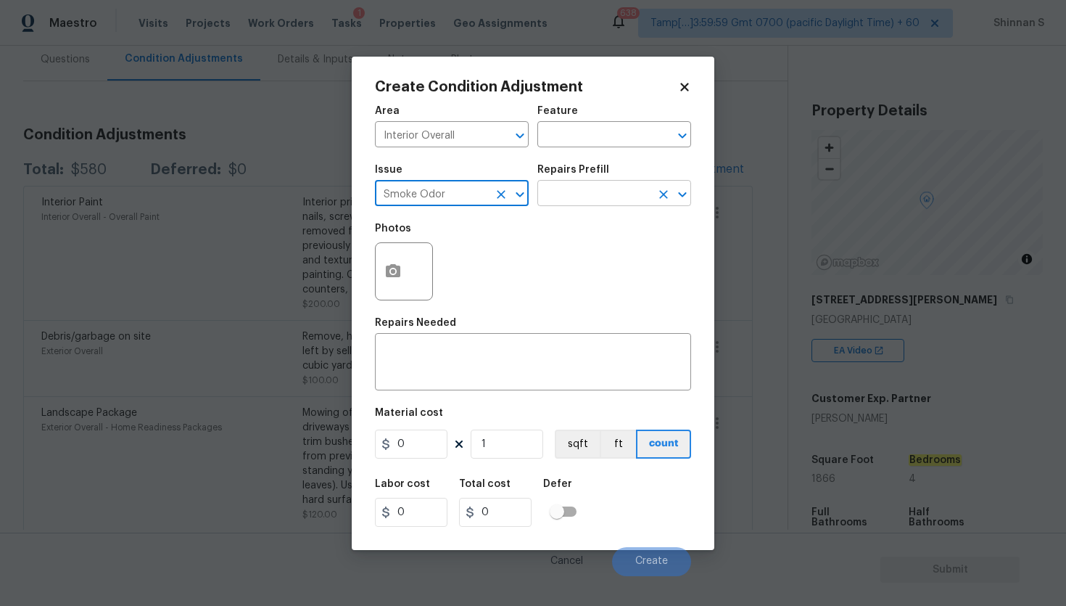
type input "Smoke Odor"
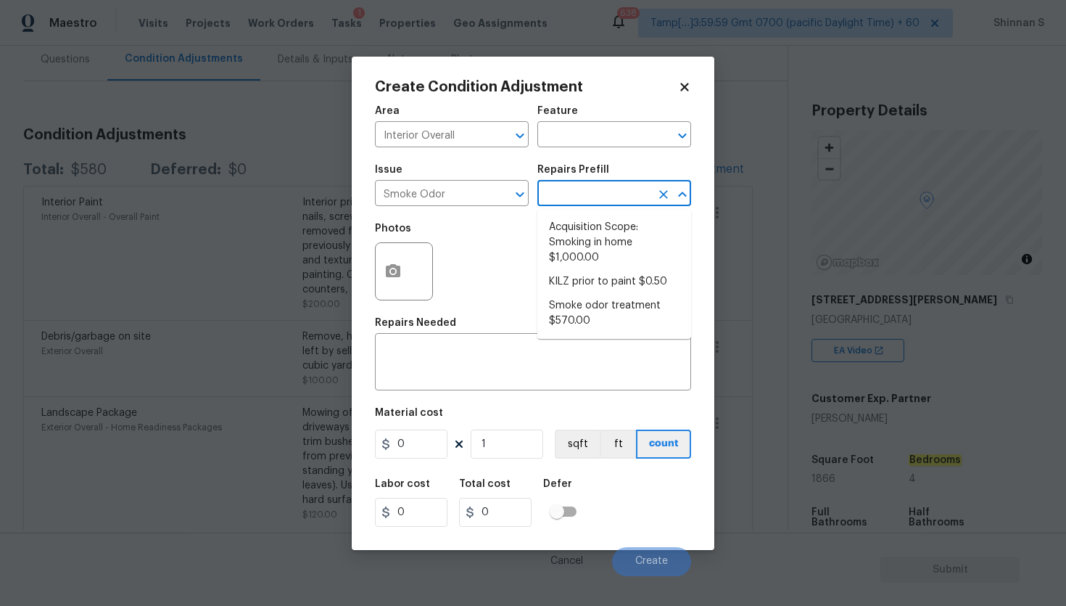
click at [609, 200] on input "text" at bounding box center [594, 195] width 113 height 22
click at [590, 312] on li "Smoke odor treatment $570.00" at bounding box center [615, 313] width 154 height 39
type textarea "Complete a chlorine dioxide odor treatment for the home due to heavy odor. This…"
type input "570"
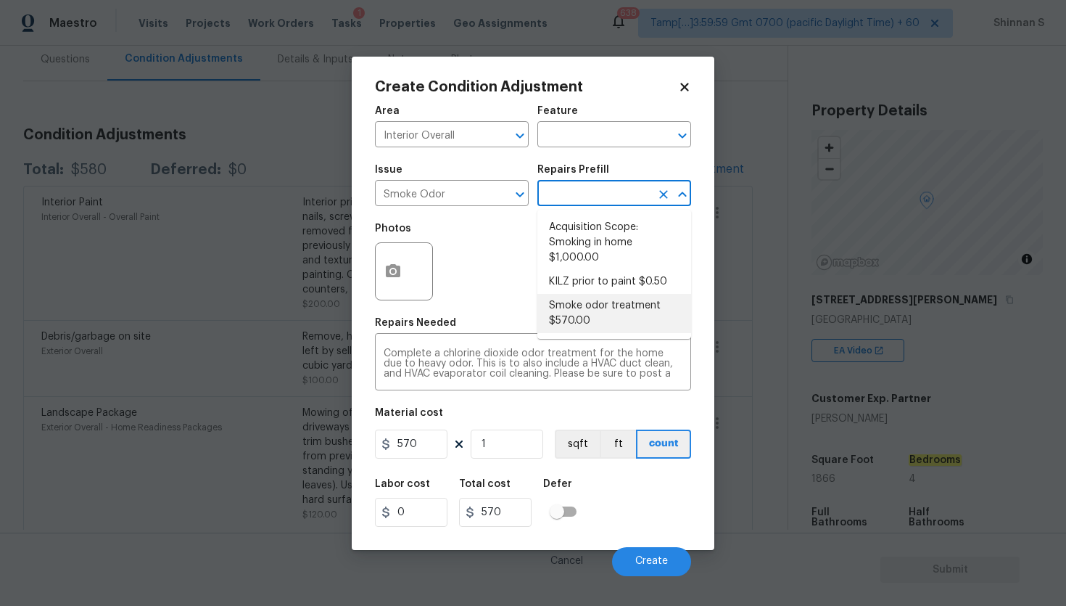
click at [624, 310] on li "Smoke odor treatment $570.00" at bounding box center [615, 313] width 154 height 39
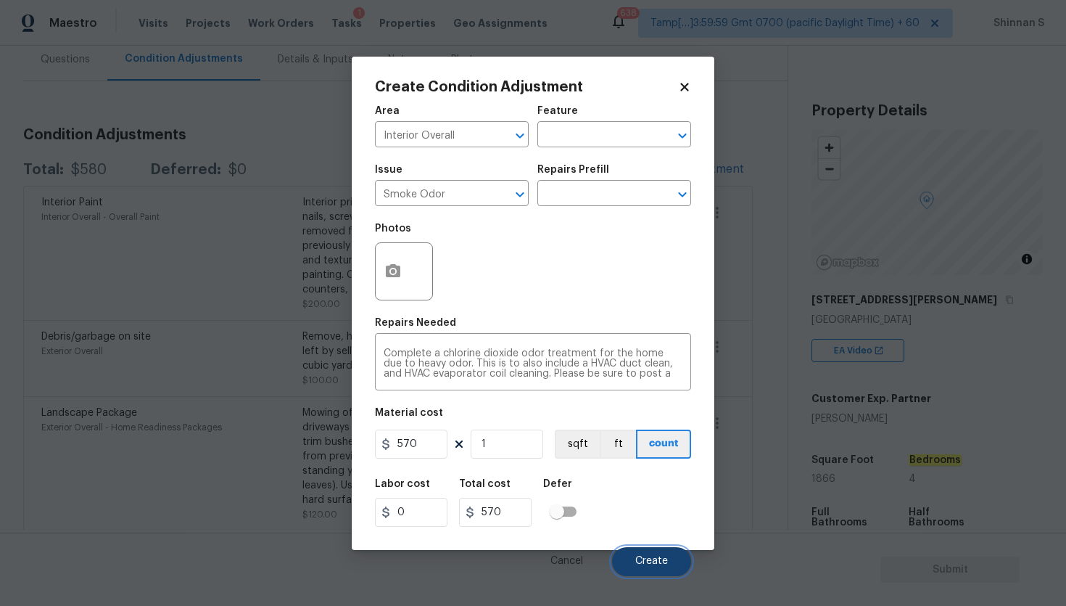
click at [665, 551] on button "Create" at bounding box center [651, 561] width 79 height 29
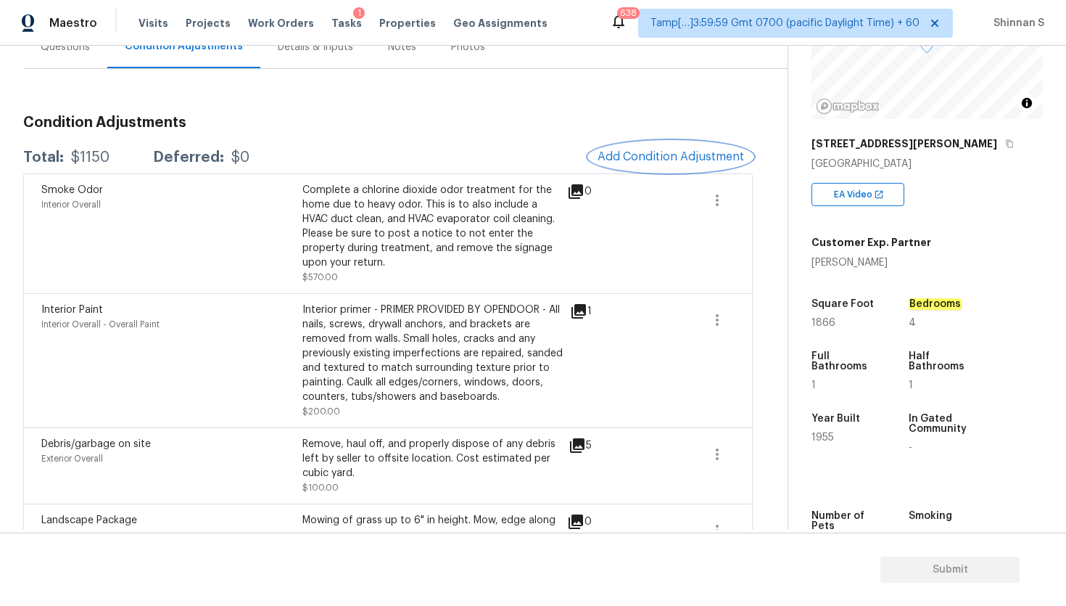
scroll to position [74, 0]
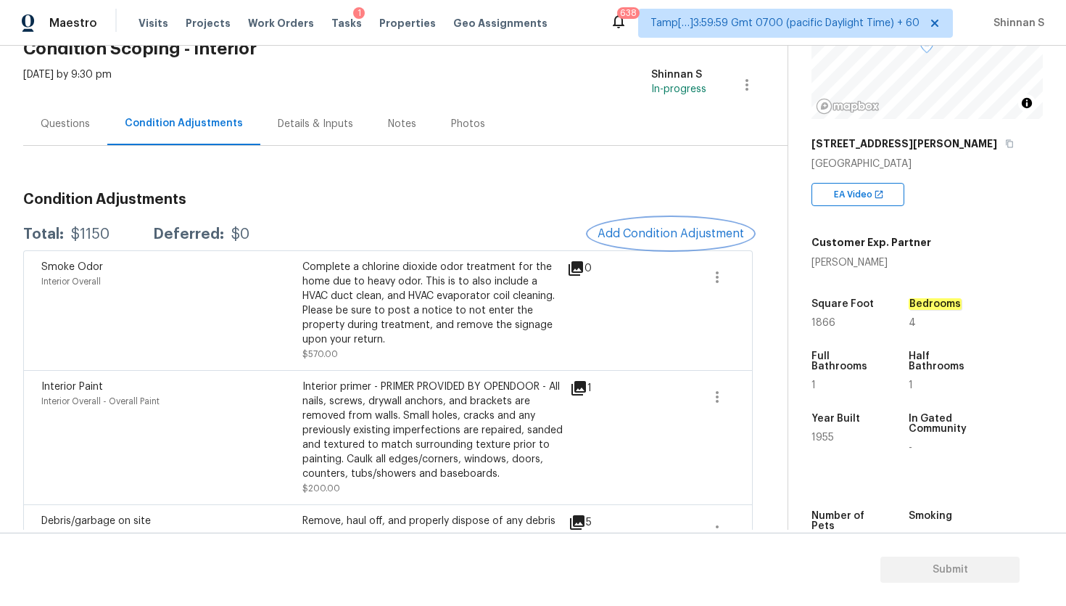
click at [665, 243] on button "Add Condition Adjustment" at bounding box center [671, 233] width 164 height 30
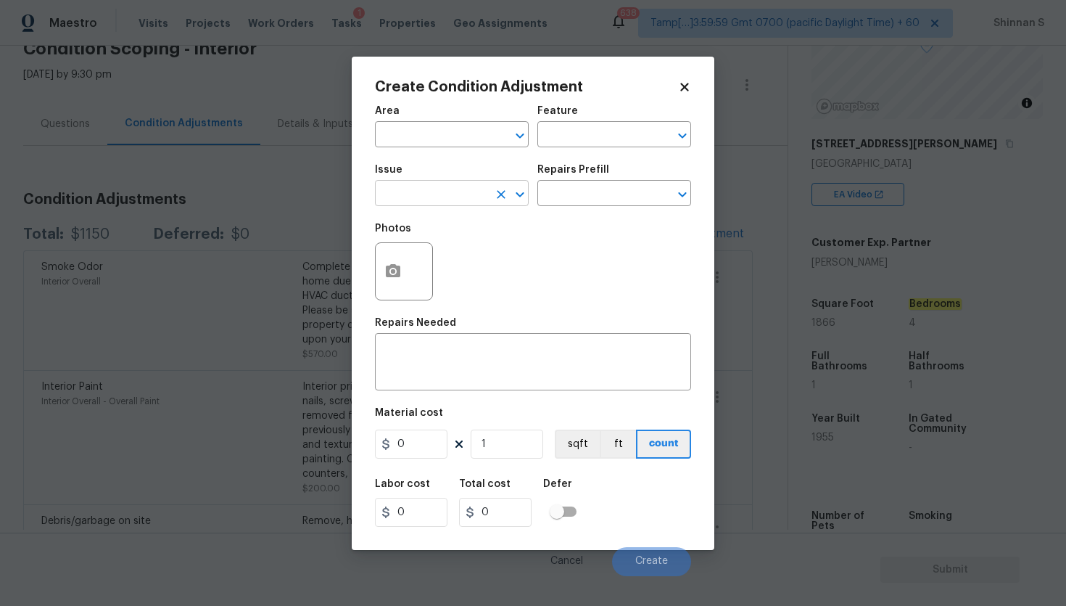
click at [411, 192] on input "text" at bounding box center [431, 195] width 113 height 22
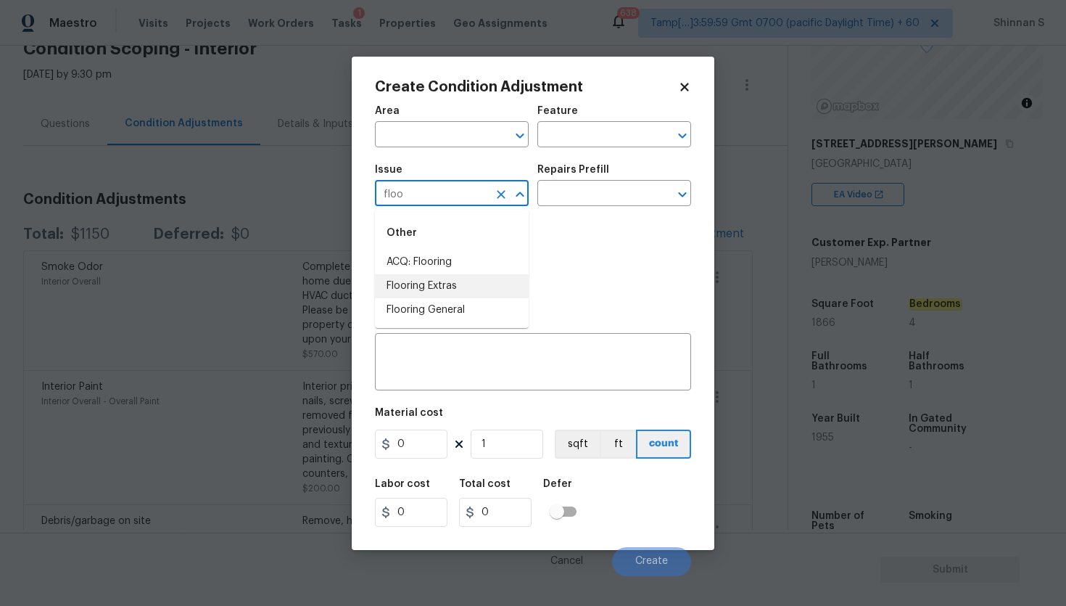
click at [453, 284] on li "Flooring Extras" at bounding box center [452, 286] width 154 height 24
type input "Flooring Extras"
click at [598, 187] on input "text" at bounding box center [594, 195] width 113 height 22
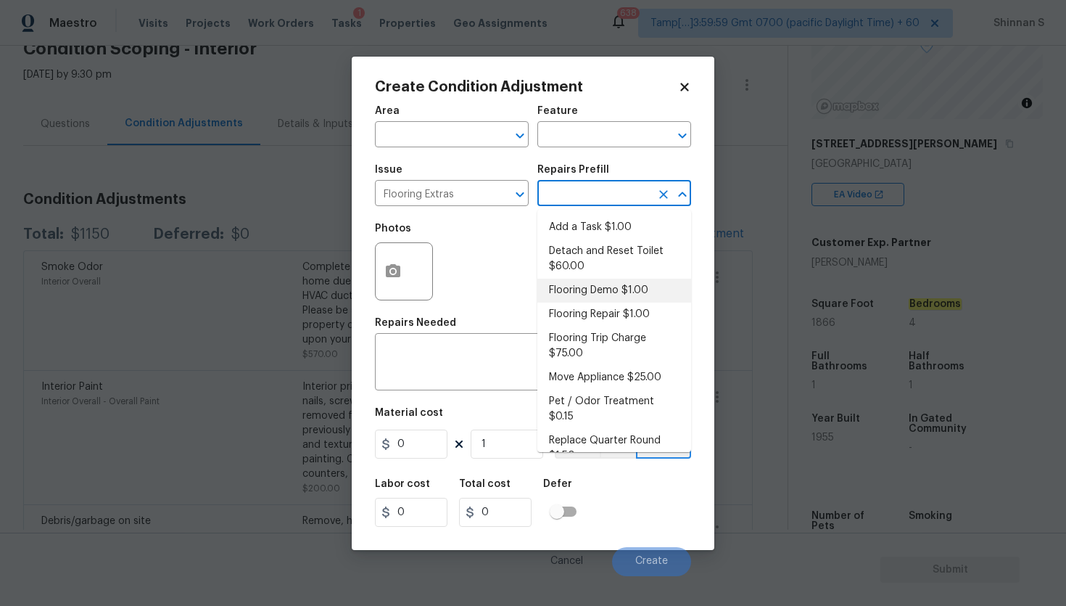
click at [598, 294] on li "Flooring Demo $1.00" at bounding box center [615, 291] width 154 height 24
type input "Overall Flooring"
type textarea "Demo existing flooring."
type input "1"
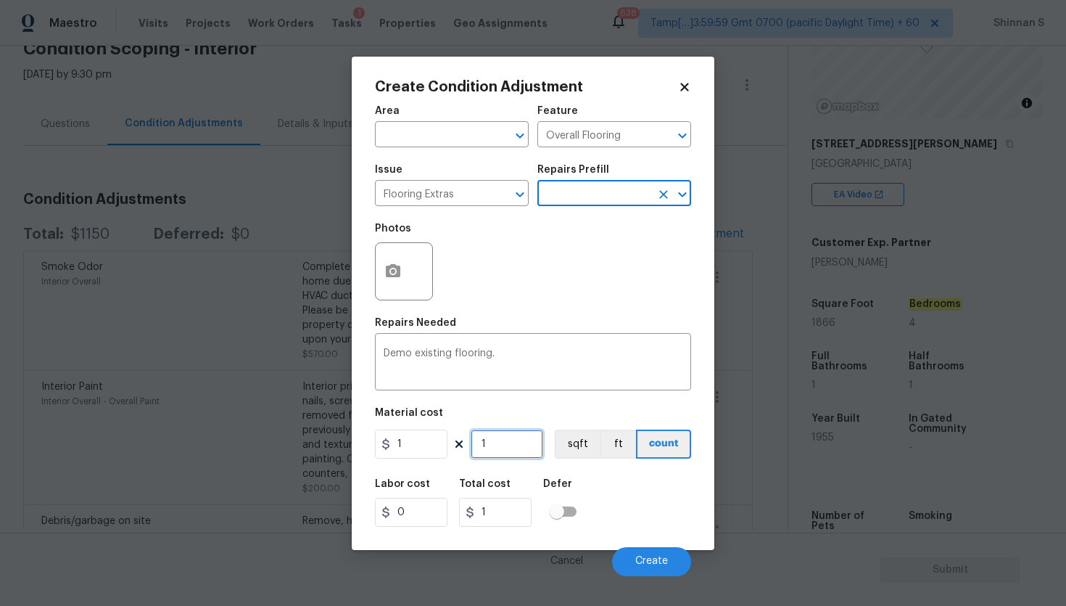
click at [503, 446] on input "1" at bounding box center [507, 443] width 73 height 29
type input "0"
type input "1"
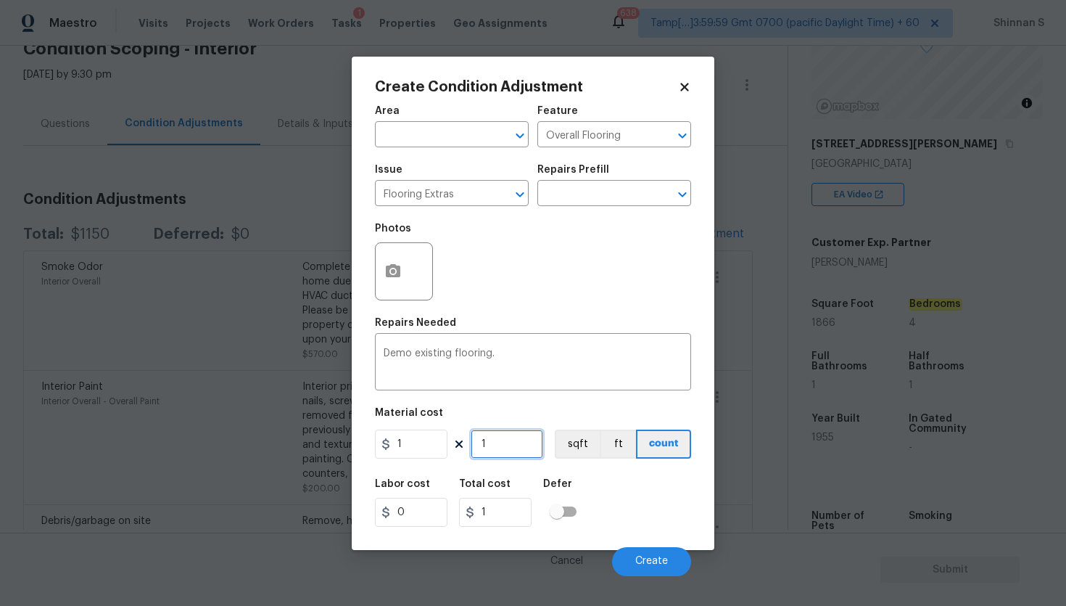
type input "18"
type input "186"
type input "1866"
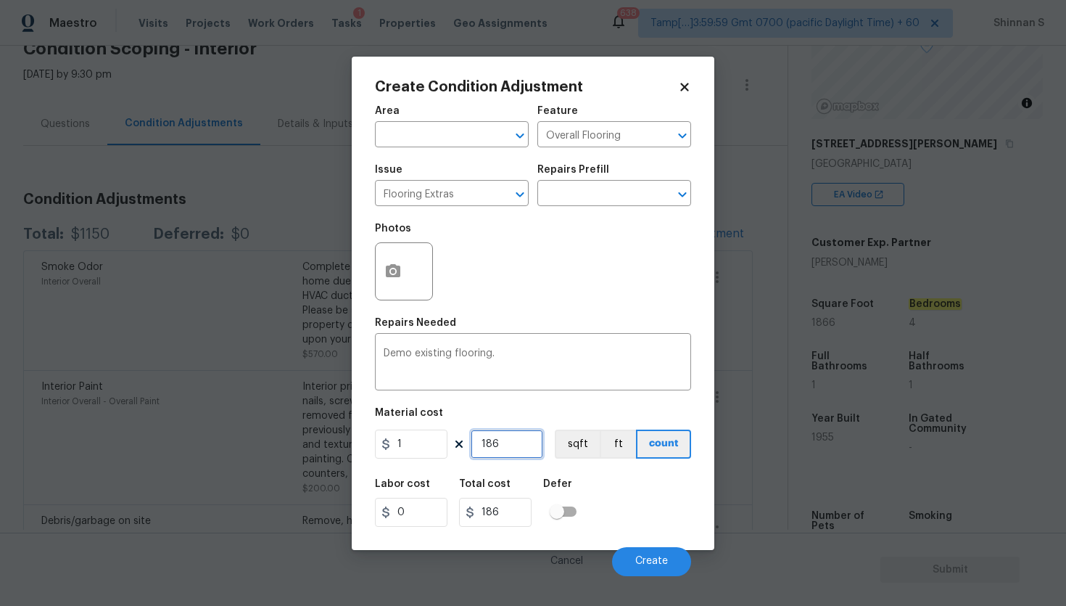
type input "1866"
click at [421, 445] on input "1" at bounding box center [411, 443] width 73 height 29
type input "2"
type input "3732"
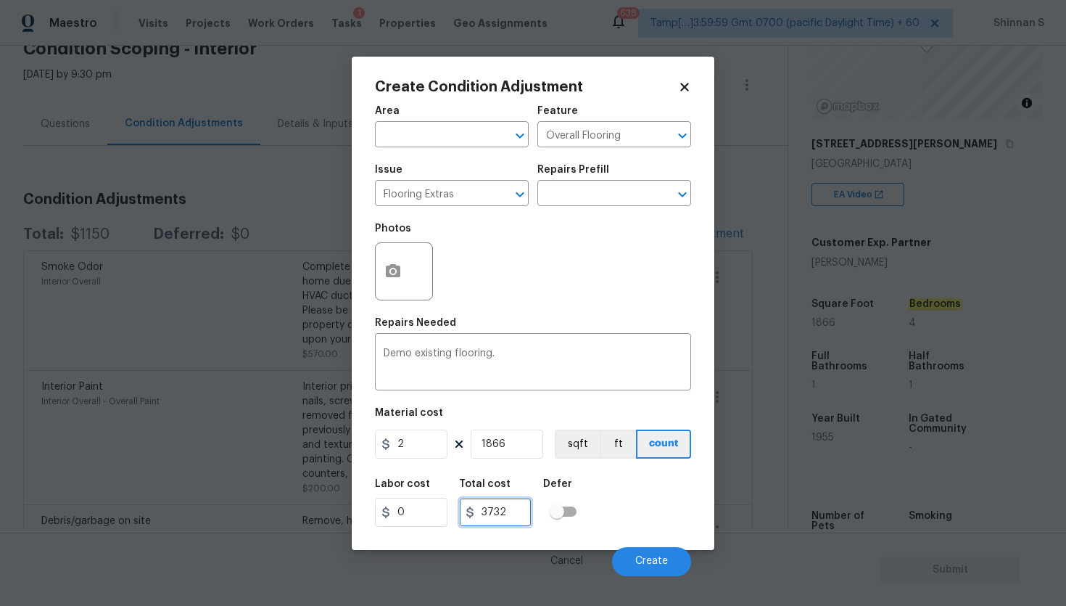
click at [512, 513] on input "3732" at bounding box center [495, 512] width 73 height 29
click at [508, 433] on input "1866" at bounding box center [507, 443] width 73 height 29
click at [680, 567] on button "Create" at bounding box center [651, 561] width 79 height 29
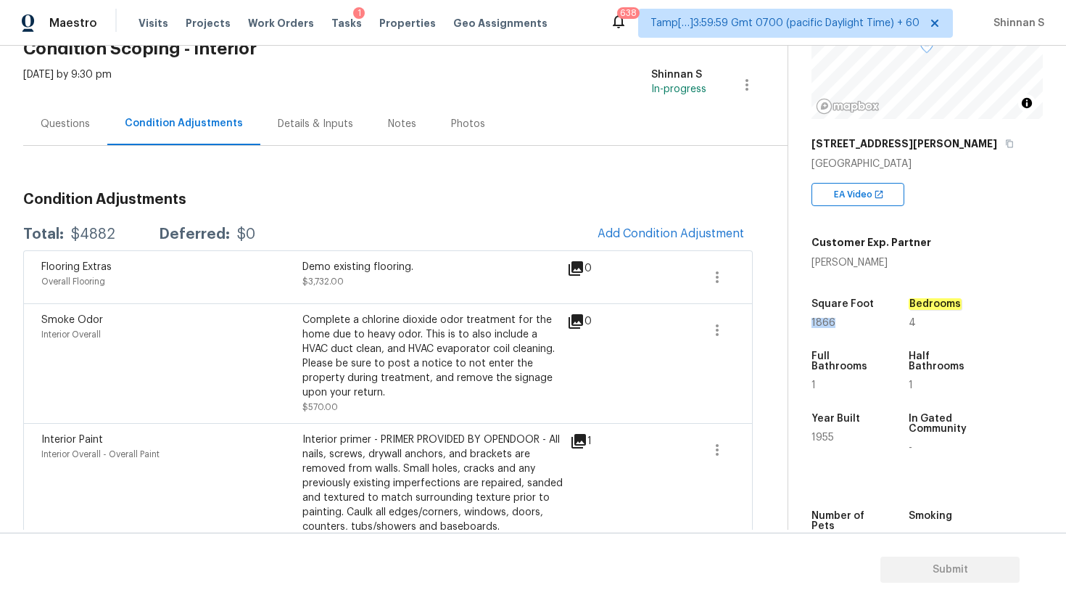
drag, startPoint x: 814, startPoint y: 316, endPoint x: 877, endPoint y: 330, distance: 64.6
click at [877, 330] on div "Square Foot 1866" at bounding box center [858, 313] width 92 height 52
click at [64, 136] on div "Questions" at bounding box center [65, 123] width 84 height 43
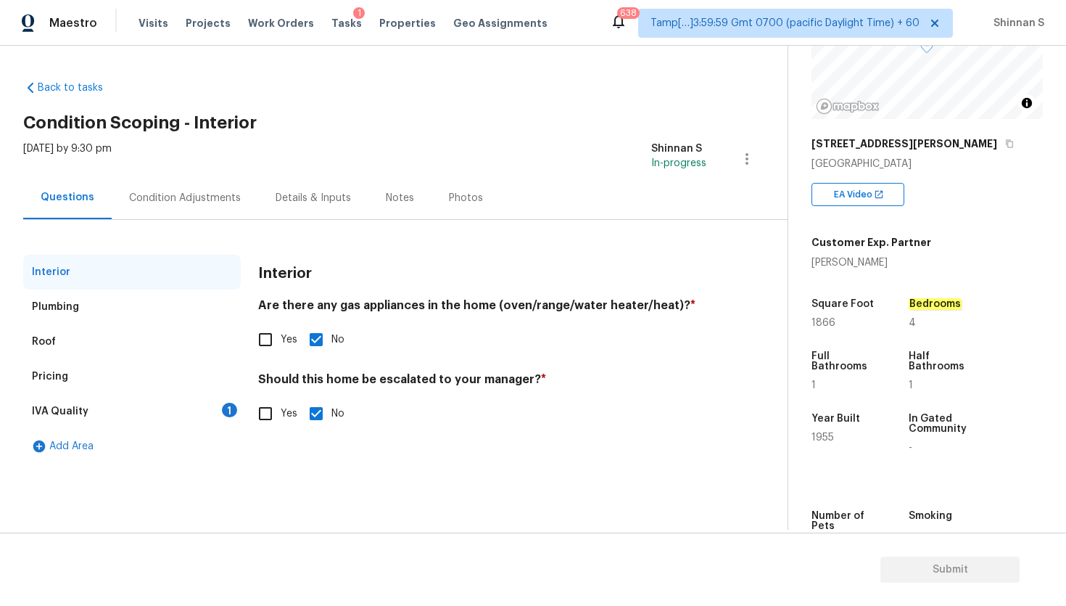
click at [91, 384] on div "Pricing" at bounding box center [132, 376] width 218 height 35
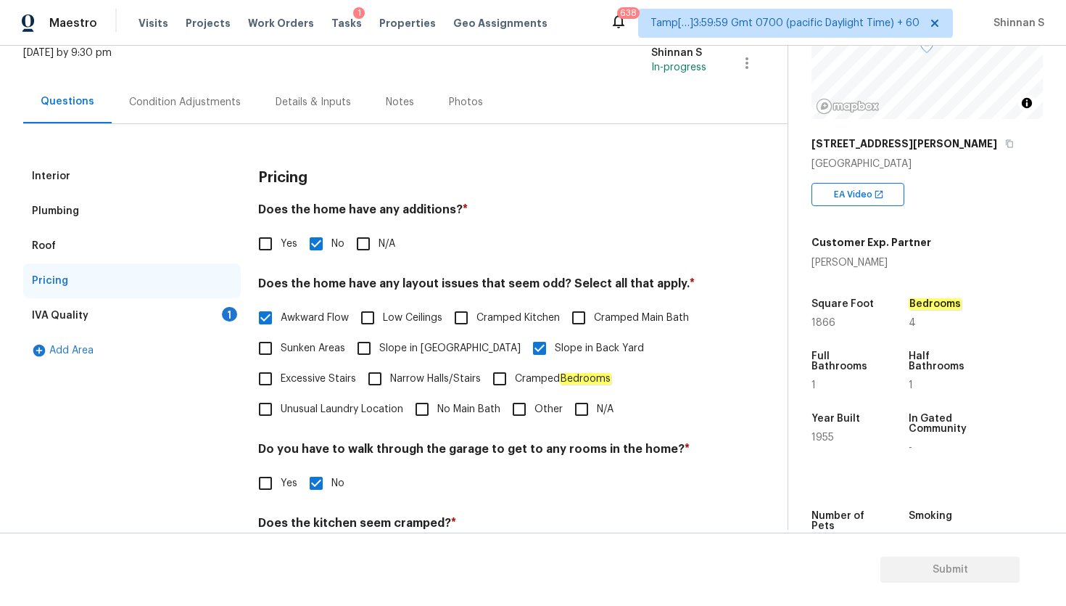
scroll to position [99, 0]
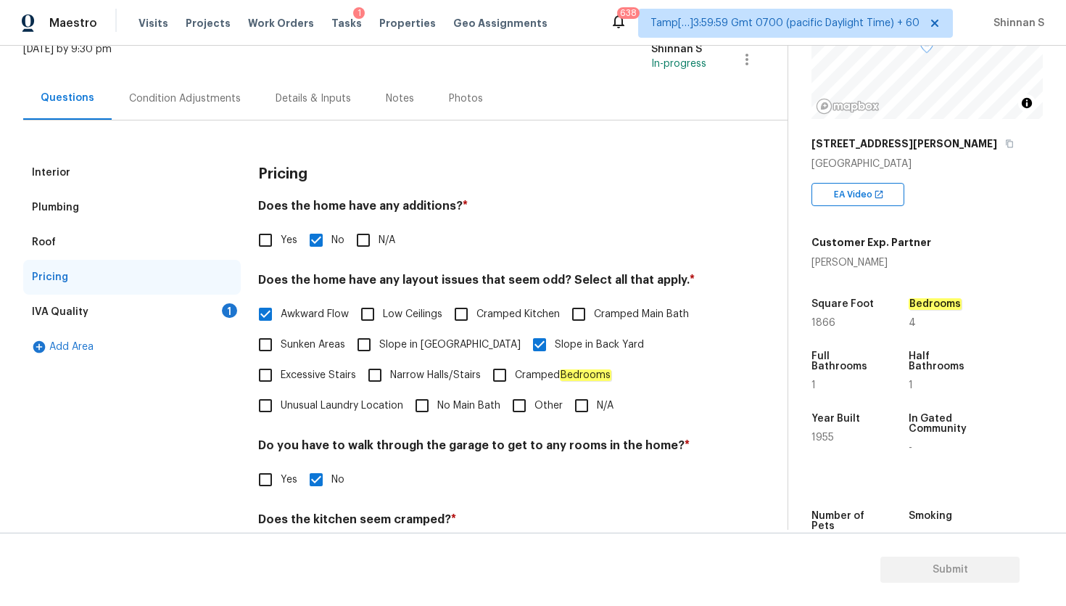
click at [545, 410] on span "Other" at bounding box center [549, 405] width 28 height 15
click at [535, 410] on input "Other" at bounding box center [519, 405] width 30 height 30
checkbox input "true"
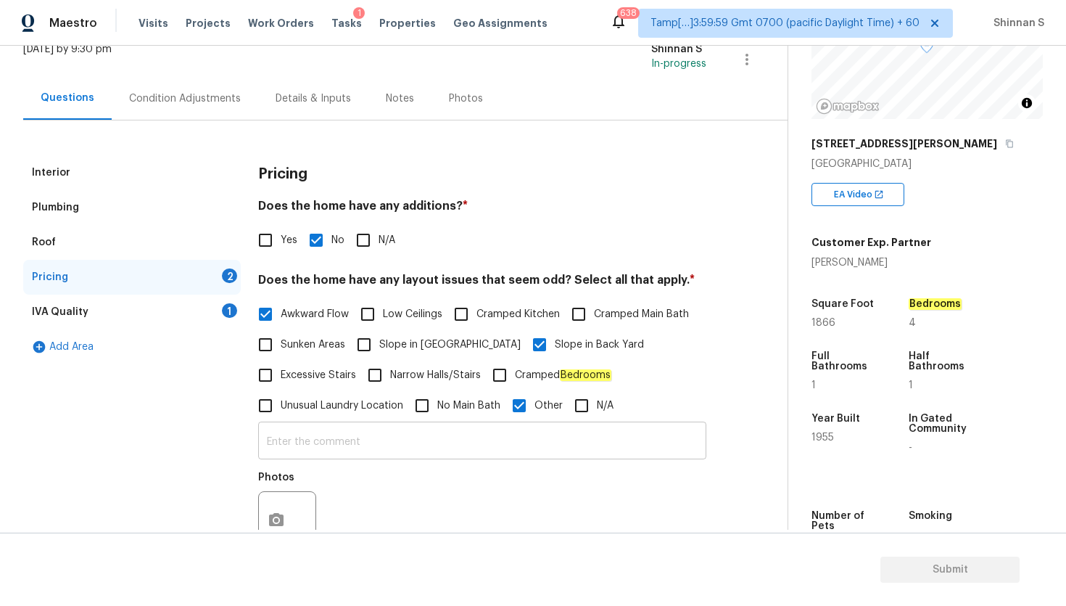
click at [318, 450] on input "text" at bounding box center [482, 442] width 448 height 34
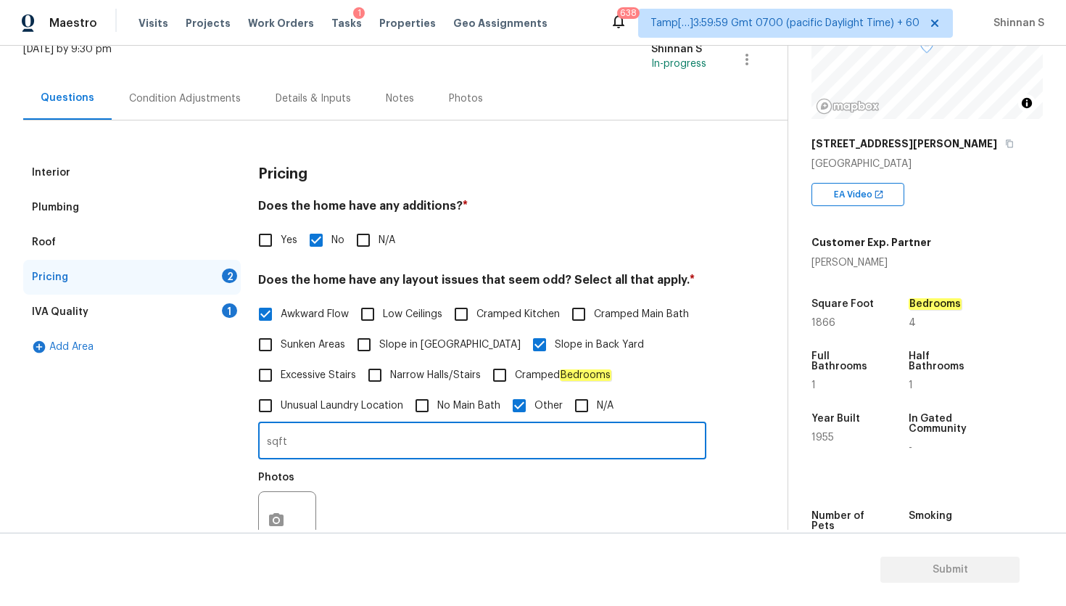
type input "sqft"
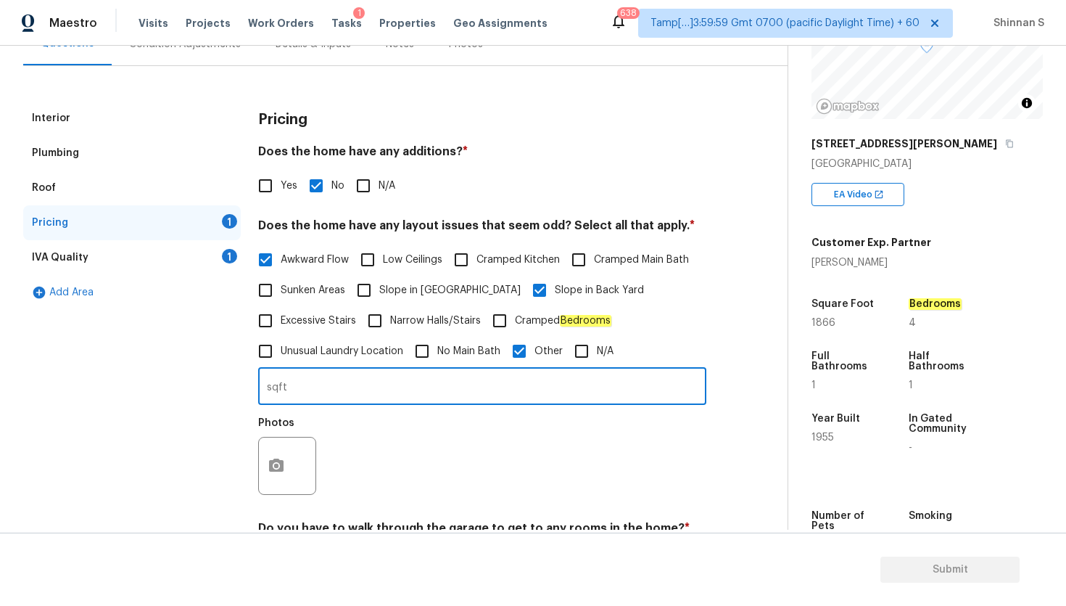
scroll to position [96, 0]
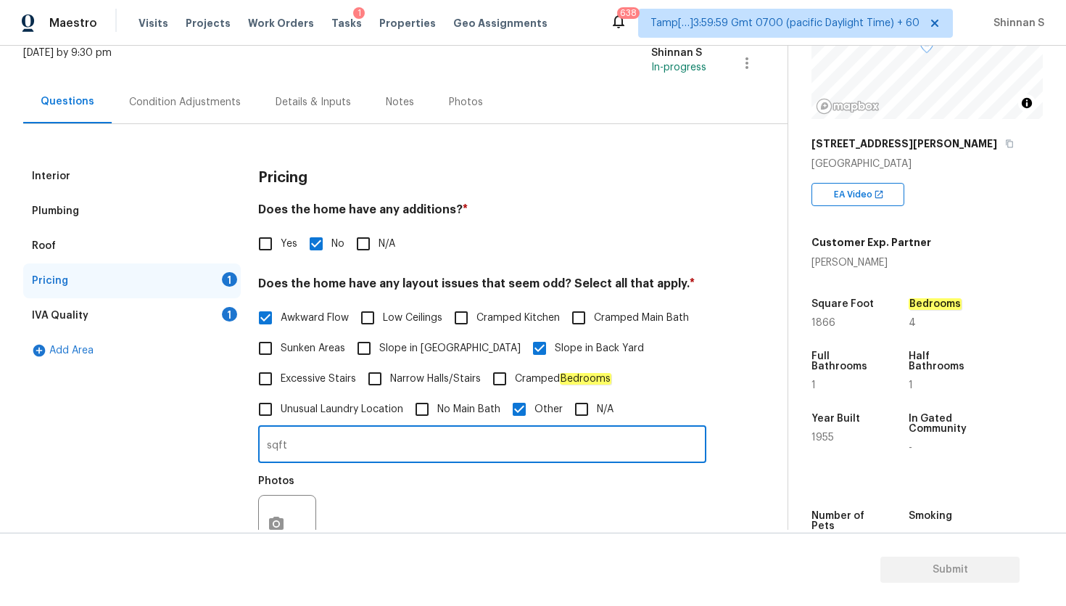
click at [197, 101] on div "Condition Adjustments" at bounding box center [185, 102] width 112 height 15
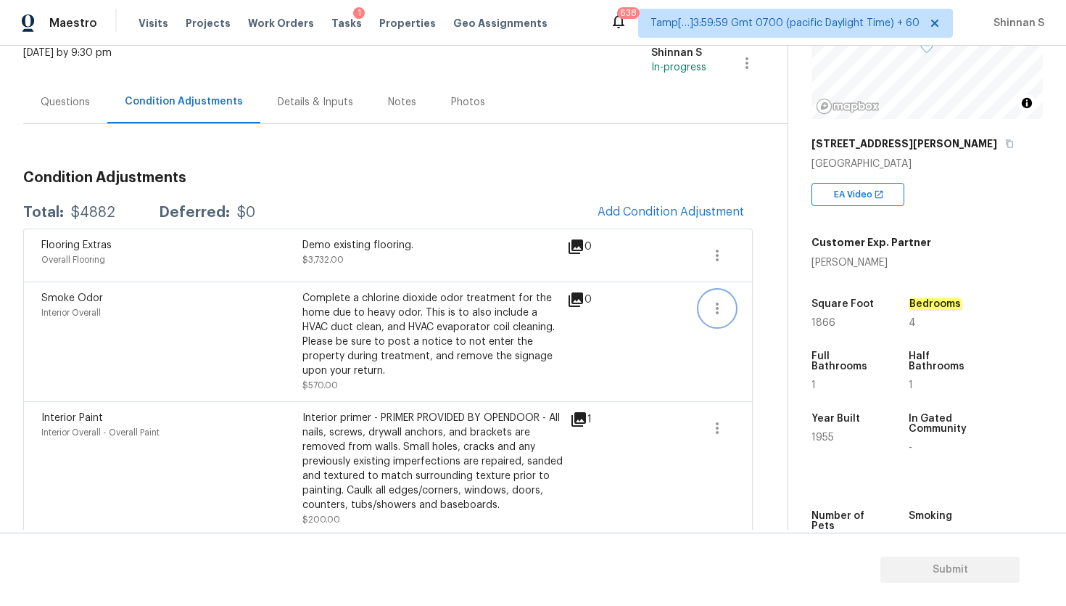
click at [717, 313] on icon "button" at bounding box center [717, 308] width 17 height 17
click at [787, 312] on div "Edit" at bounding box center [800, 305] width 113 height 15
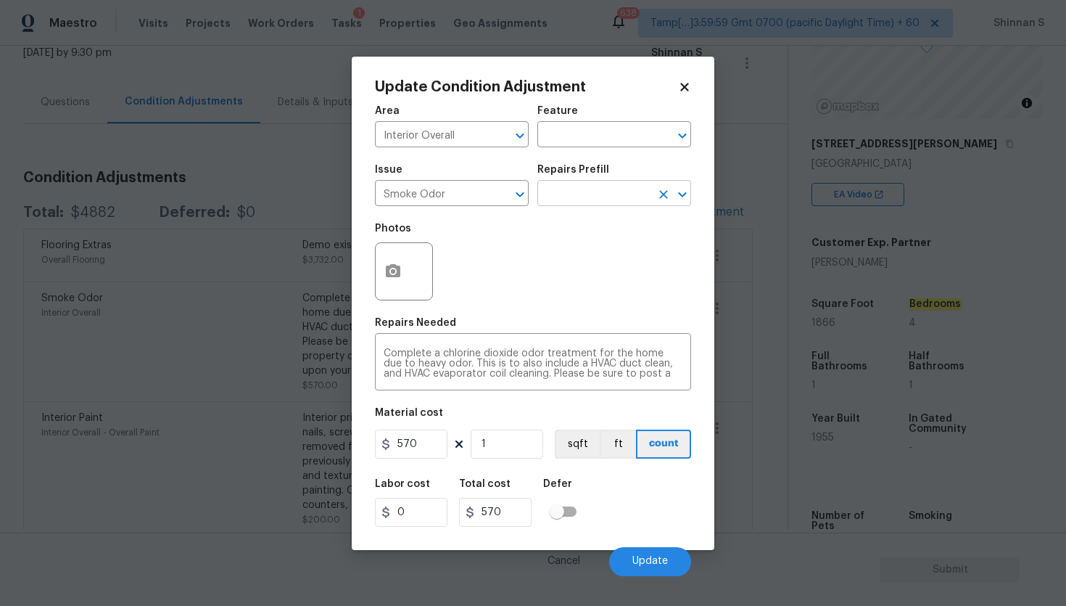
click at [590, 192] on input "text" at bounding box center [594, 195] width 113 height 22
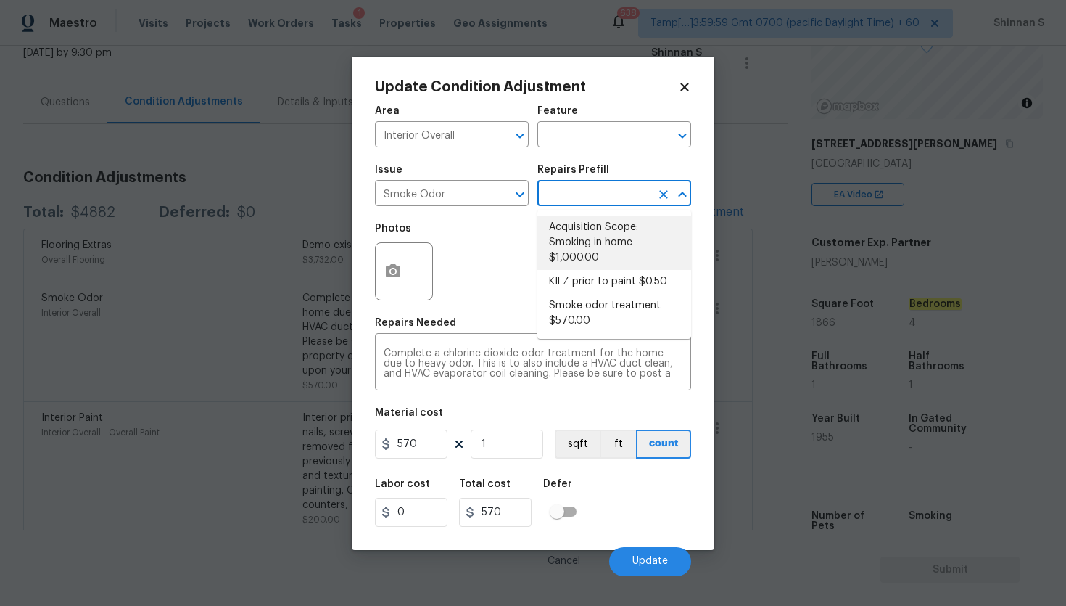
click at [584, 252] on li "Acquisition Scope: Smoking in home $1,000.00" at bounding box center [615, 242] width 154 height 54
type textarea "Acquisition Scope: Smoking in home"
type input "1000"
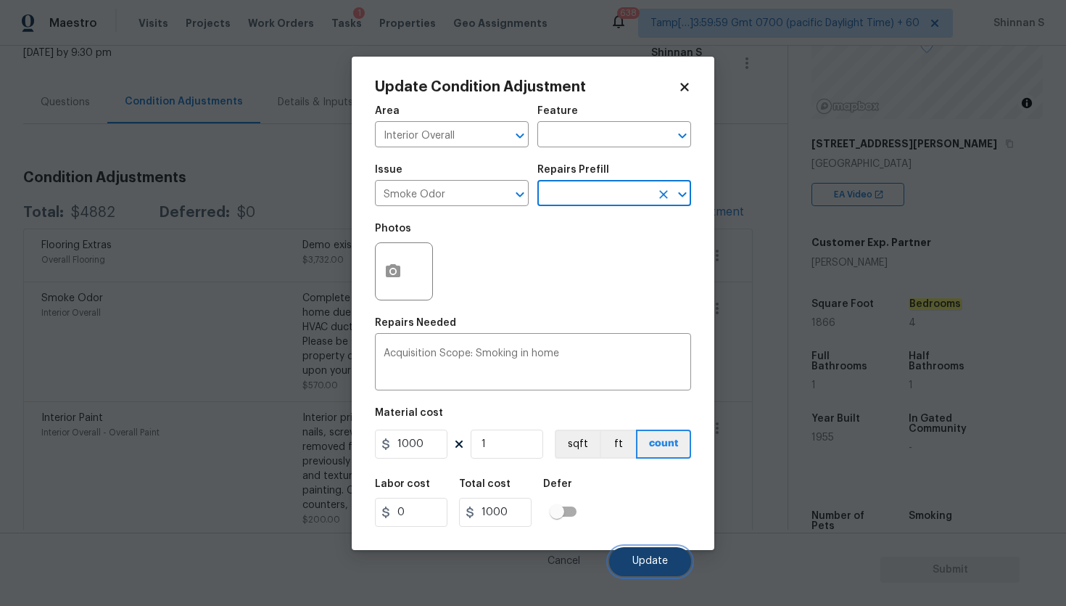
click at [650, 552] on button "Update" at bounding box center [650, 561] width 82 height 29
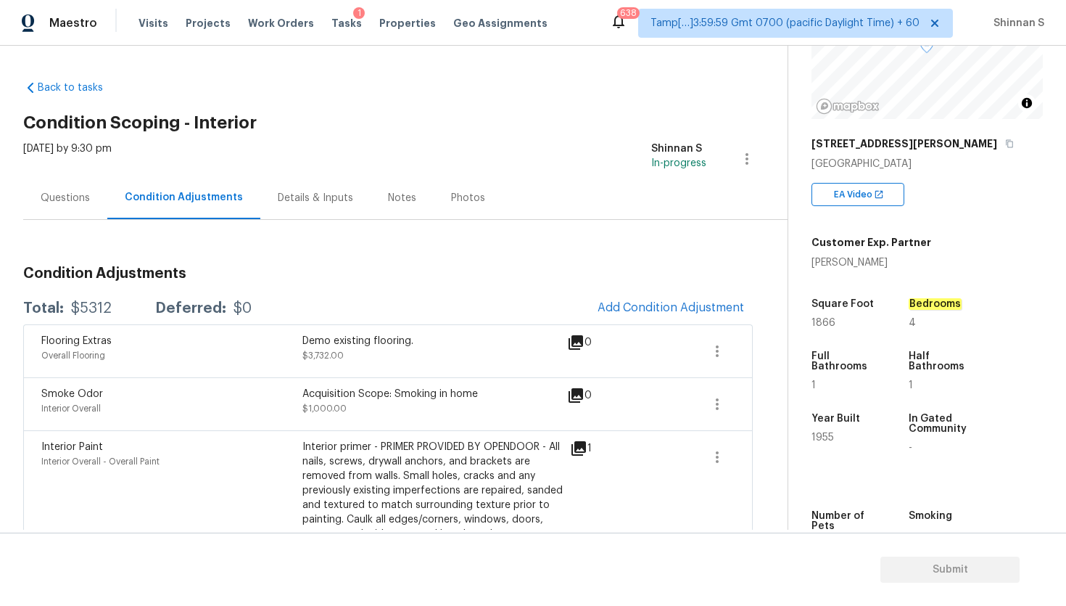
click at [67, 192] on div "Questions" at bounding box center [65, 198] width 49 height 15
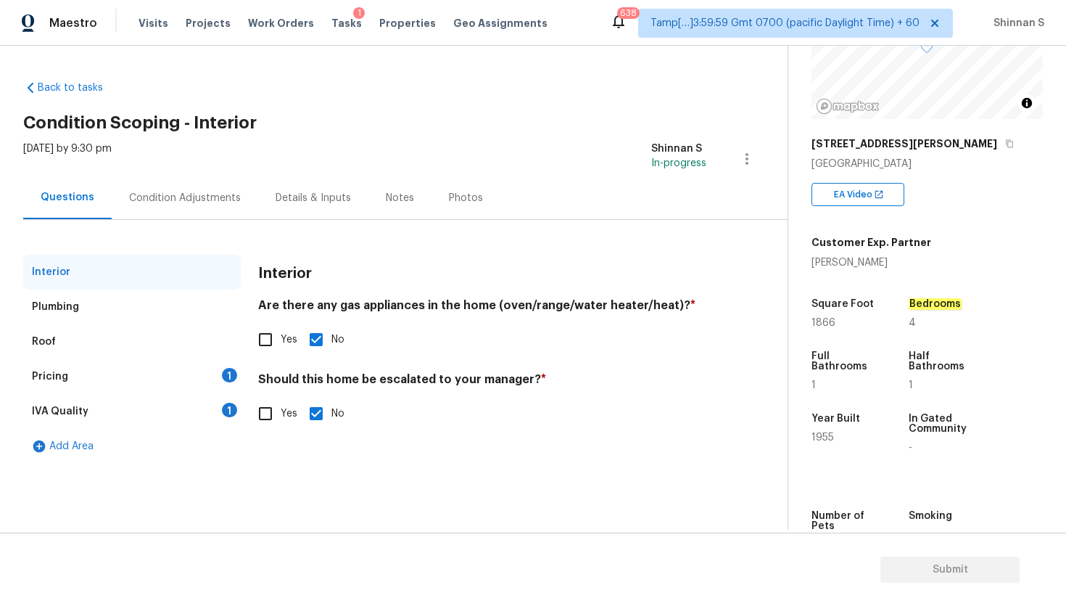
click at [276, 410] on input "Yes" at bounding box center [265, 413] width 30 height 30
checkbox input "true"
checkbox input "false"
click at [340, 440] on input "text" at bounding box center [482, 450] width 448 height 34
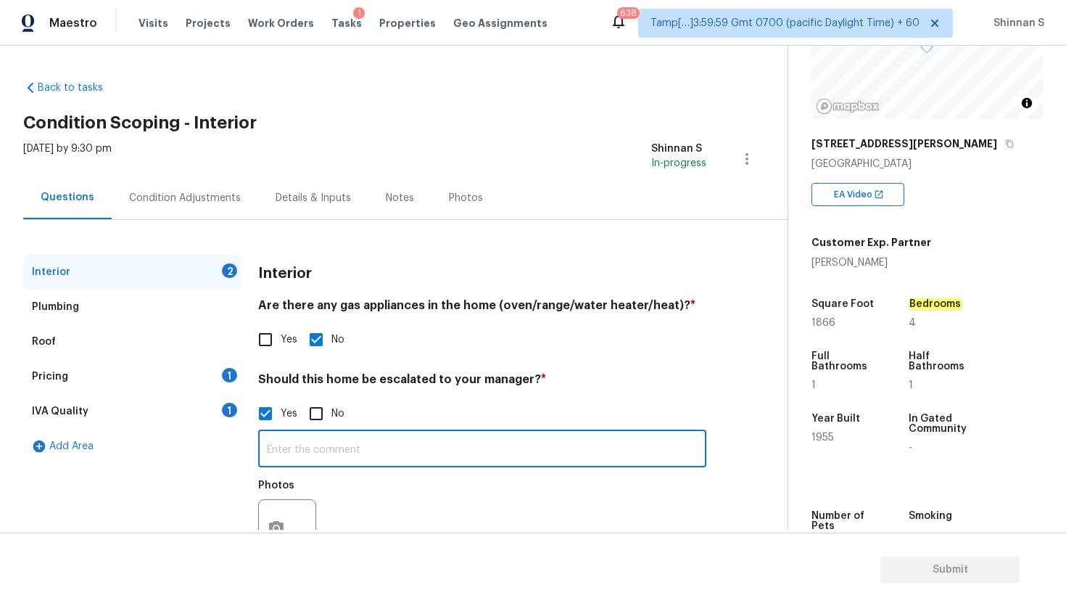
paste input "There’s some moss growing on the garage roof where it’s shaded."
type input "There’s some moss growing on the garage roof where it’s shaded."
click at [185, 201] on div "Condition Adjustments" at bounding box center [185, 198] width 112 height 15
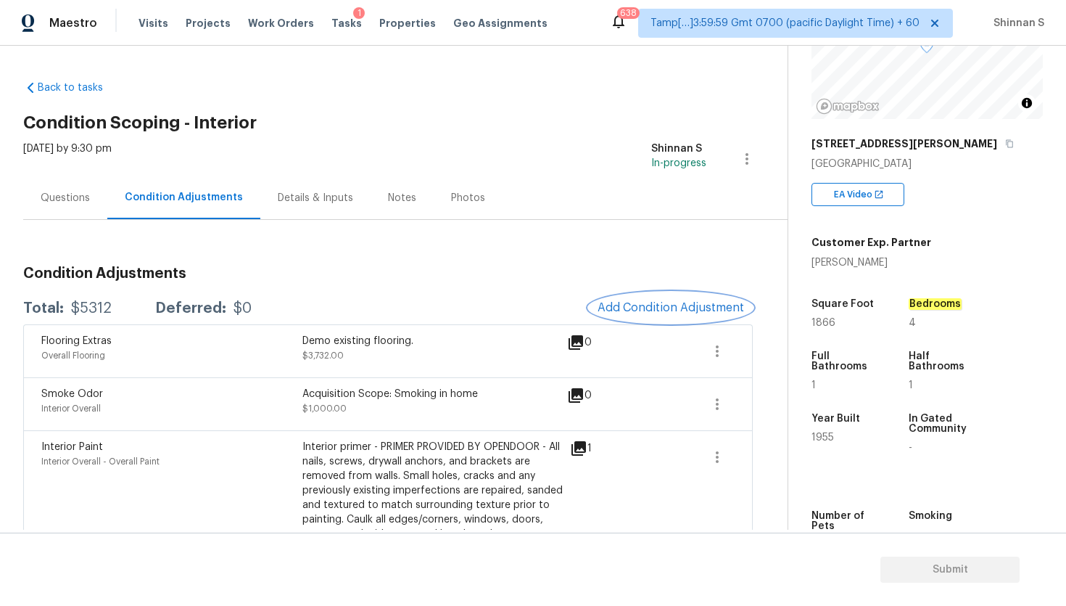
click at [702, 299] on button "Add Condition Adjustment" at bounding box center [671, 307] width 164 height 30
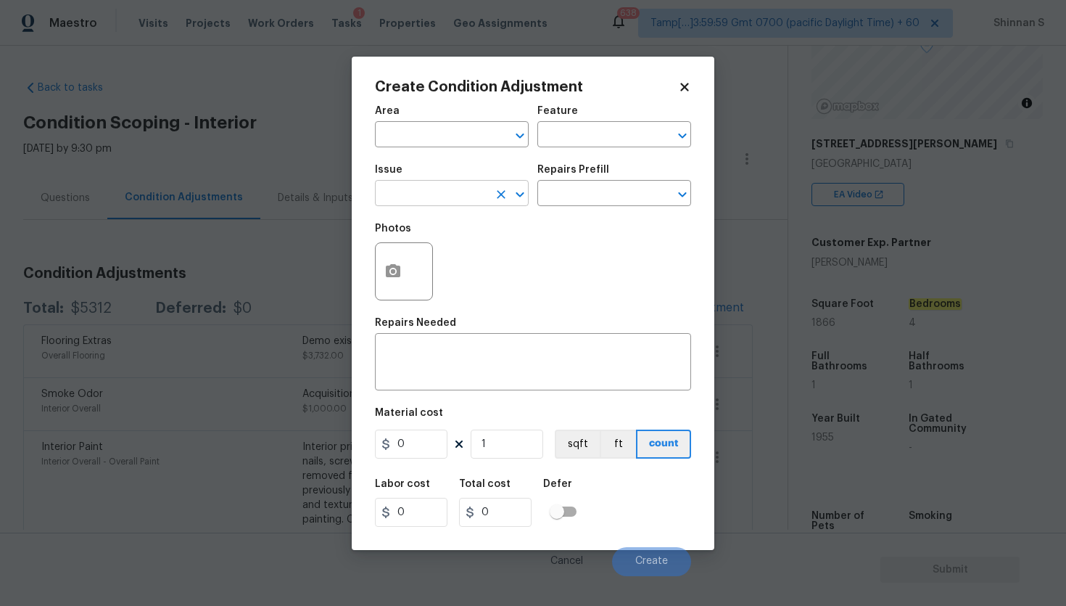
click at [378, 204] on input "text" at bounding box center [431, 195] width 113 height 22
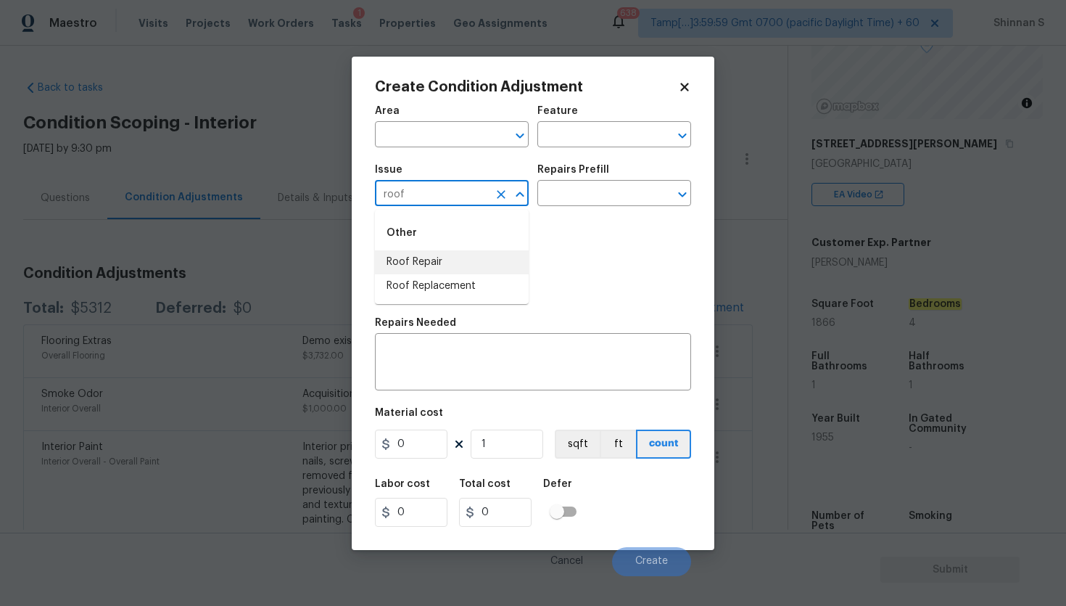
click at [456, 259] on li "Roof Repair" at bounding box center [452, 262] width 154 height 24
type input "Roof Repair"
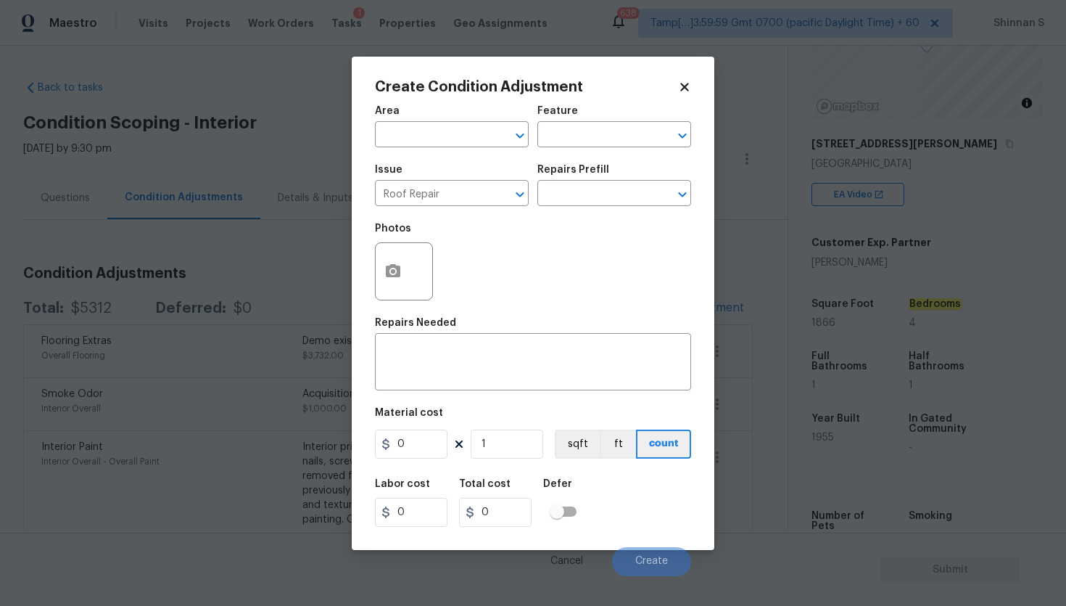
click at [644, 172] on div "Repairs Prefill" at bounding box center [615, 174] width 154 height 19
click at [610, 200] on input "text" at bounding box center [594, 195] width 113 height 22
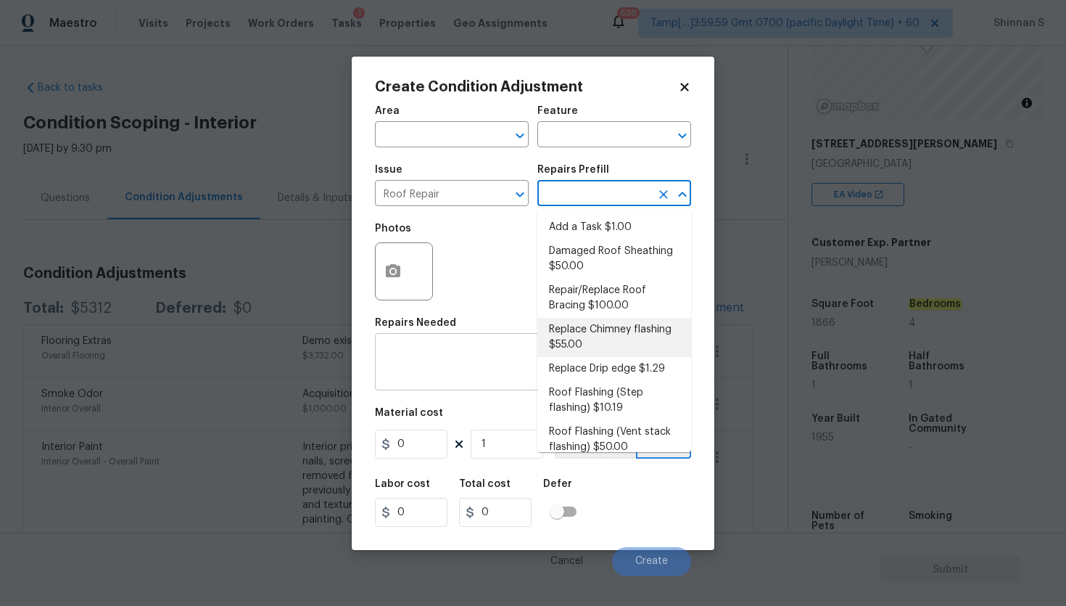
click at [452, 365] on textarea at bounding box center [533, 363] width 299 height 30
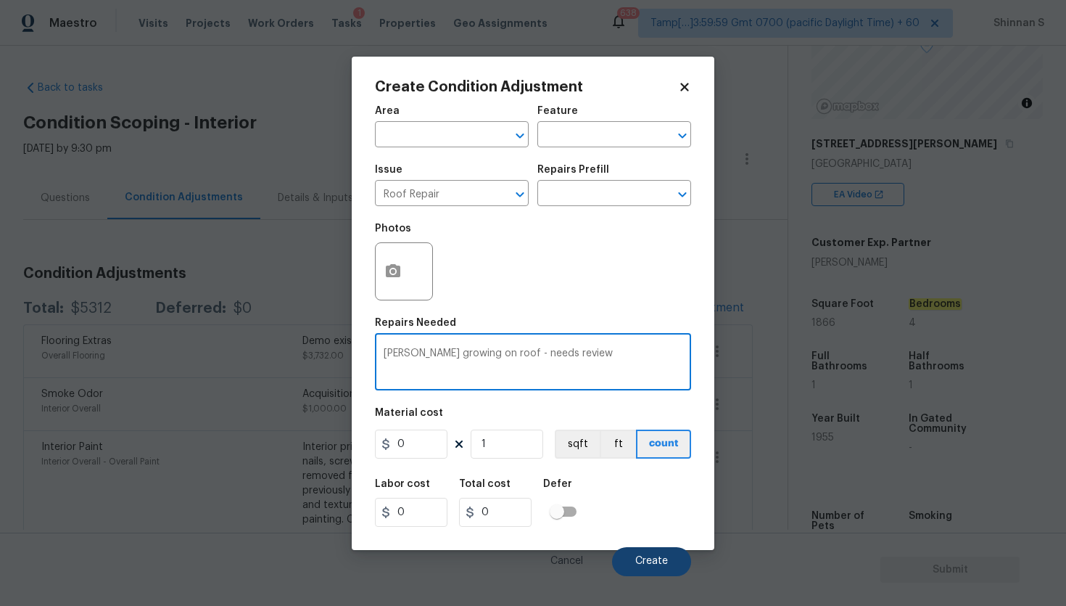
type textarea "Moss growing on roof - needs review"
click at [639, 553] on button "Create" at bounding box center [651, 561] width 79 height 29
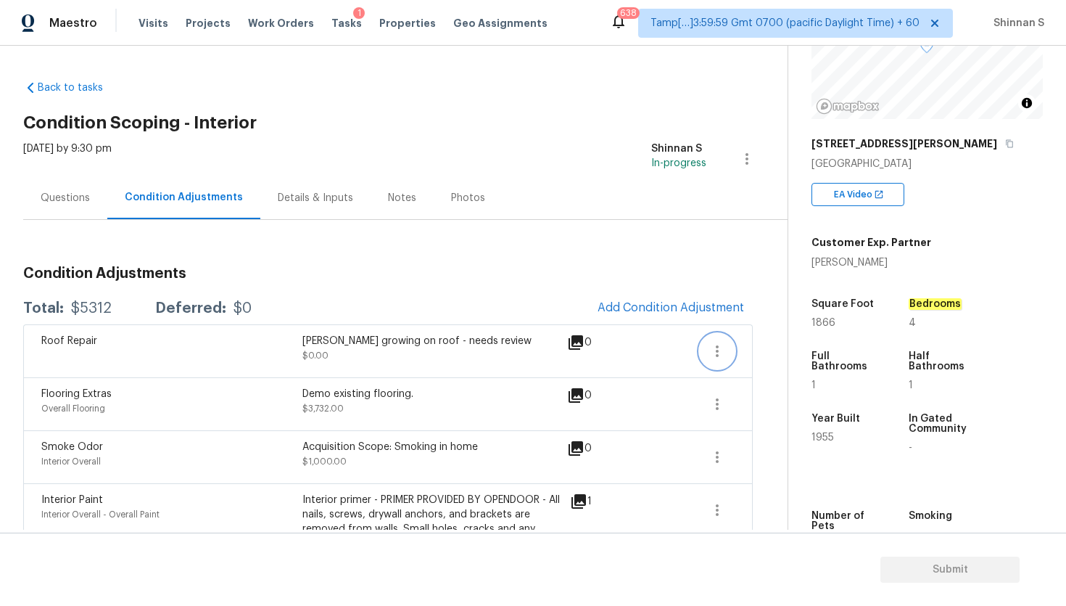
click at [720, 347] on icon "button" at bounding box center [717, 350] width 17 height 17
click at [788, 342] on div "Edit" at bounding box center [800, 348] width 113 height 15
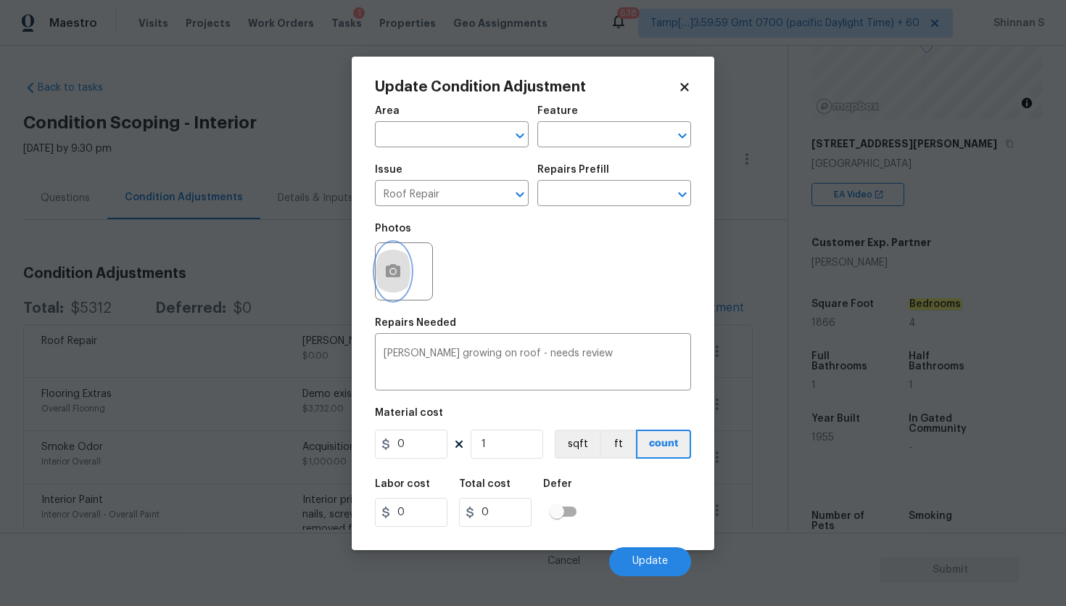
click at [392, 263] on icon "button" at bounding box center [392, 271] width 17 height 17
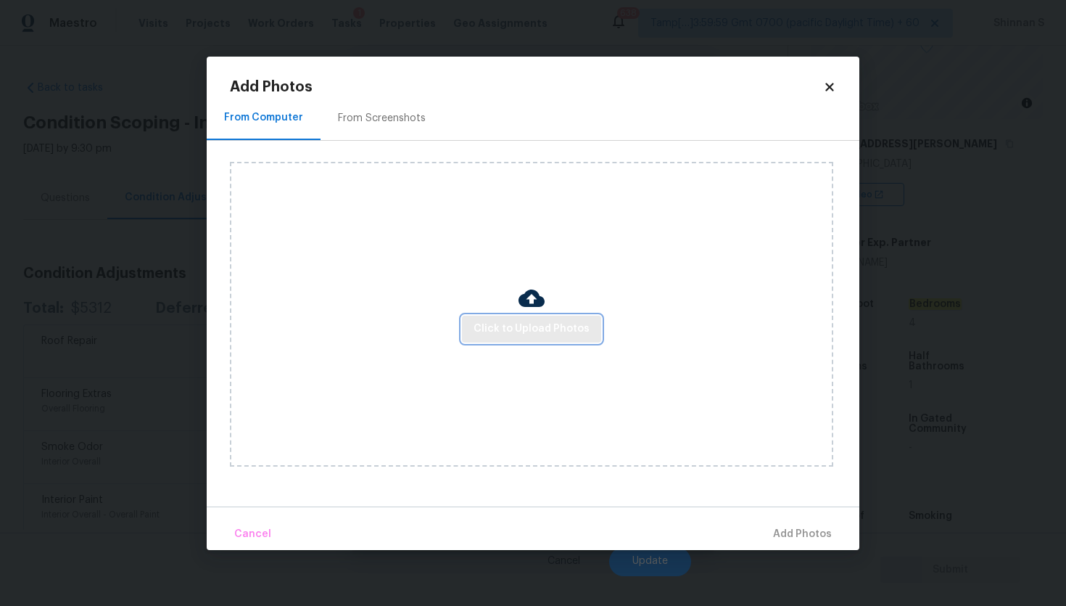
click at [530, 324] on span "Click to Upload Photos" at bounding box center [532, 329] width 116 height 18
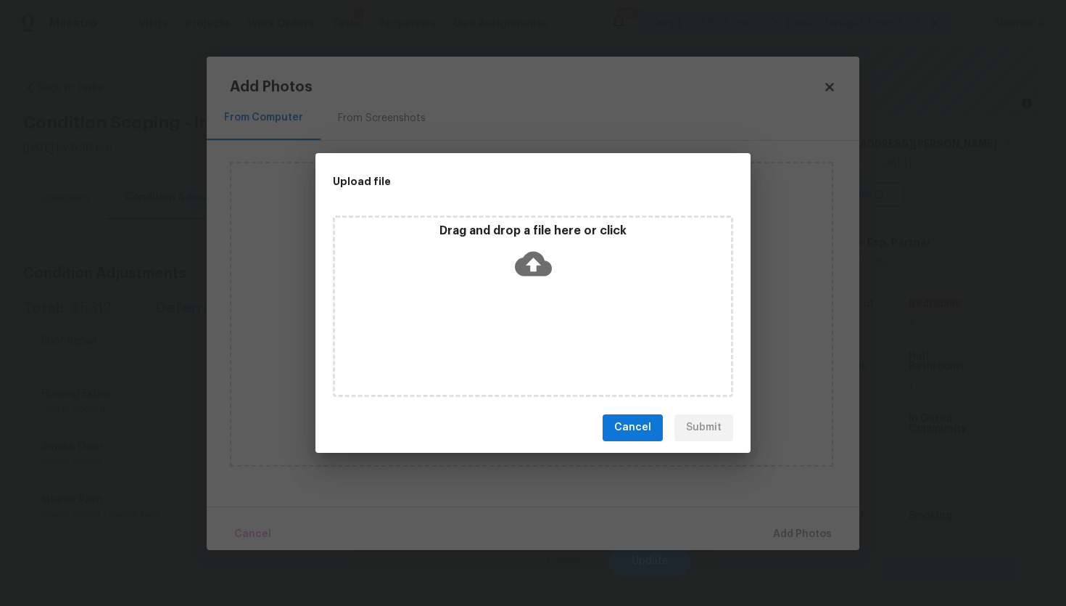
click at [536, 252] on icon at bounding box center [533, 263] width 37 height 25
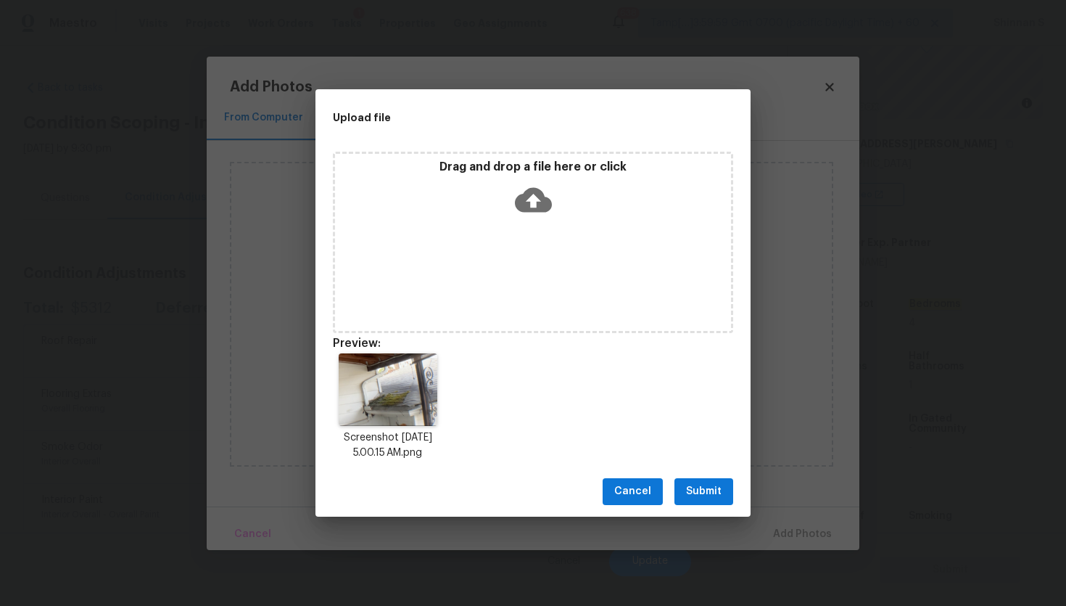
click at [712, 484] on span "Submit" at bounding box center [704, 491] width 36 height 18
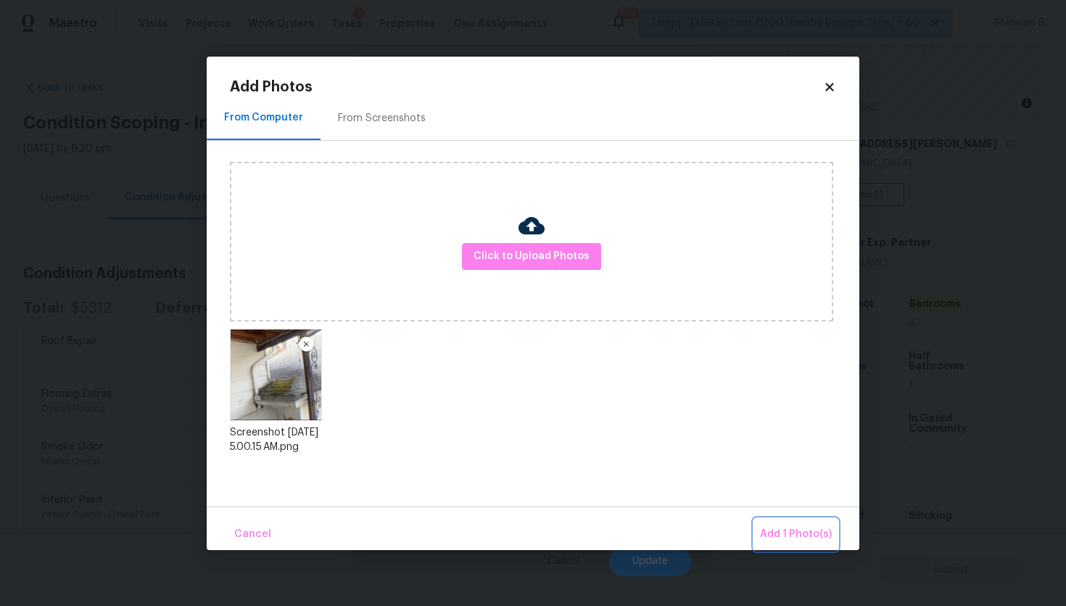
click at [784, 529] on span "Add 1 Photo(s)" at bounding box center [796, 534] width 72 height 18
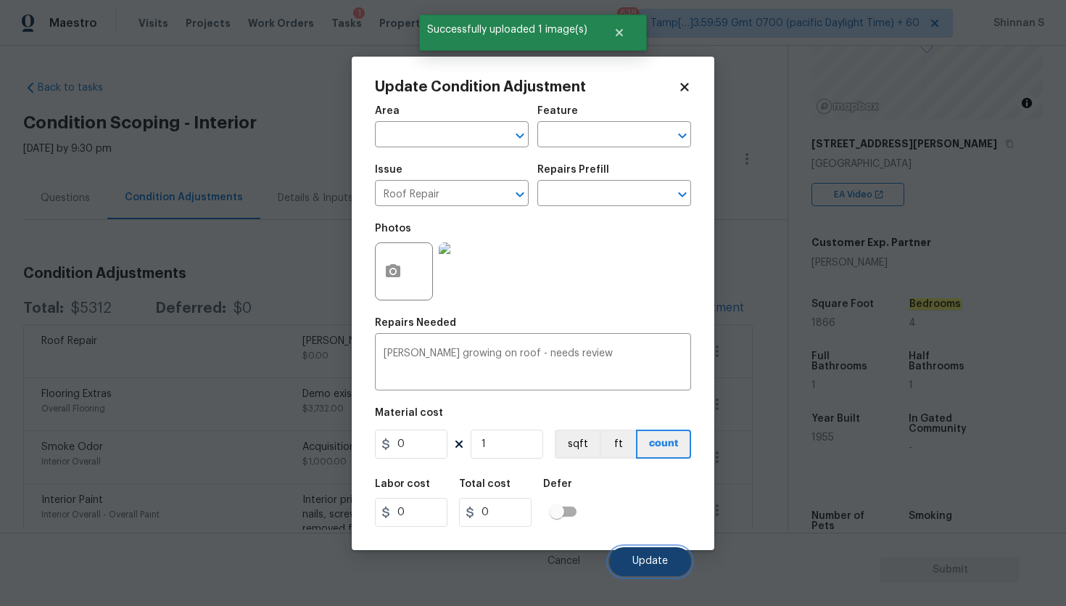
click at [653, 566] on span "Update" at bounding box center [651, 561] width 36 height 11
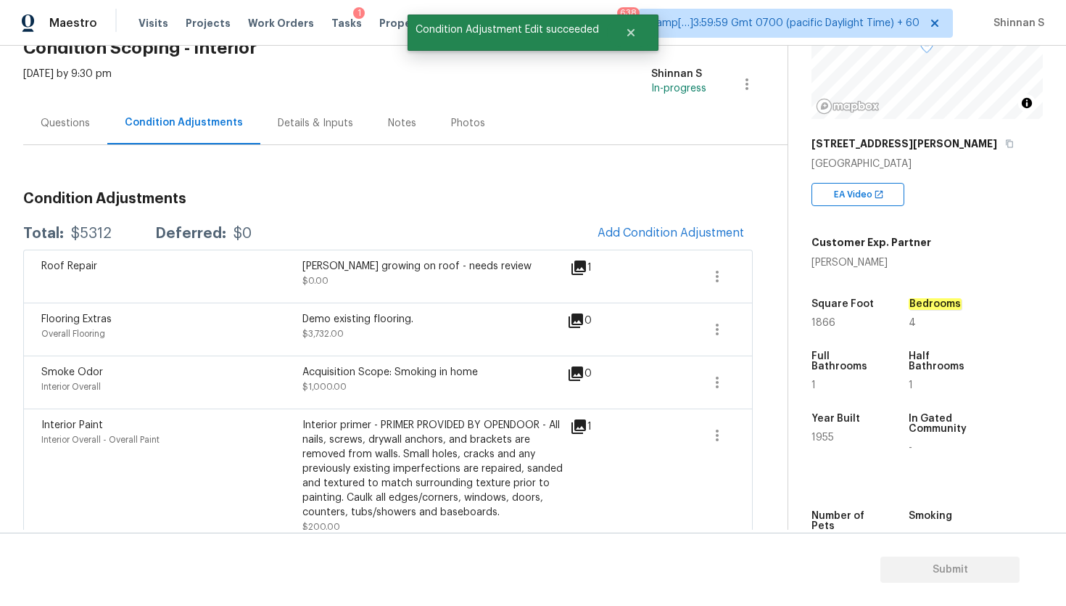
scroll to position [132, 0]
